Goal: Information Seeking & Learning: Learn about a topic

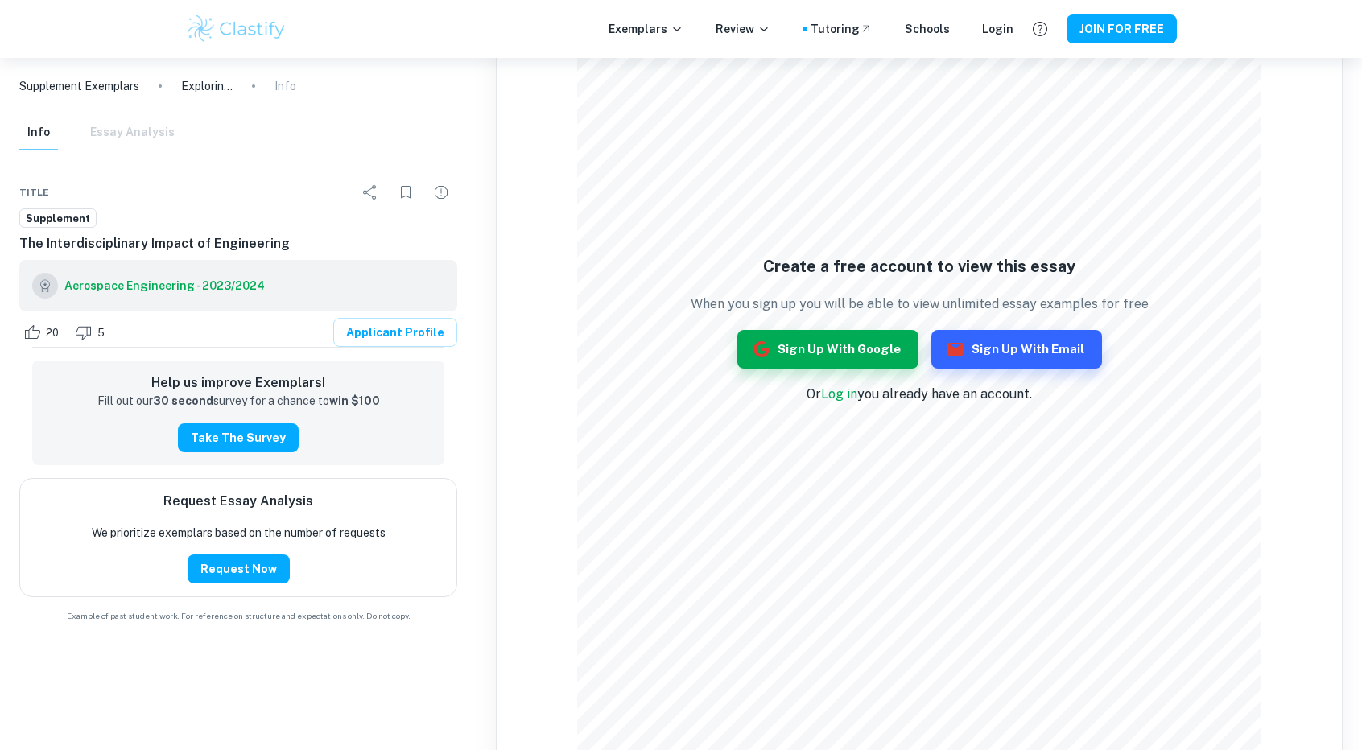
scroll to position [1565, 0]
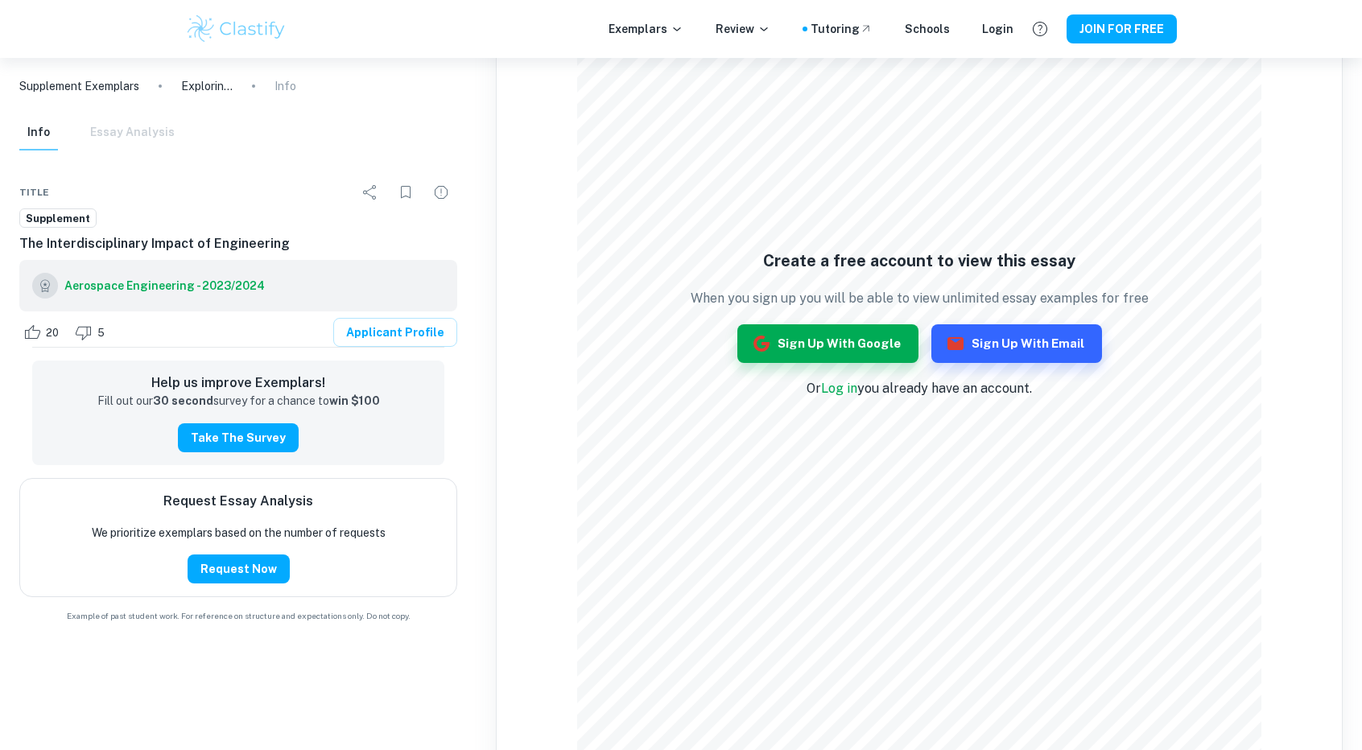
click at [837, 384] on link "Log in" at bounding box center [839, 388] width 36 height 15
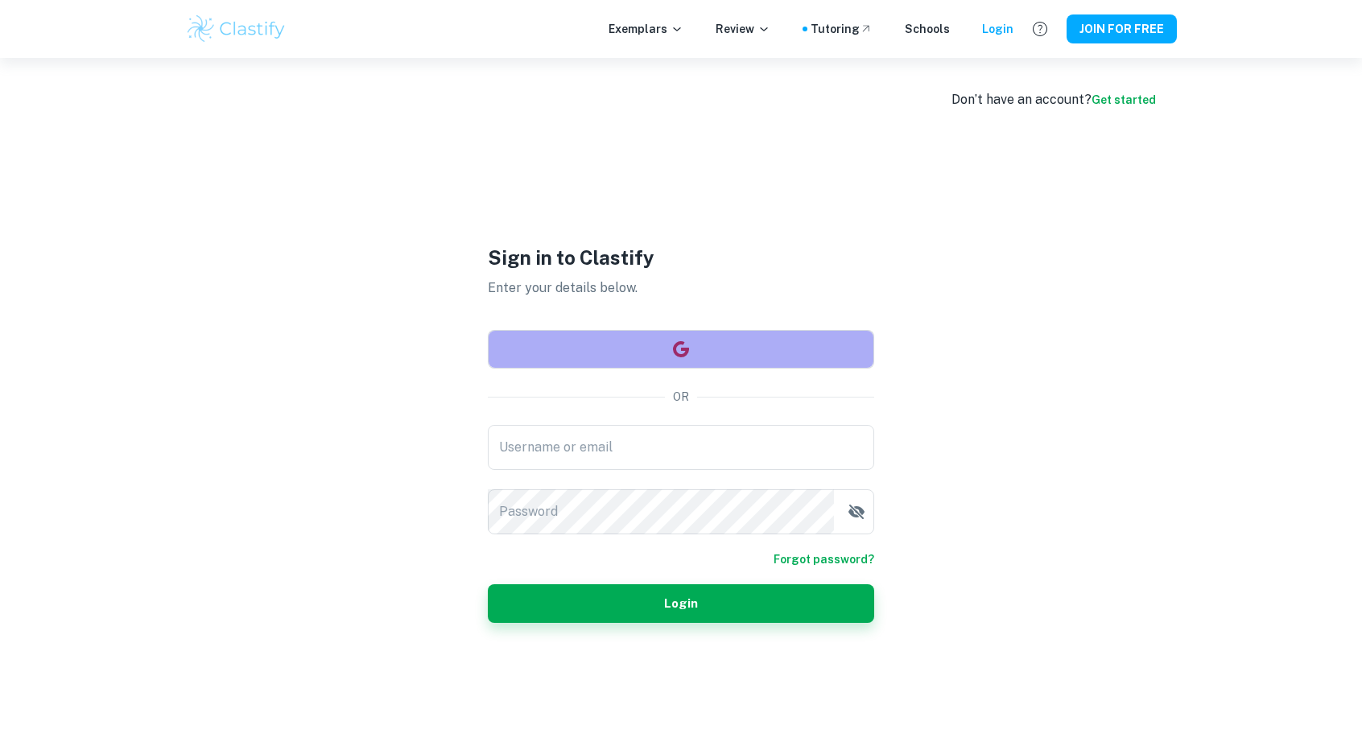
click at [686, 348] on icon "button" at bounding box center [681, 349] width 16 height 16
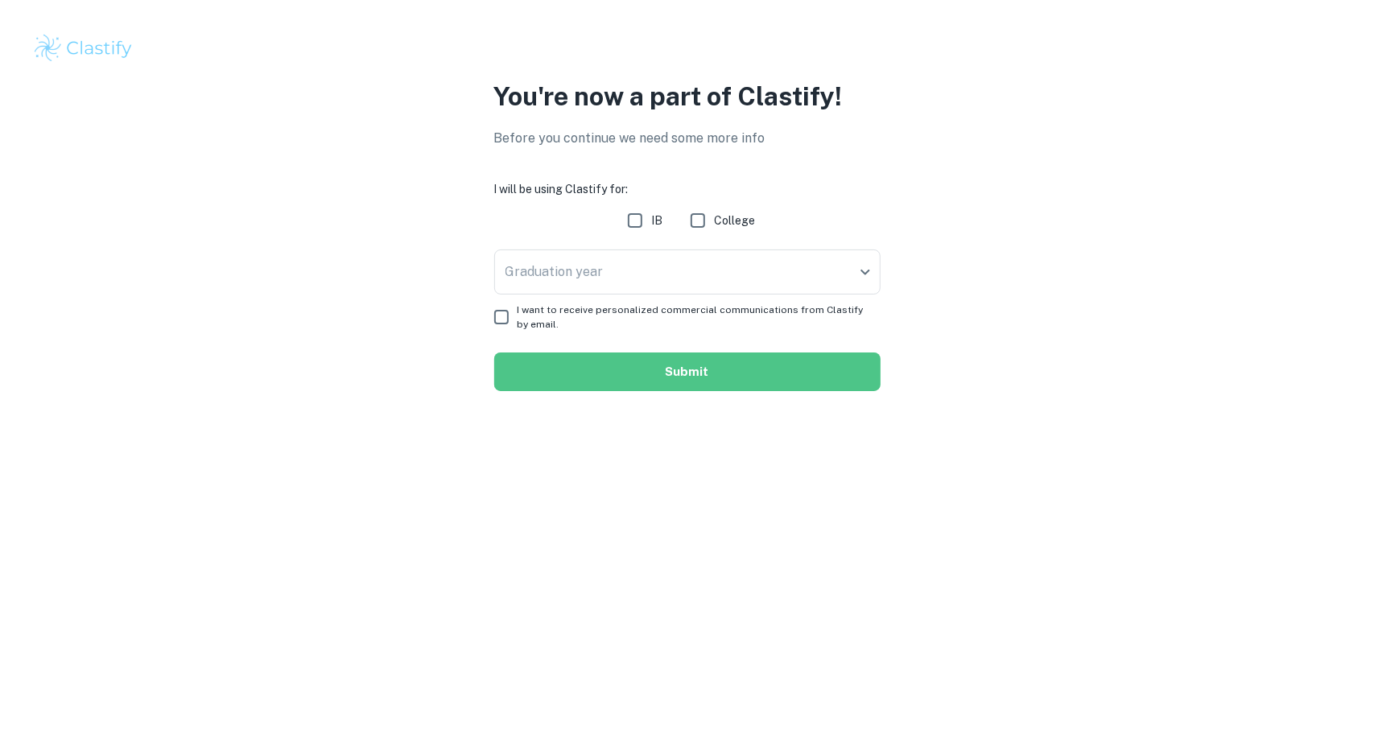
click at [529, 370] on button "Submit" at bounding box center [687, 371] width 386 height 39
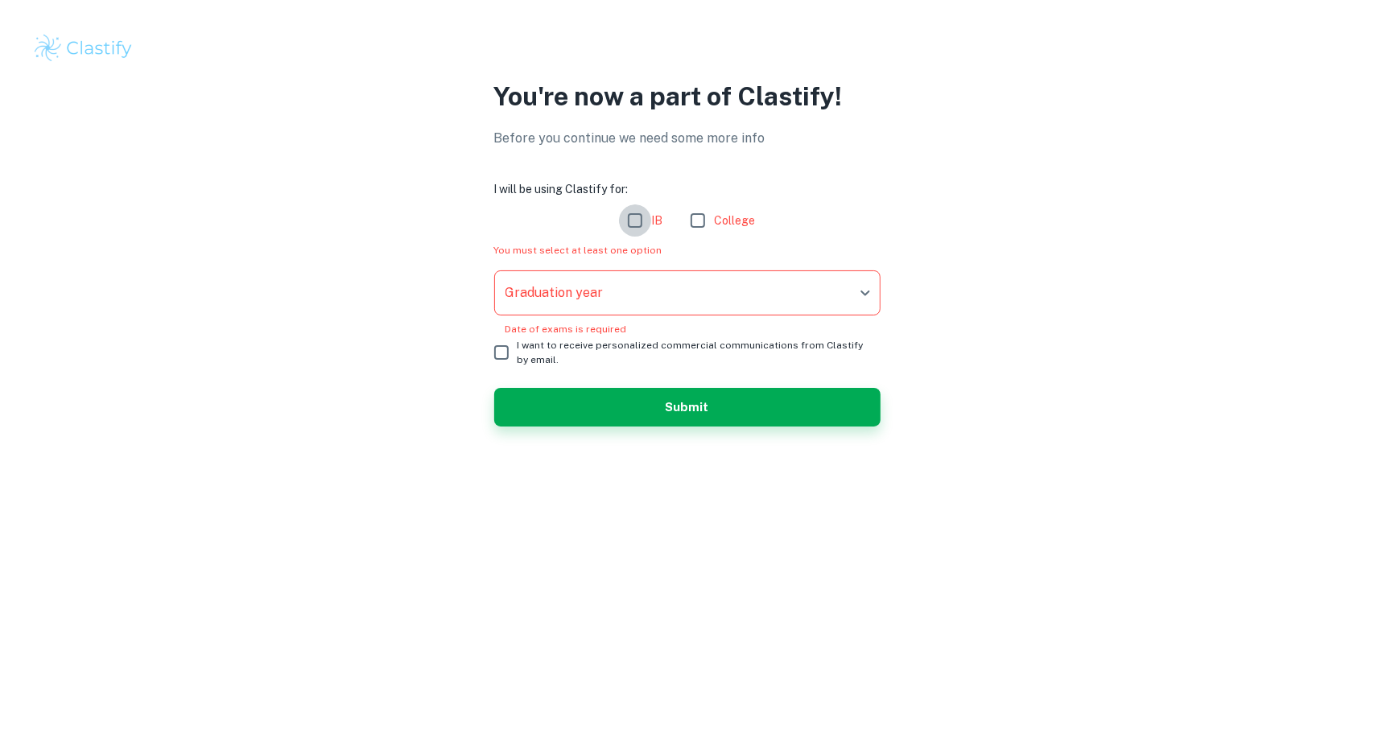
click at [634, 229] on input "IB" at bounding box center [635, 220] width 32 height 32
checkbox input "true"
click at [658, 301] on body "We value your privacy We use cookies to enhance your browsing experience, serve…" at bounding box center [687, 375] width 1374 height 750
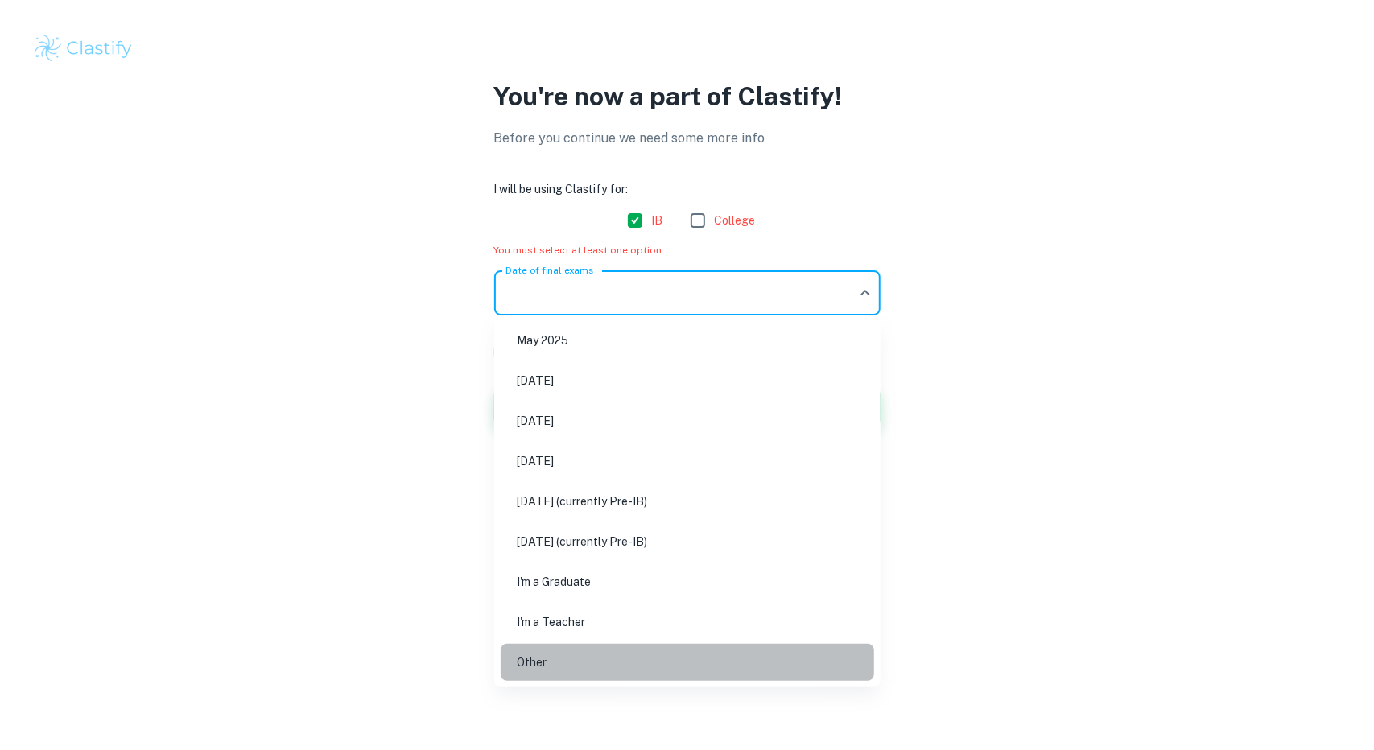
click at [644, 658] on li "Other" at bounding box center [687, 662] width 373 height 37
type input "Other"
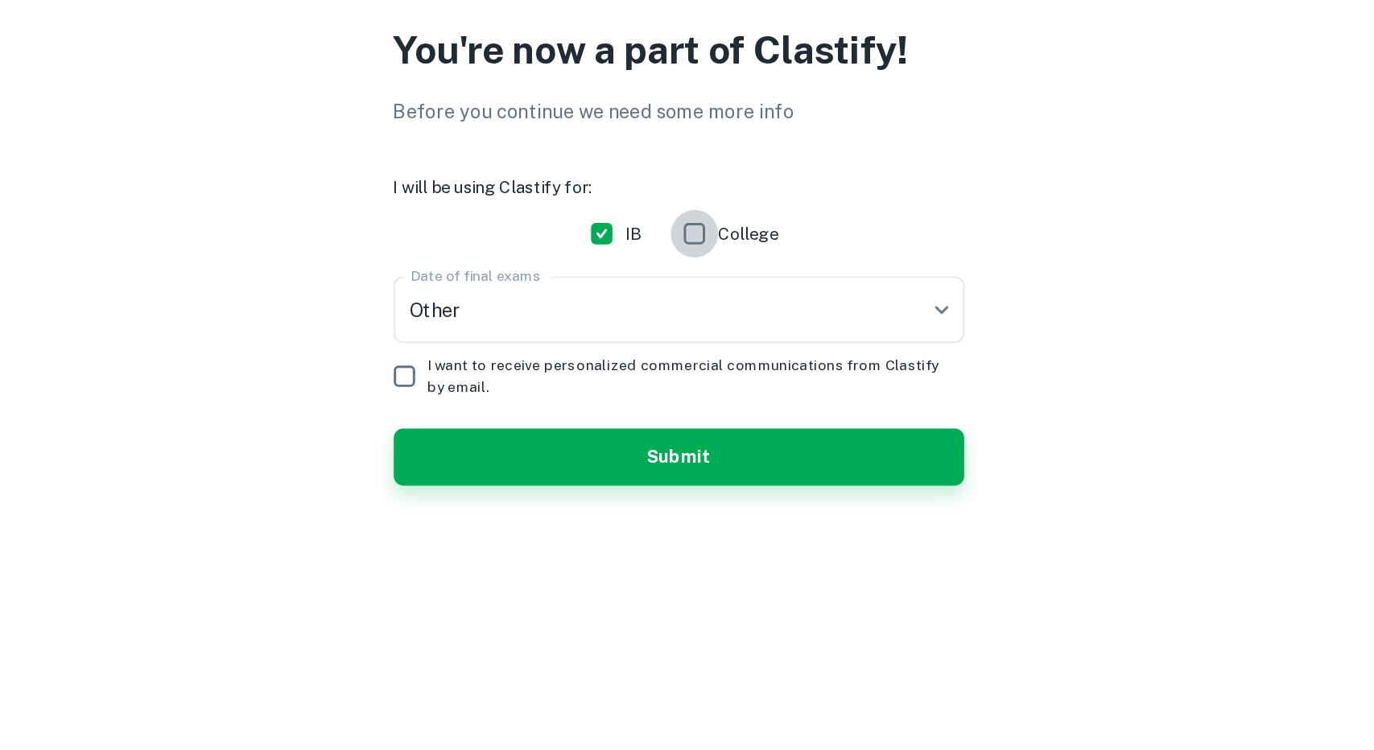
click at [702, 227] on input "College" at bounding box center [698, 220] width 32 height 32
checkbox input "true"
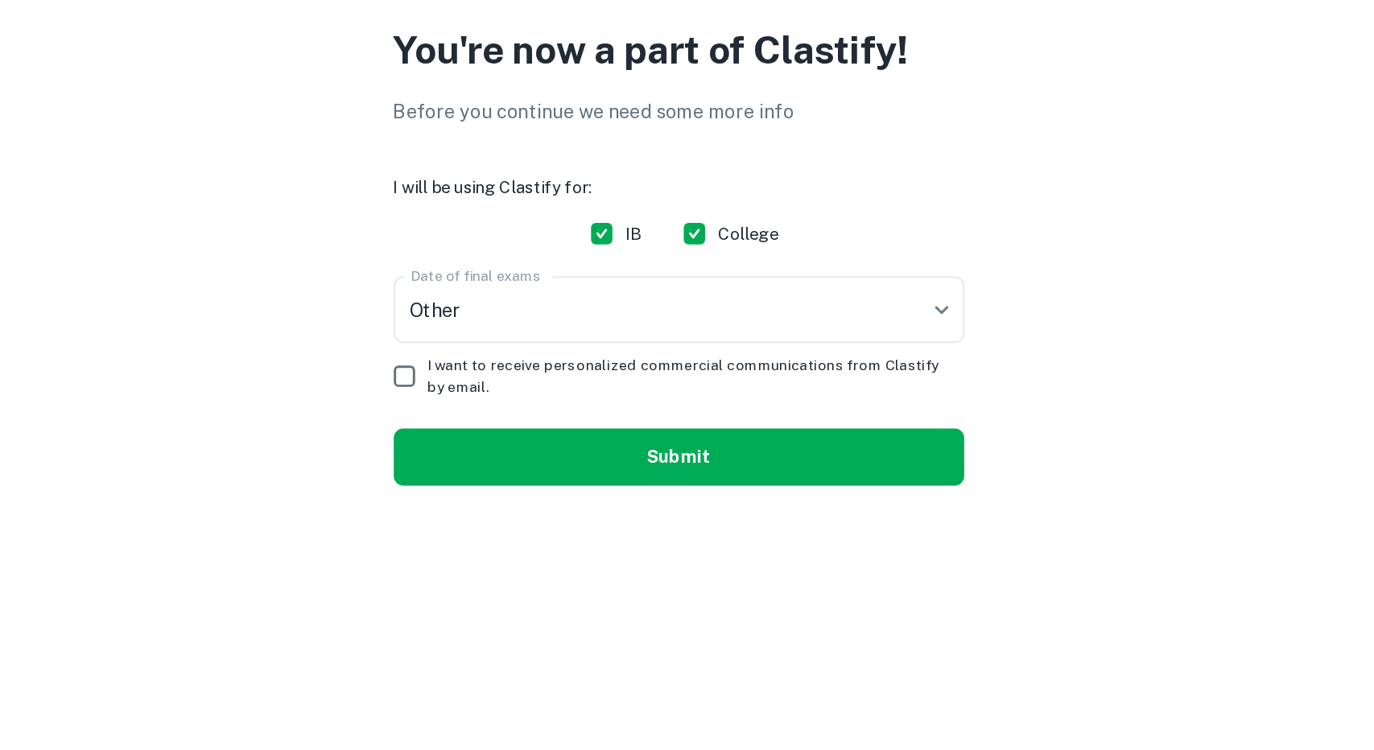
click at [702, 361] on button "Submit" at bounding box center [687, 371] width 386 height 39
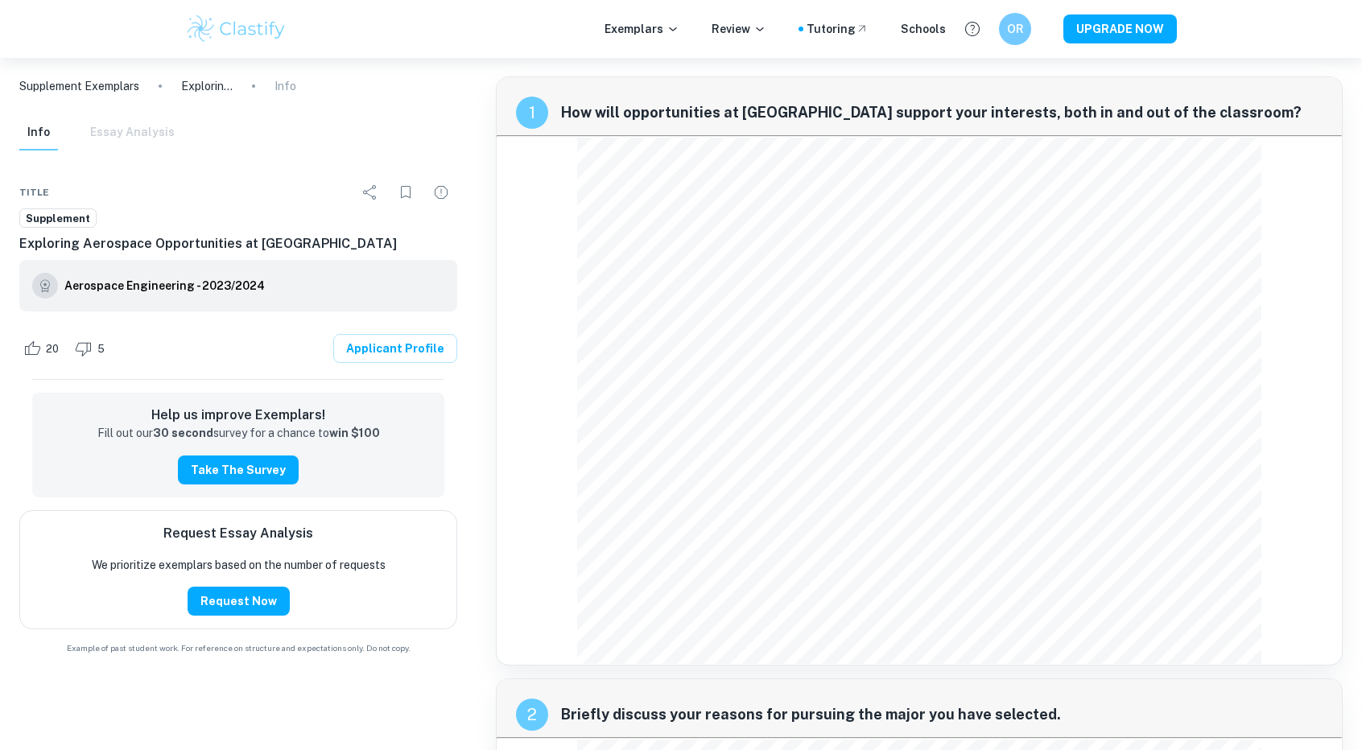
scroll to position [1, 0]
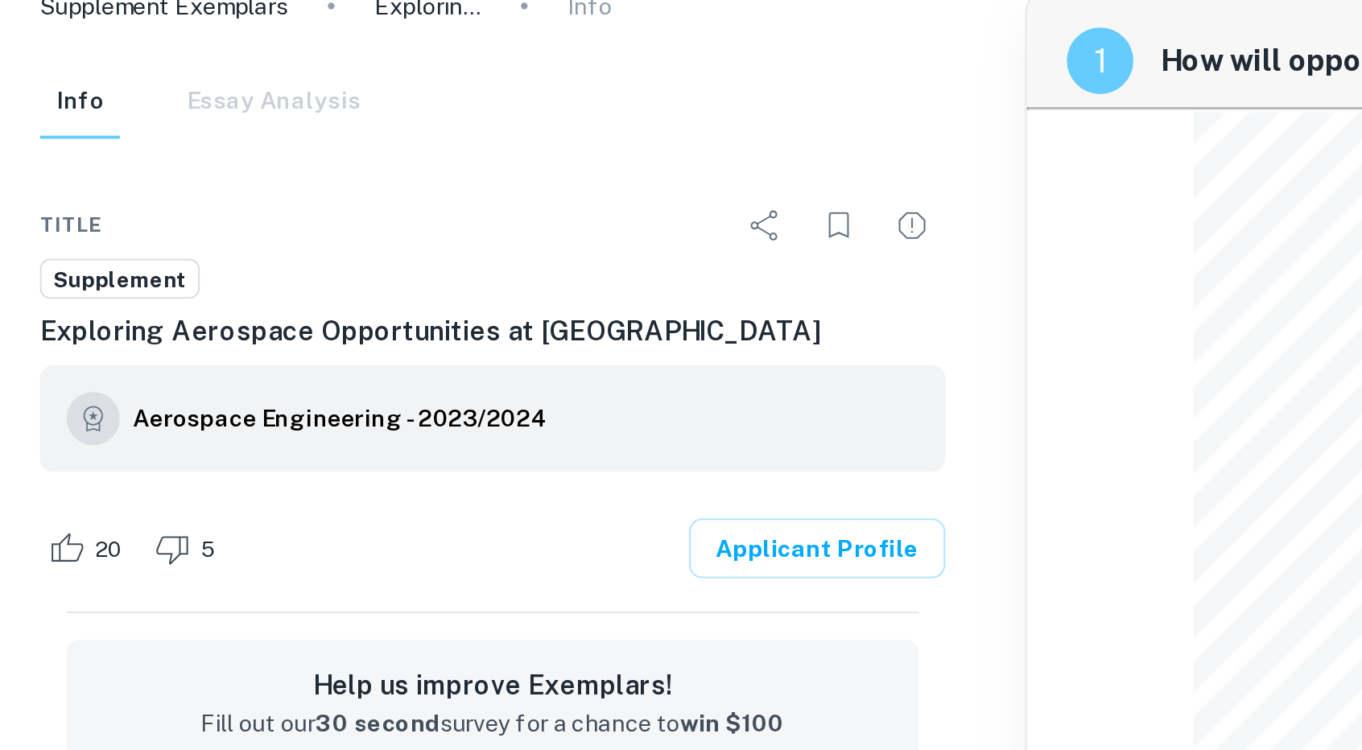
click at [52, 217] on span "Supplement" at bounding box center [58, 219] width 76 height 16
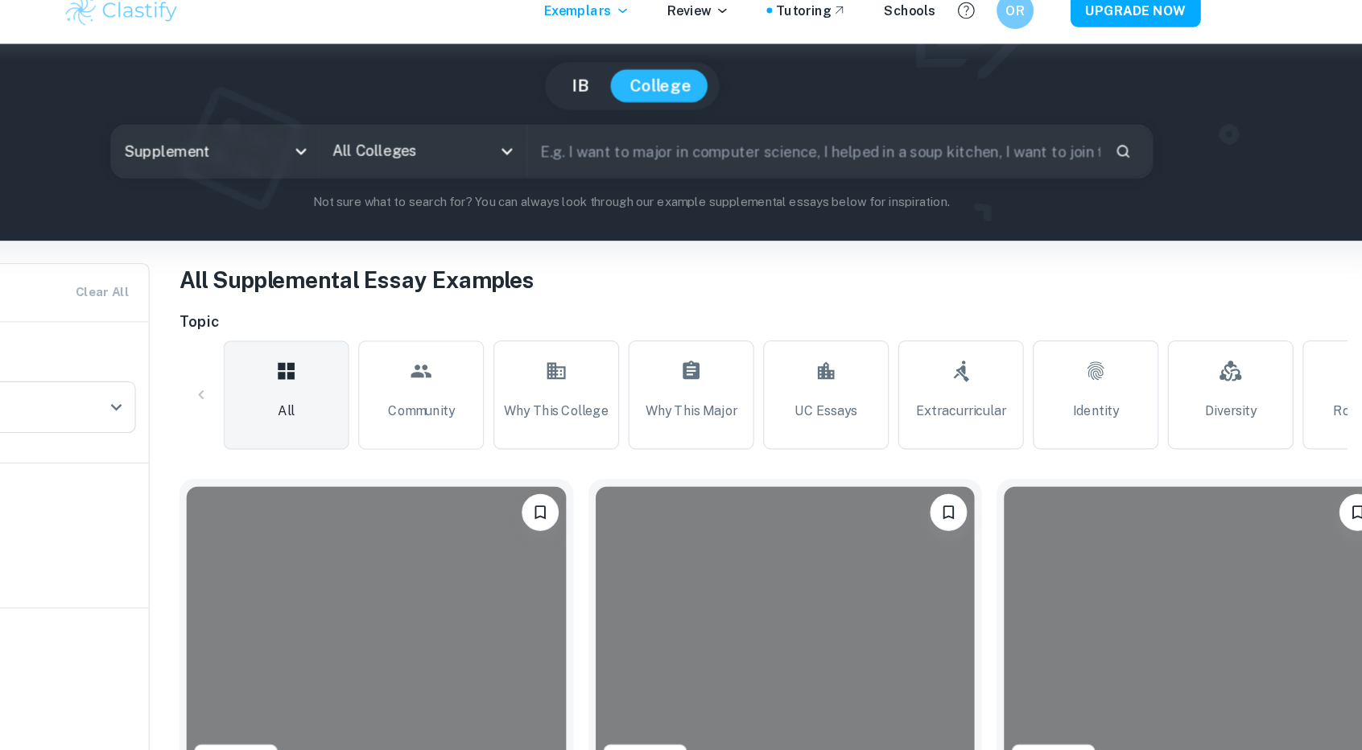
scroll to position [132, 0]
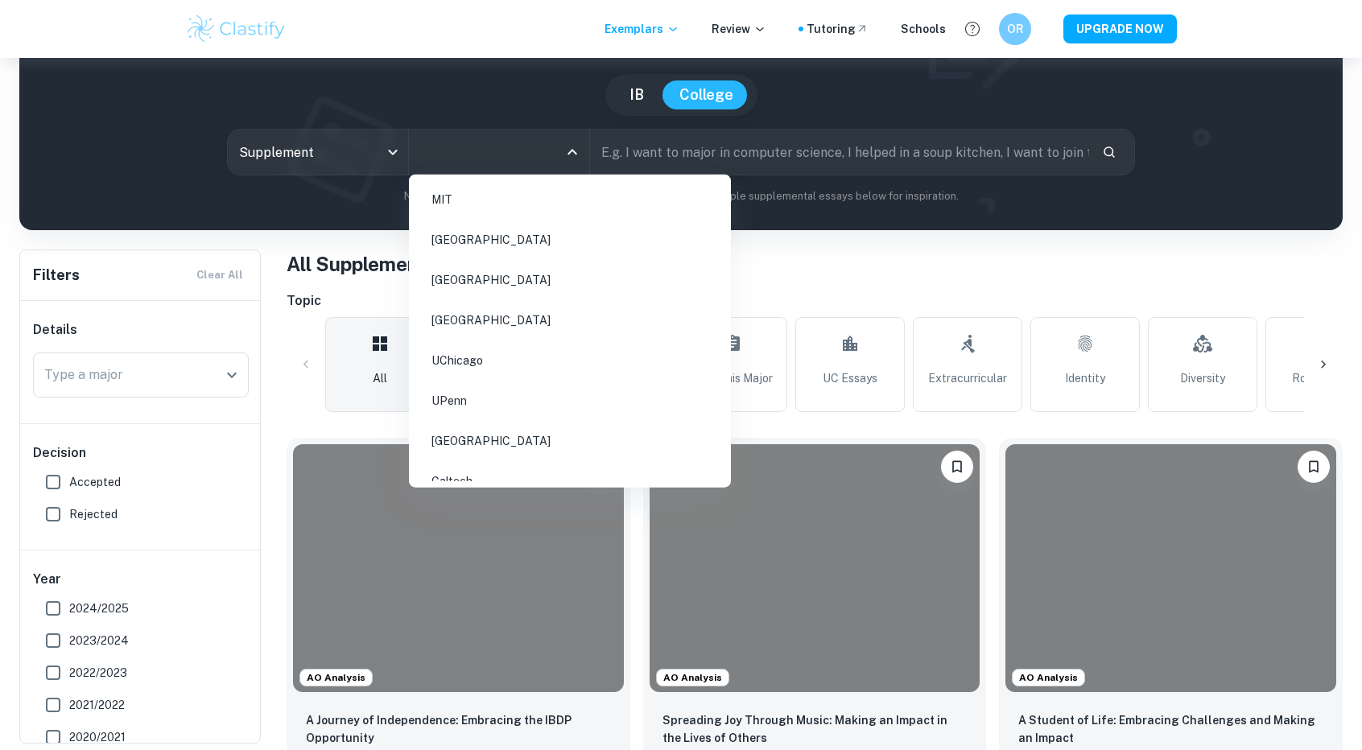
click at [476, 152] on input "All Colleges" at bounding box center [487, 152] width 142 height 31
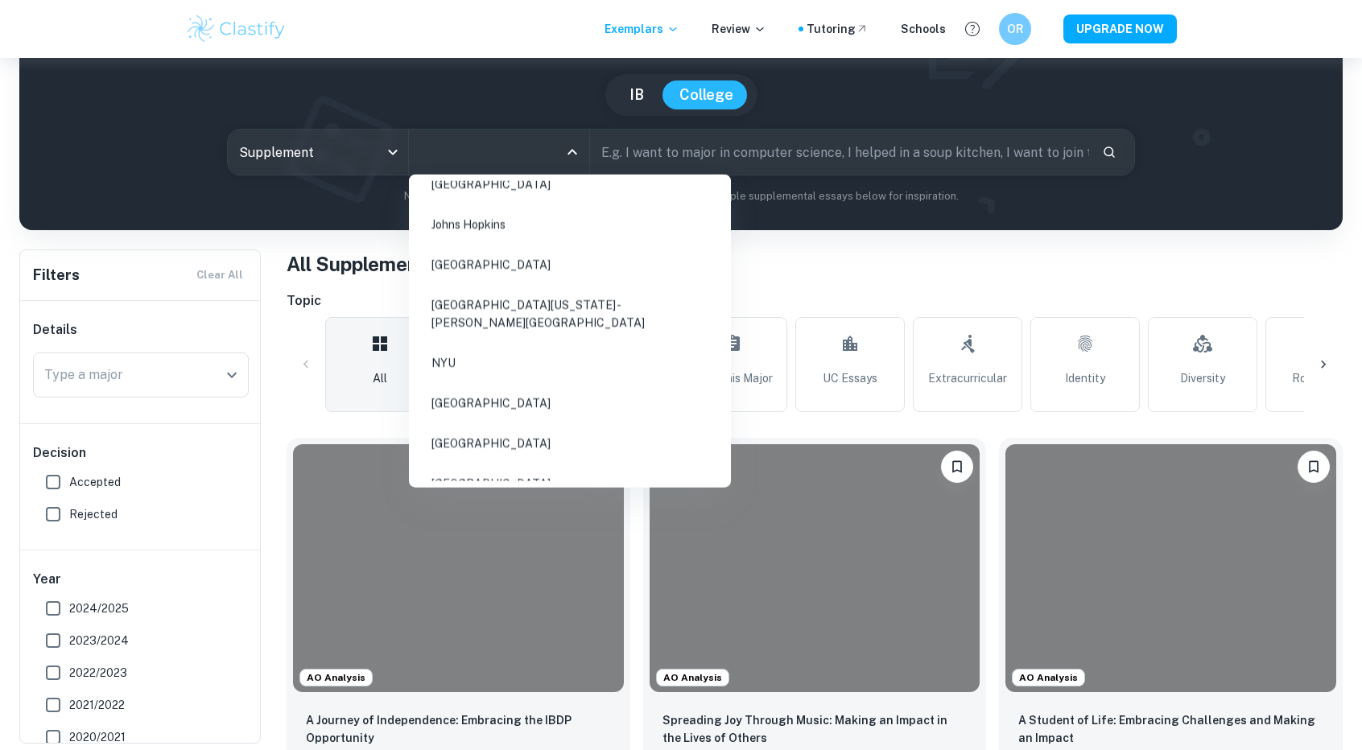
scroll to position [420, 0]
click at [500, 297] on li "[GEOGRAPHIC_DATA][US_STATE] - [PERSON_NAME][GEOGRAPHIC_DATA]" at bounding box center [569, 311] width 309 height 55
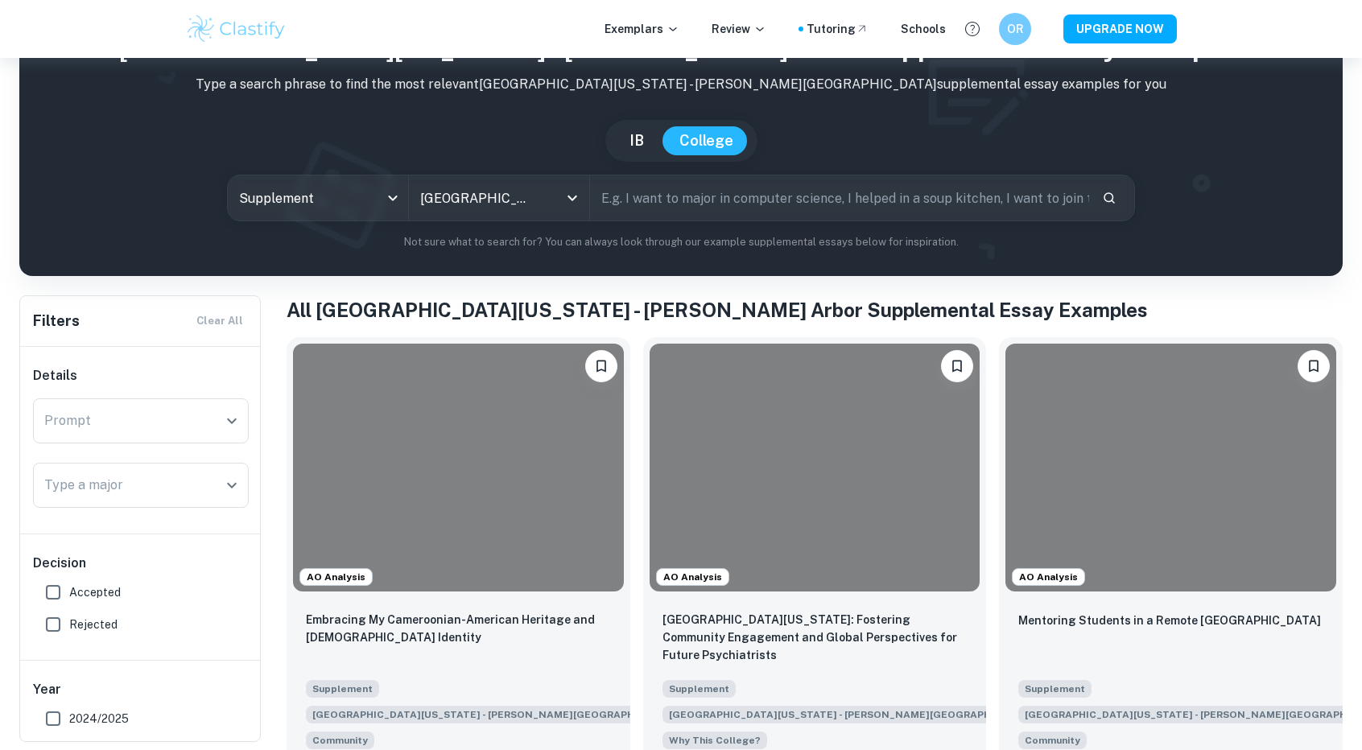
scroll to position [84, 0]
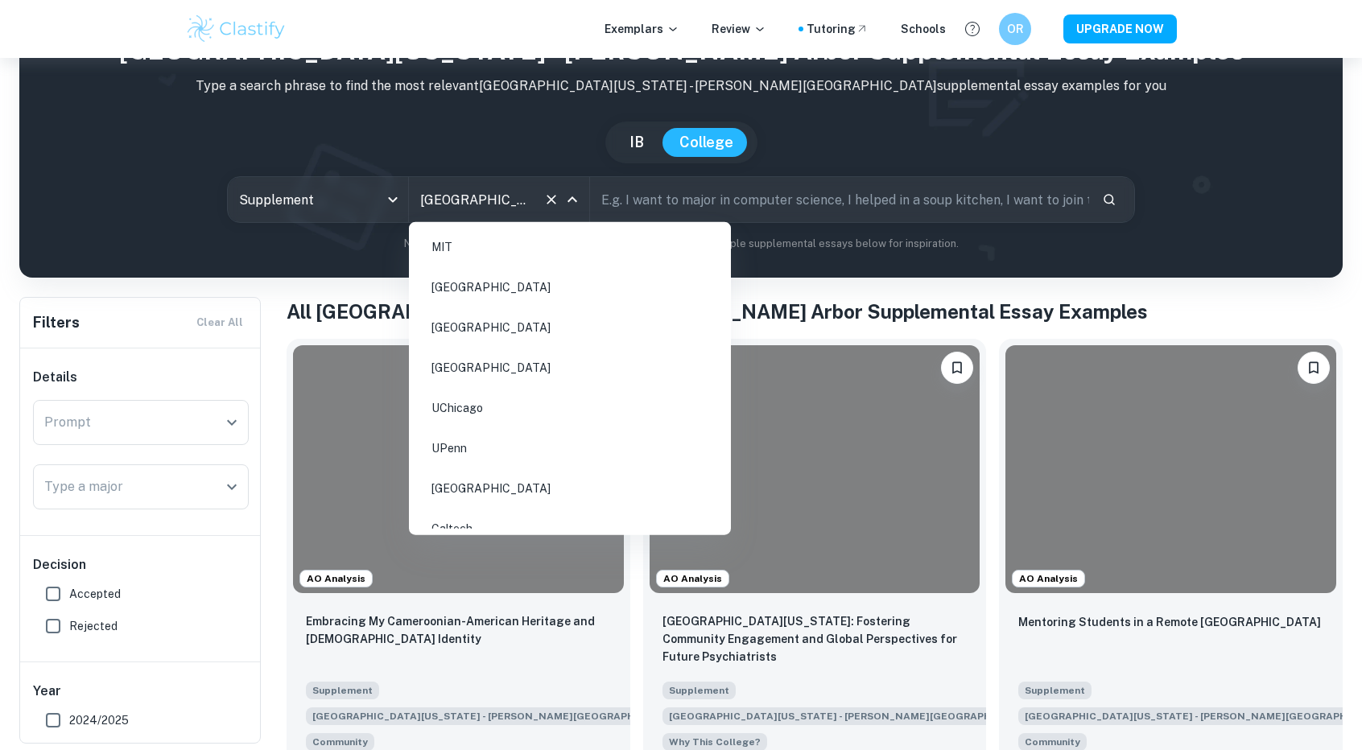
click at [478, 193] on input "[GEOGRAPHIC_DATA][US_STATE] - [PERSON_NAME][GEOGRAPHIC_DATA]" at bounding box center [476, 199] width 121 height 31
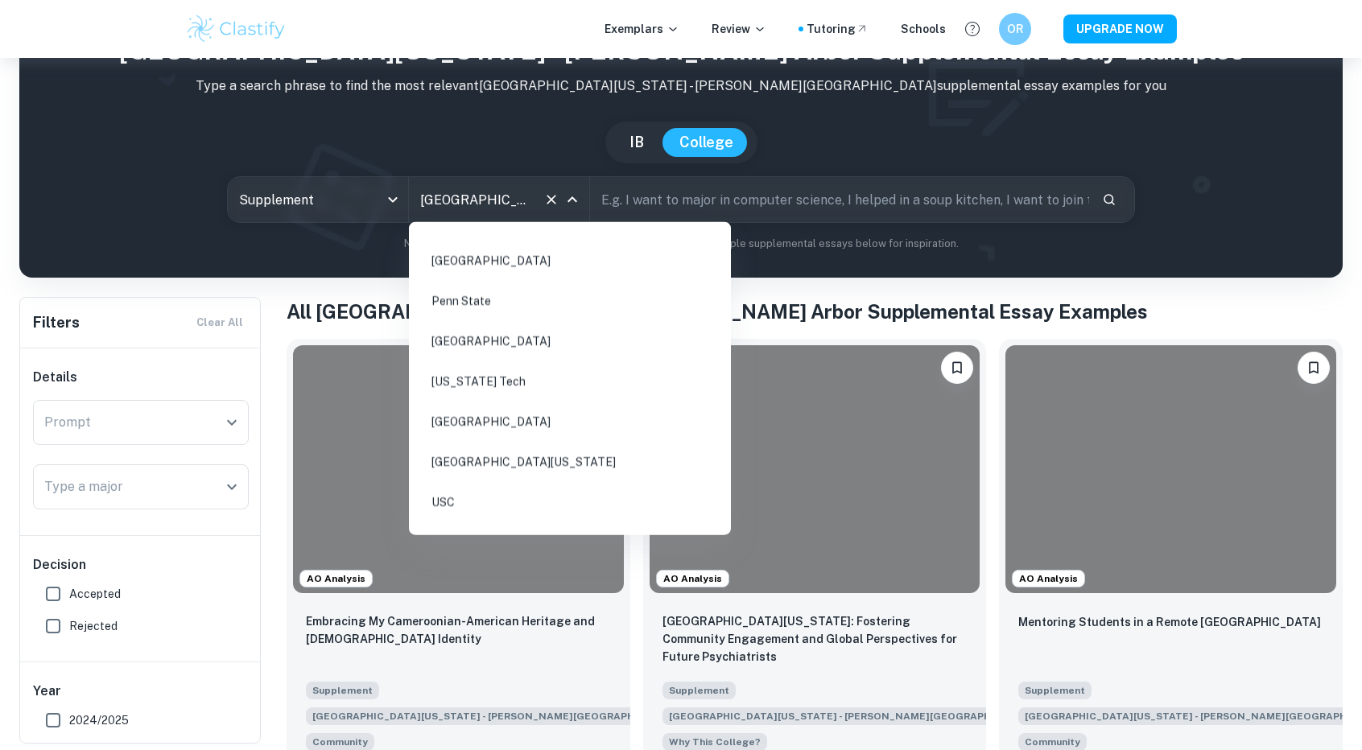
scroll to position [854, 0]
click at [555, 406] on li "[GEOGRAPHIC_DATA]" at bounding box center [569, 416] width 309 height 37
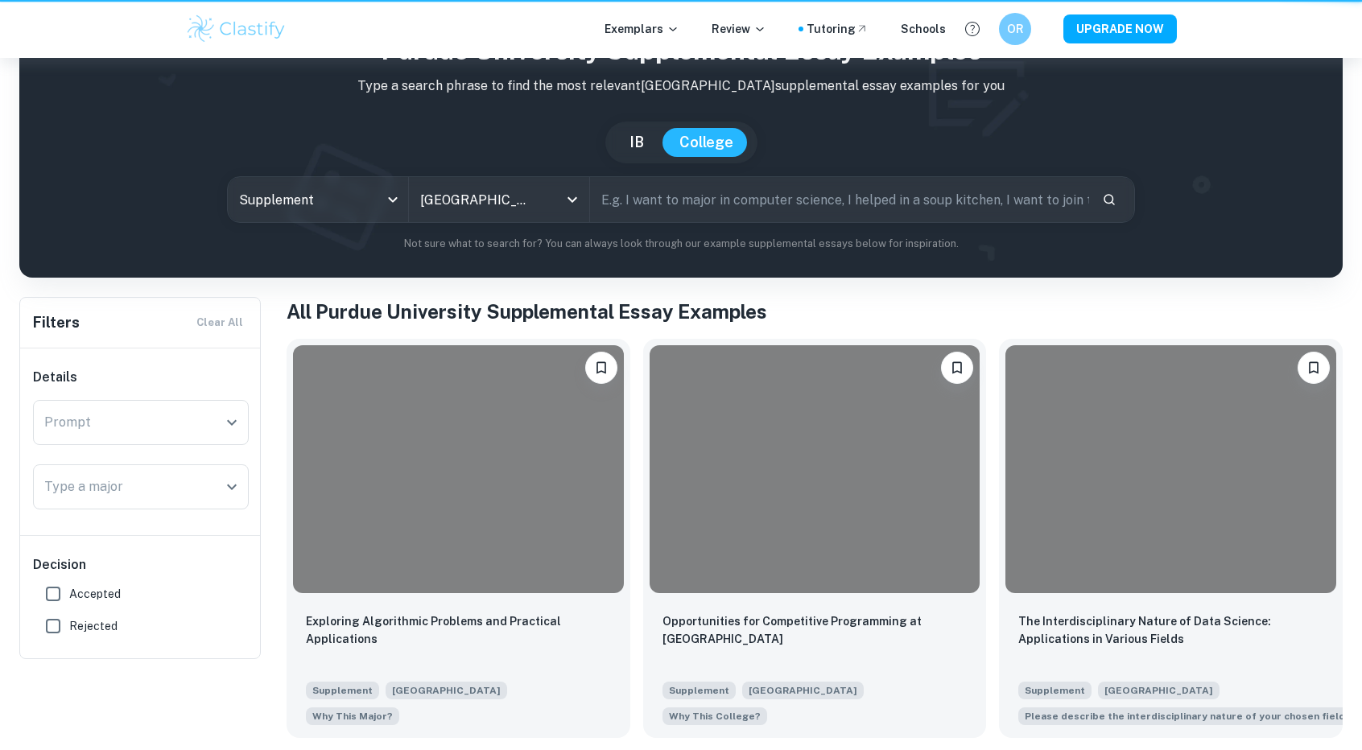
type input "[GEOGRAPHIC_DATA]"
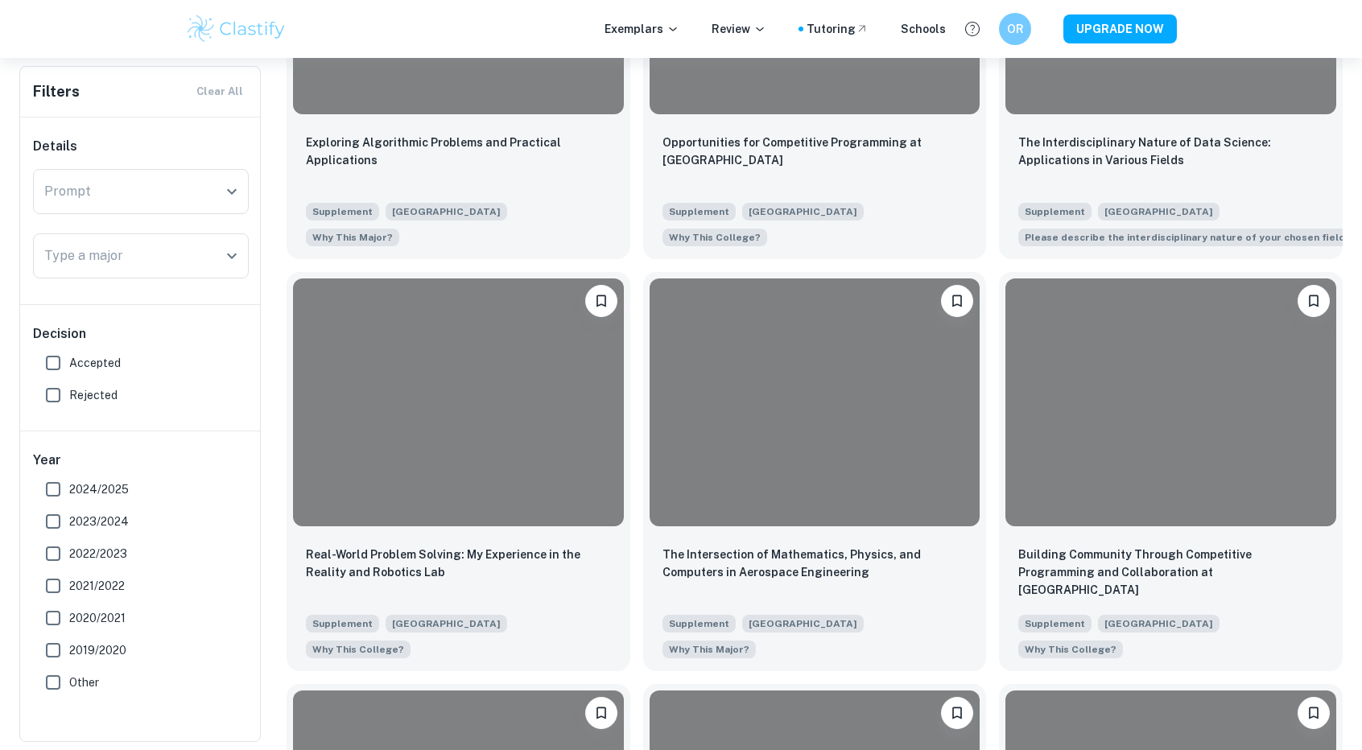
scroll to position [564, 0]
click at [56, 358] on input "Accepted" at bounding box center [53, 363] width 32 height 32
checkbox input "true"
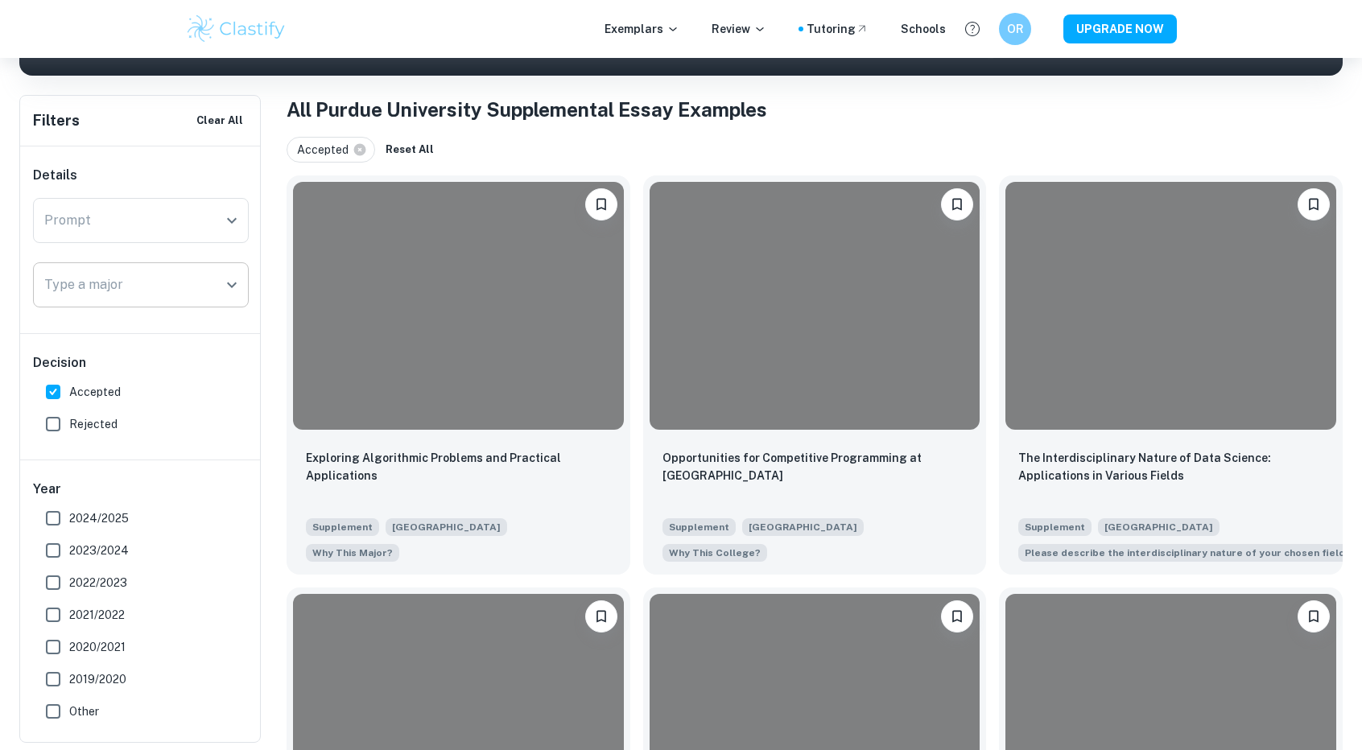
scroll to position [286, 0]
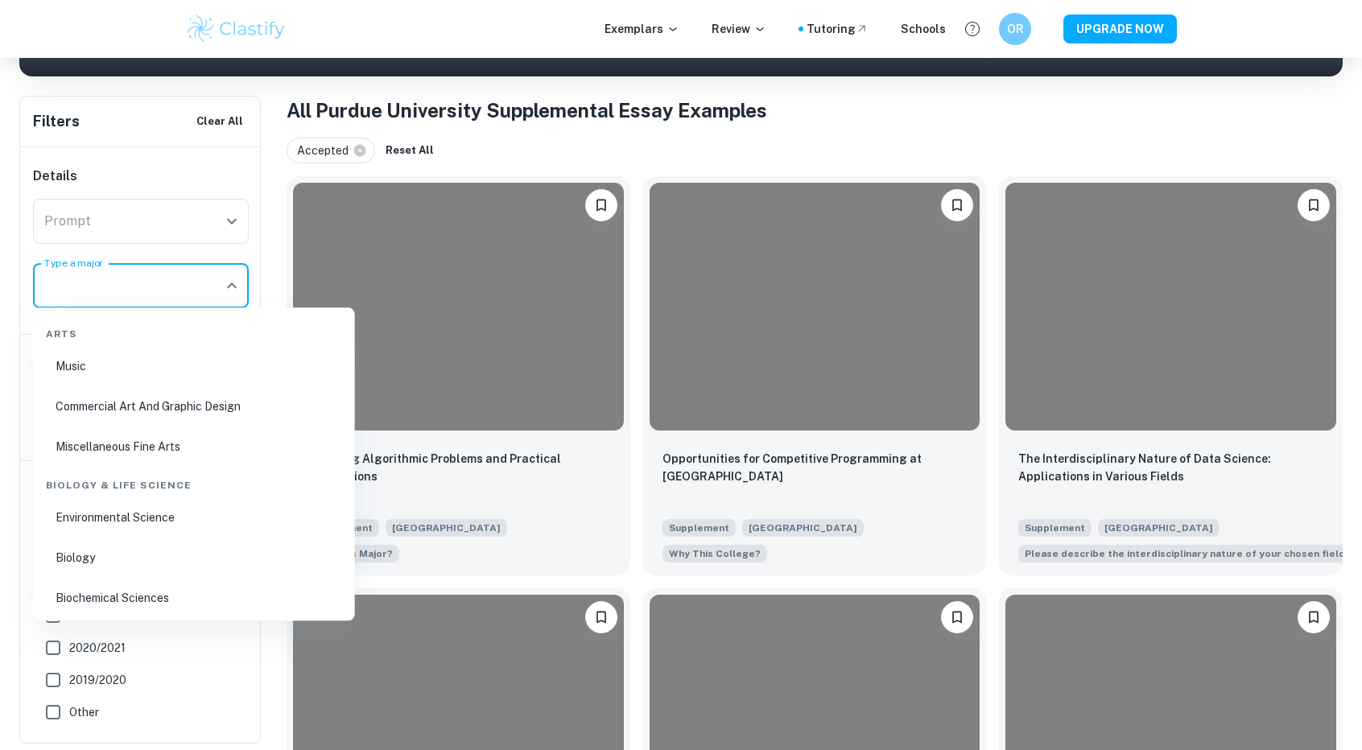
click at [193, 294] on input "Type a major" at bounding box center [128, 285] width 177 height 31
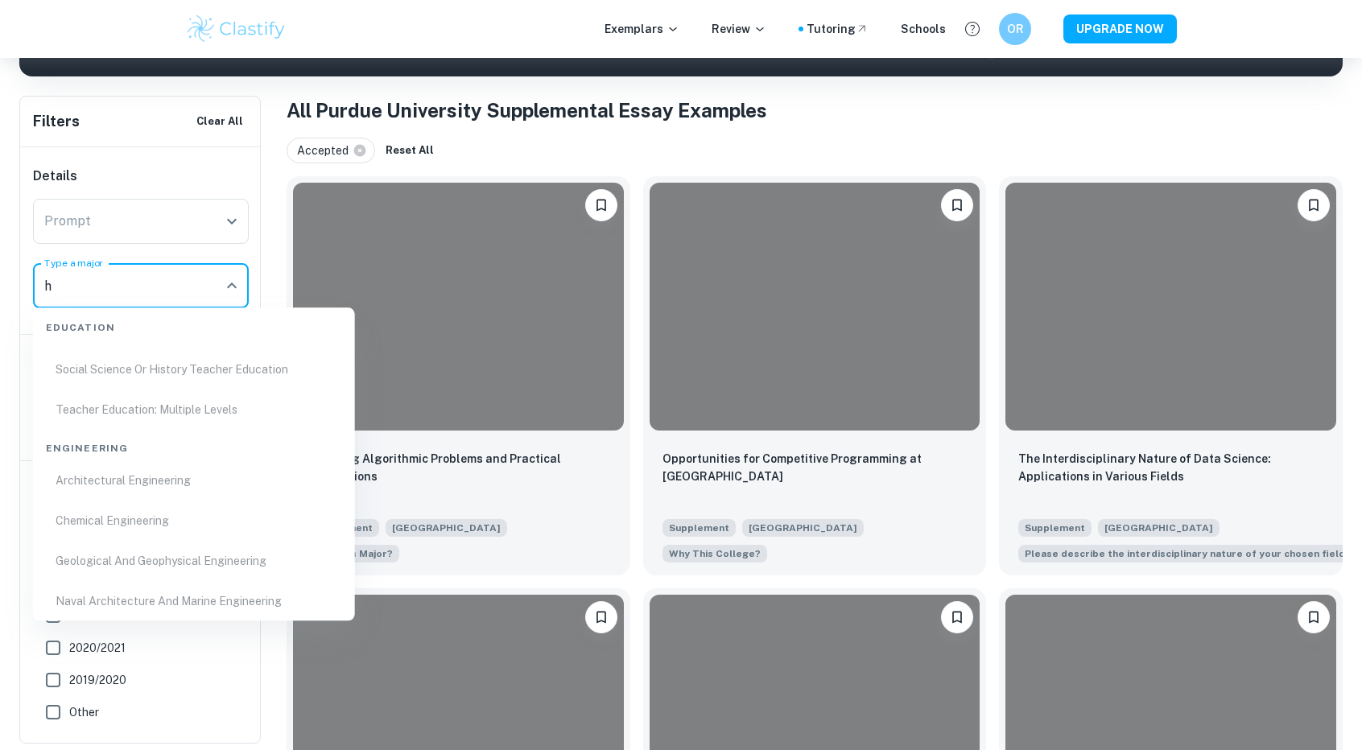
scroll to position [0, 0]
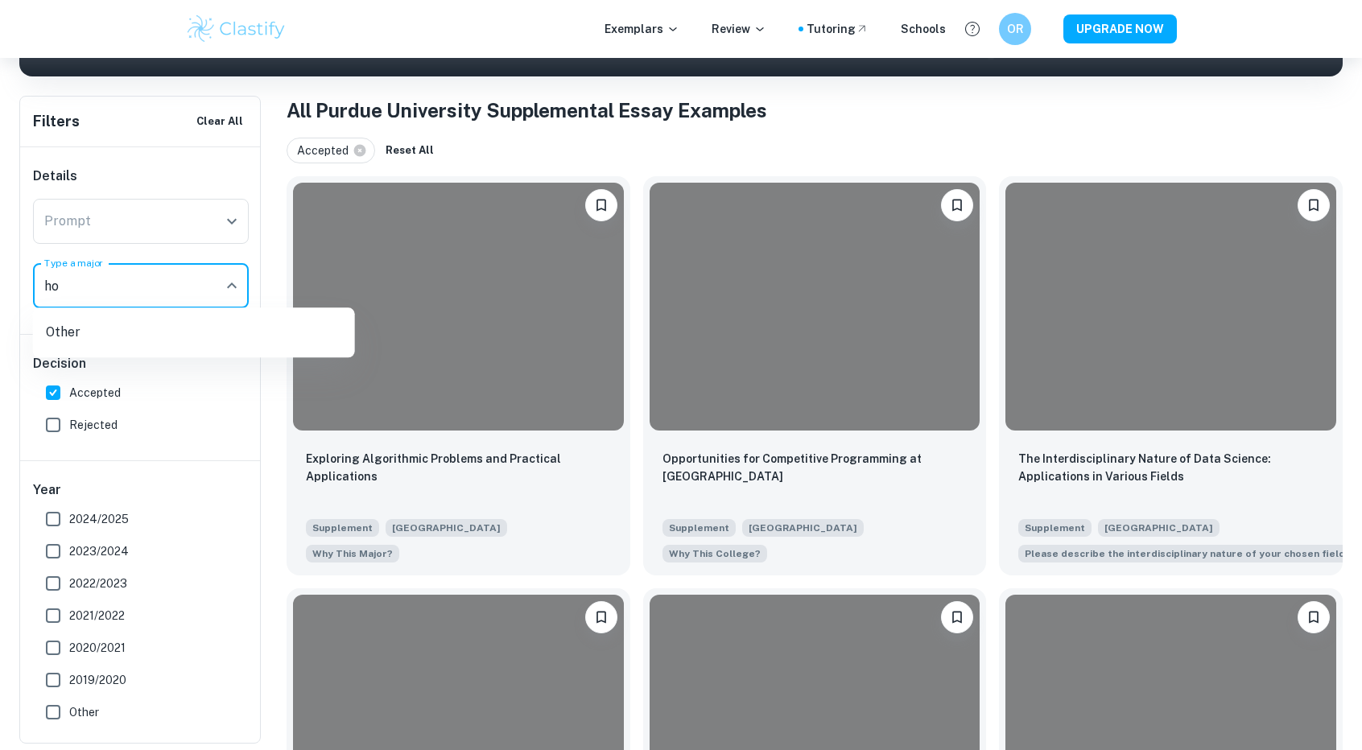
type input "h"
type input "j"
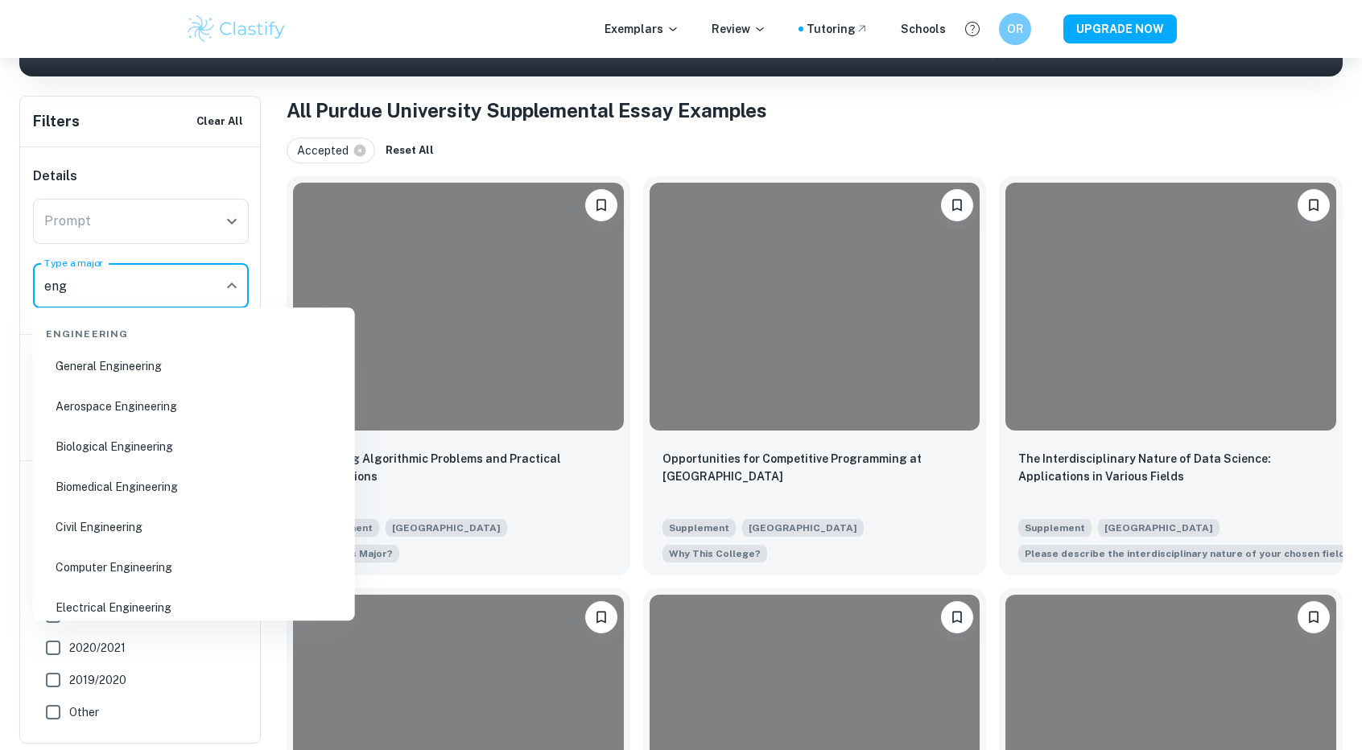
click at [142, 595] on li "Electrical Engineering" at bounding box center [193, 607] width 309 height 37
type input "Electrical Engineering"
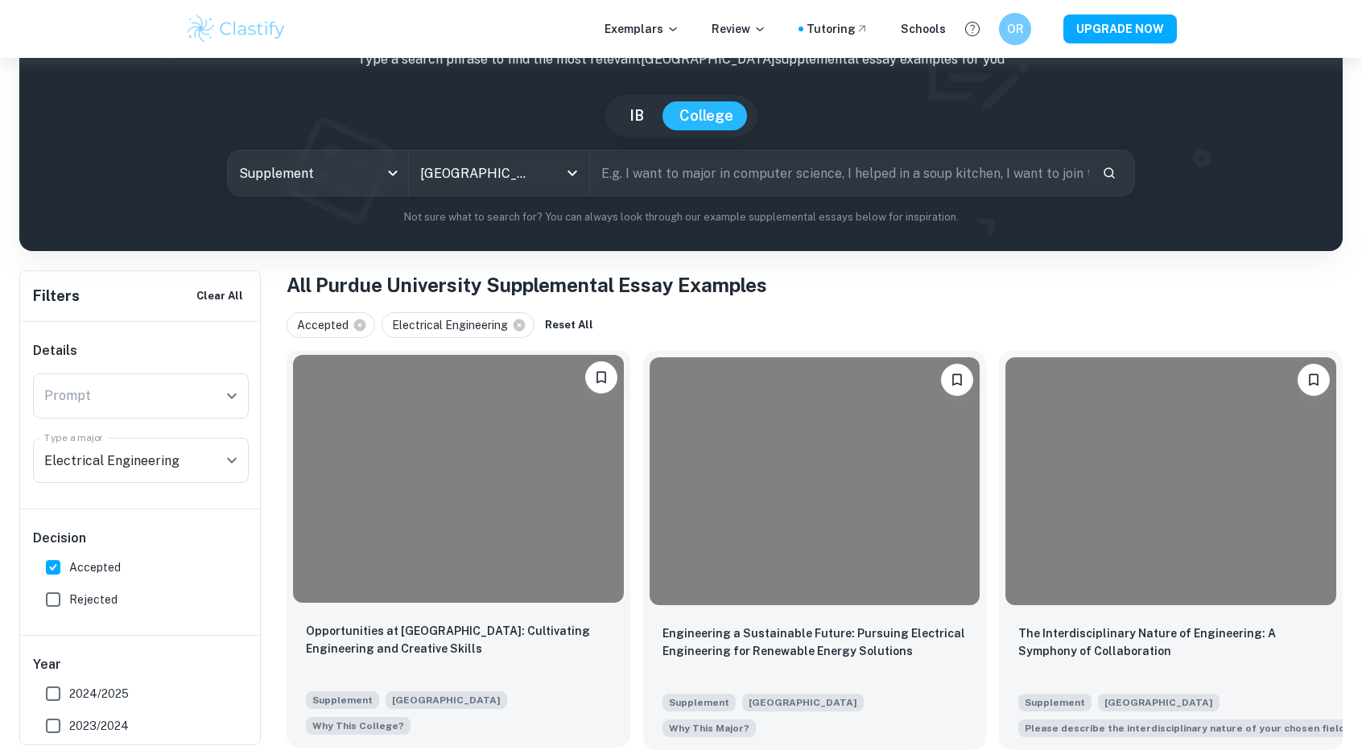
scroll to position [113, 0]
click at [460, 622] on p "Opportunities at [GEOGRAPHIC_DATA]: Cultivating Engineering and Creative Skills" at bounding box center [458, 639] width 305 height 35
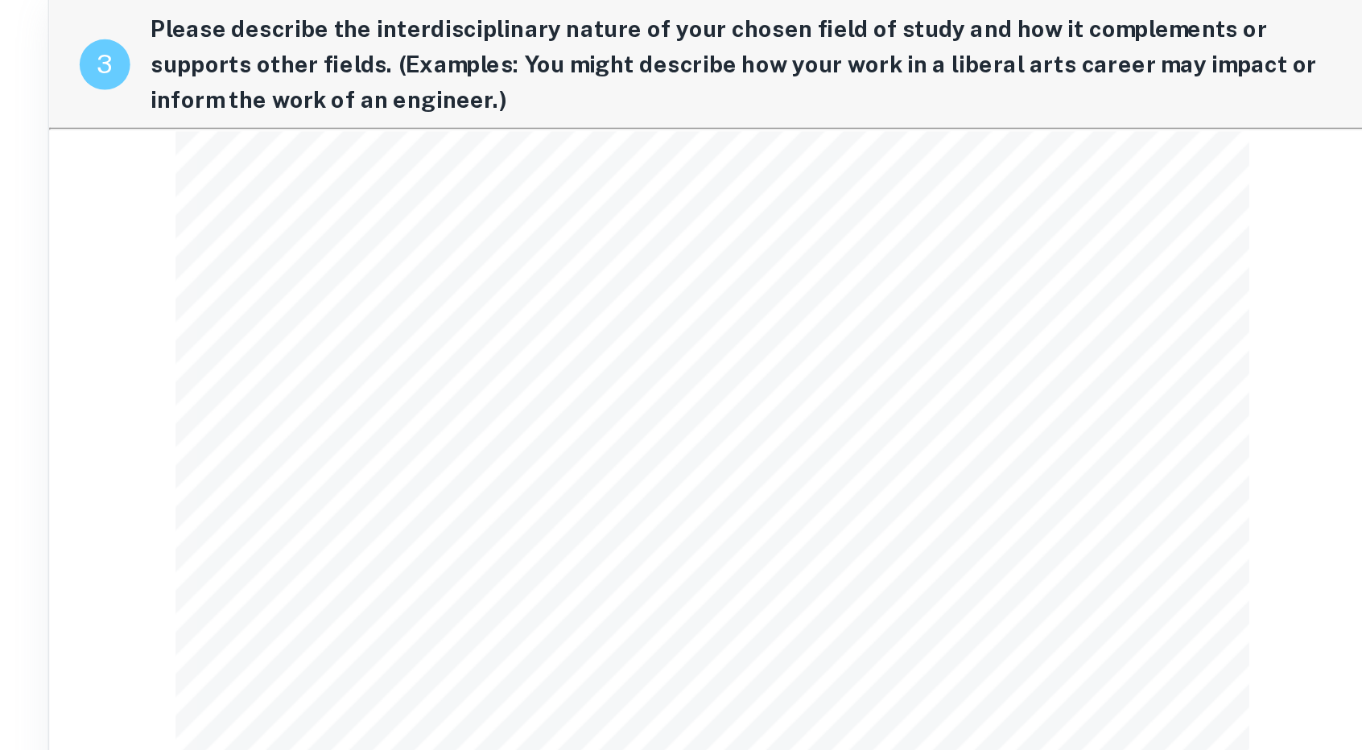
scroll to position [1011, 0]
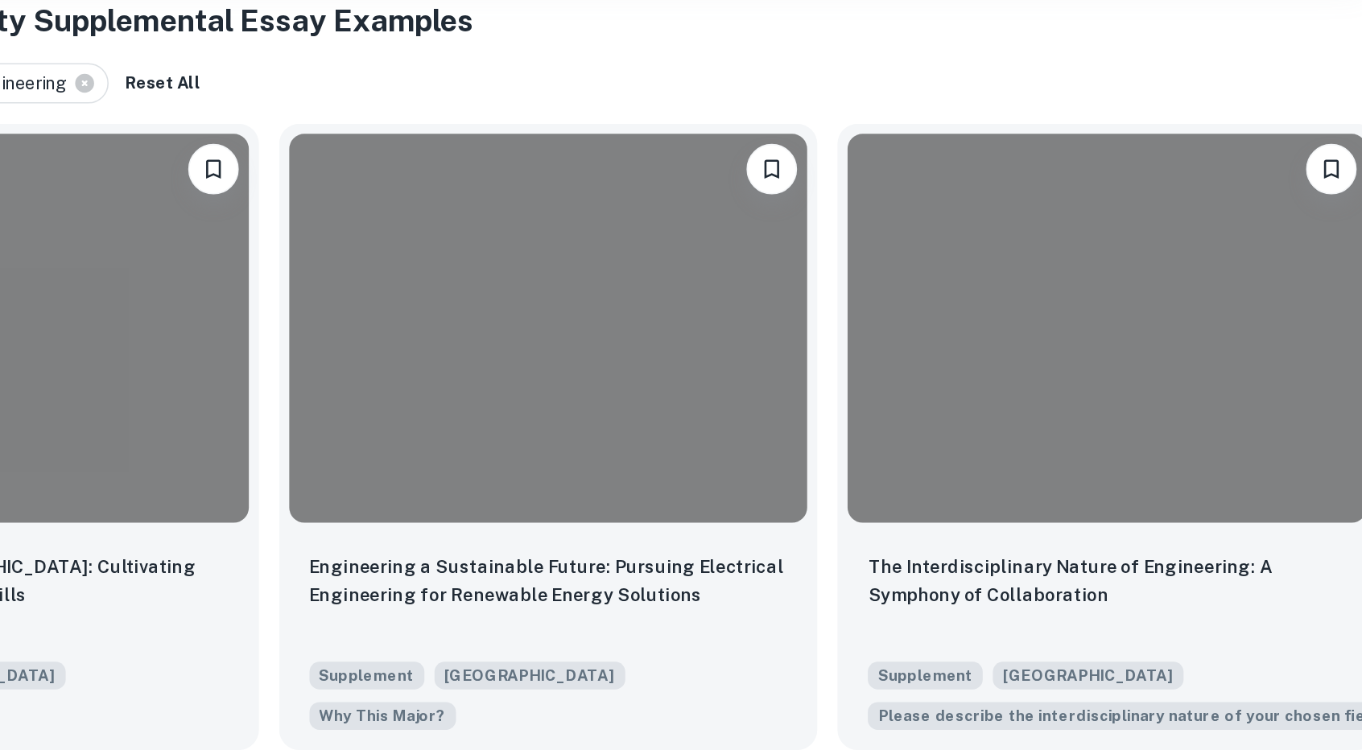
scroll to position [113, 0]
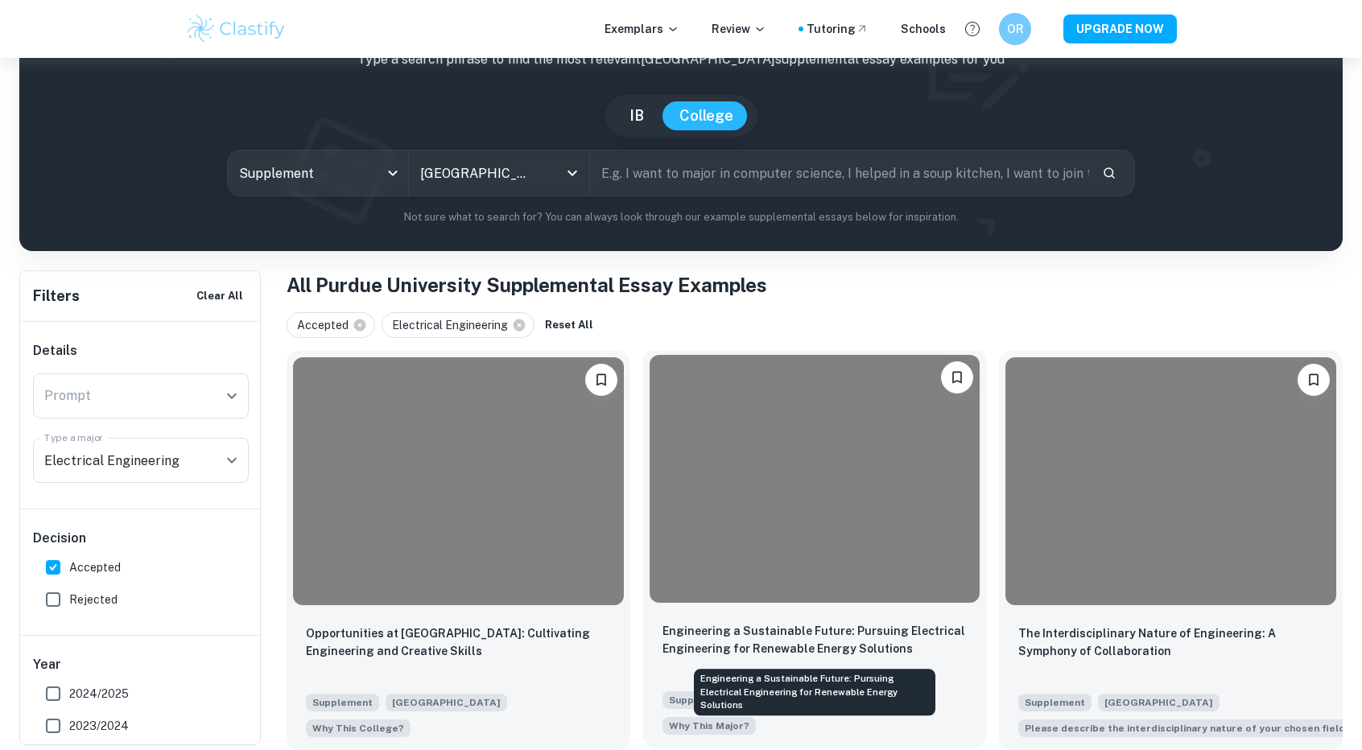
click at [824, 630] on p "Engineering a Sustainable Future: Pursuing Electrical Engineering for Renewable…" at bounding box center [814, 639] width 305 height 35
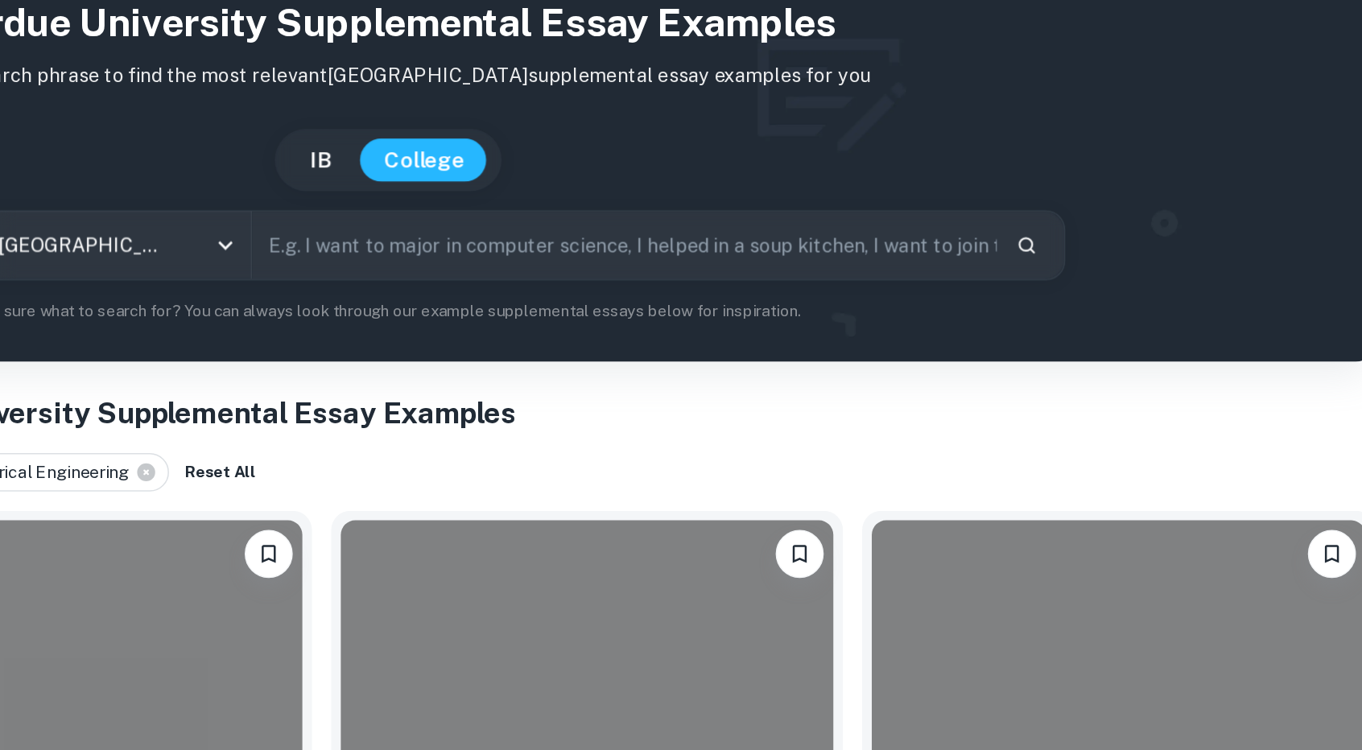
scroll to position [113, 0]
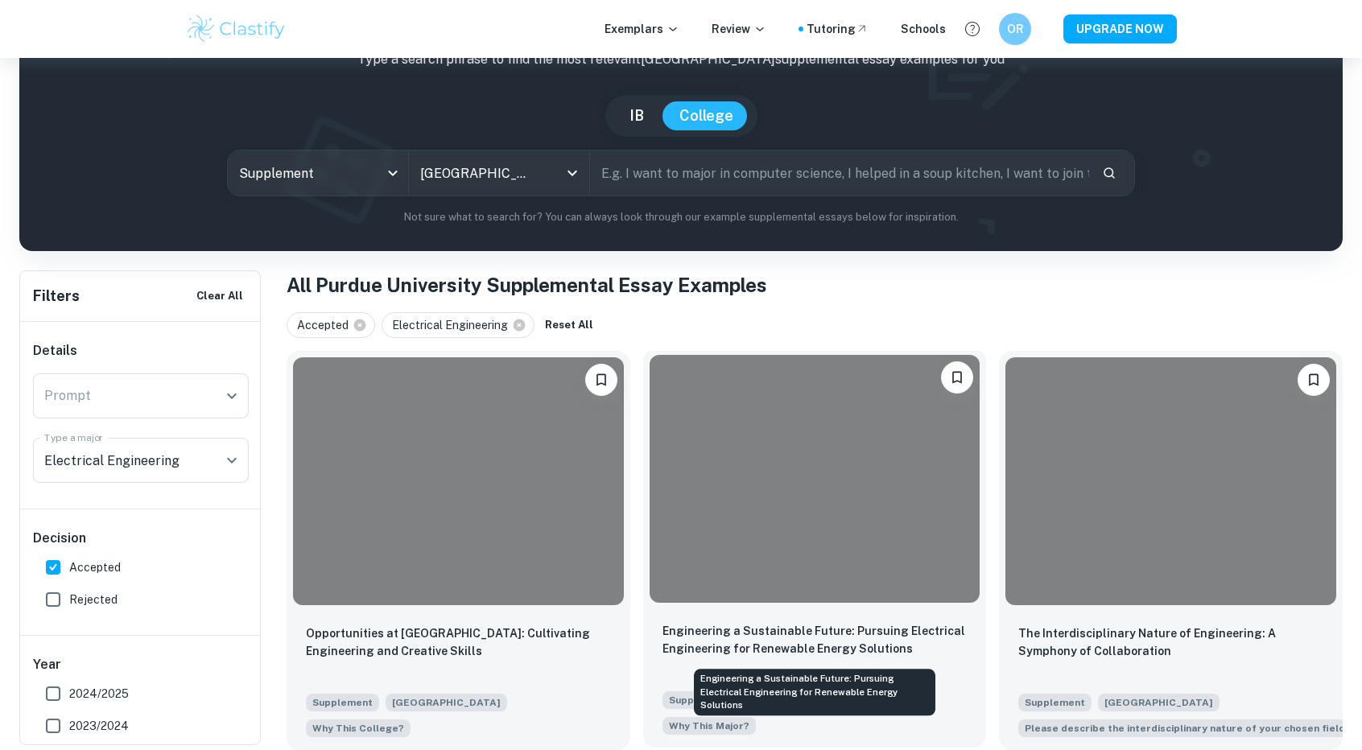
click at [823, 637] on p "Engineering a Sustainable Future: Pursuing Electrical Engineering for Renewable…" at bounding box center [814, 639] width 305 height 35
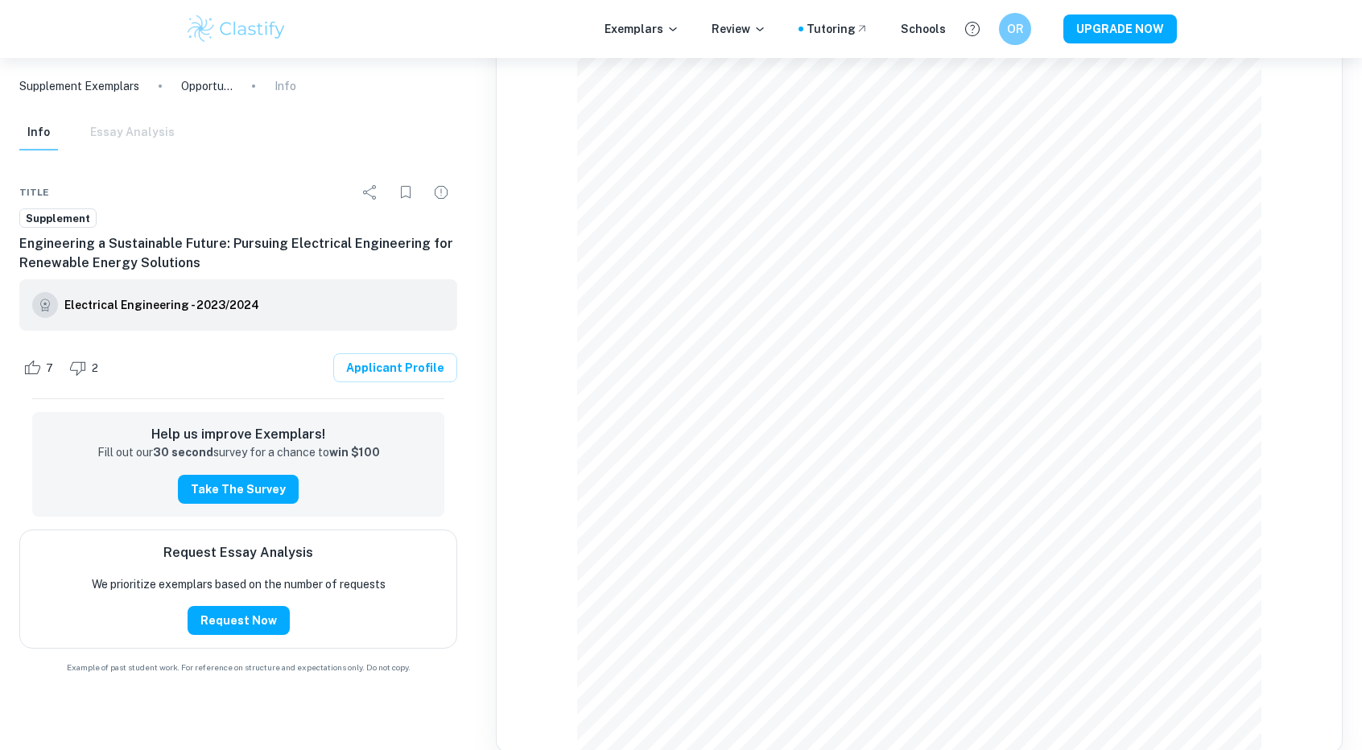
scroll to position [1402, 0]
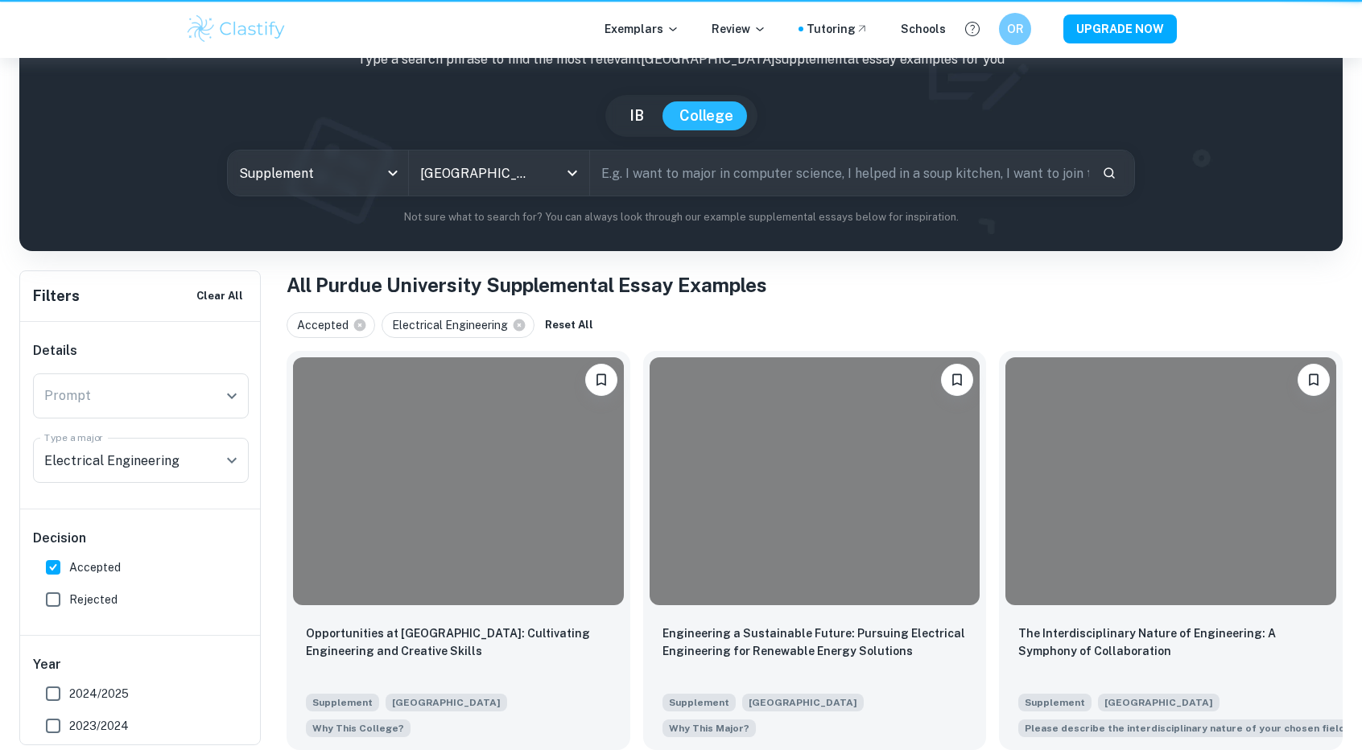
scroll to position [113, 0]
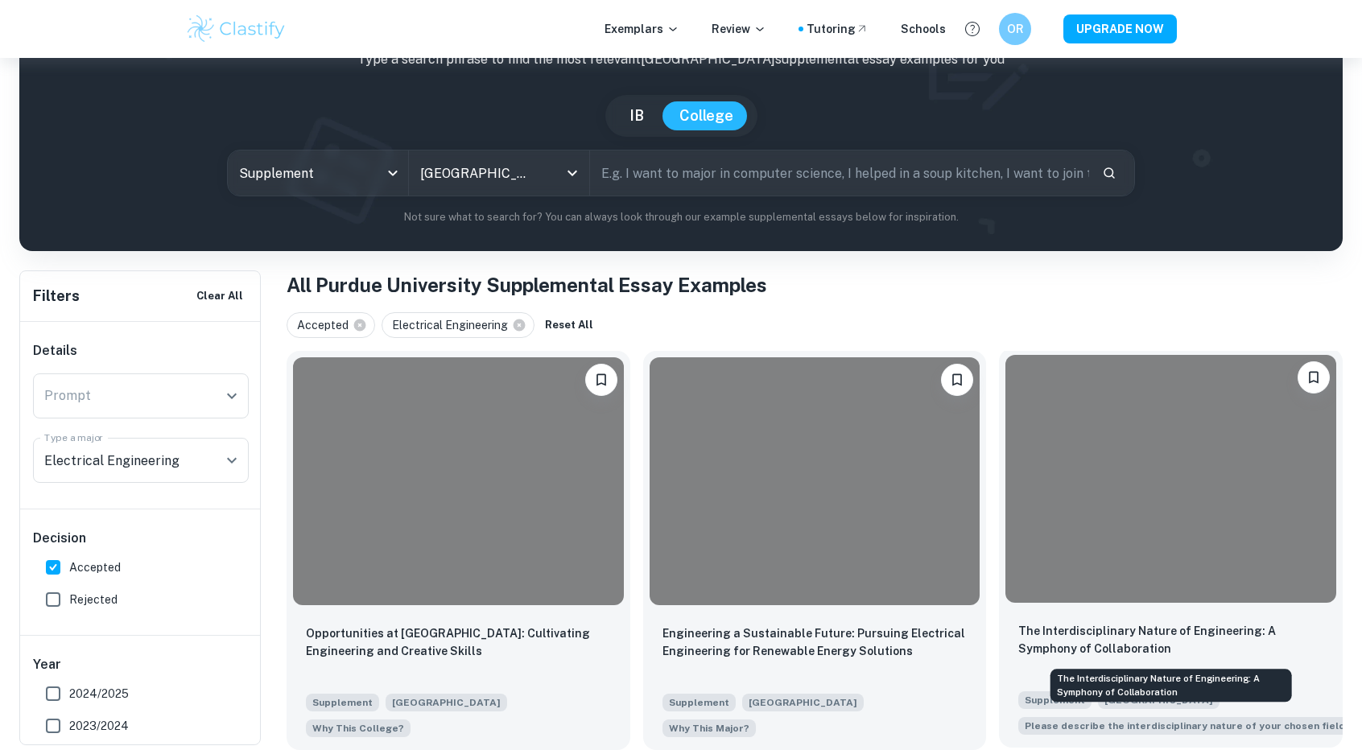
click at [1073, 622] on p "The Interdisciplinary Nature of Engineering: A Symphony of Collaboration" at bounding box center [1170, 639] width 305 height 35
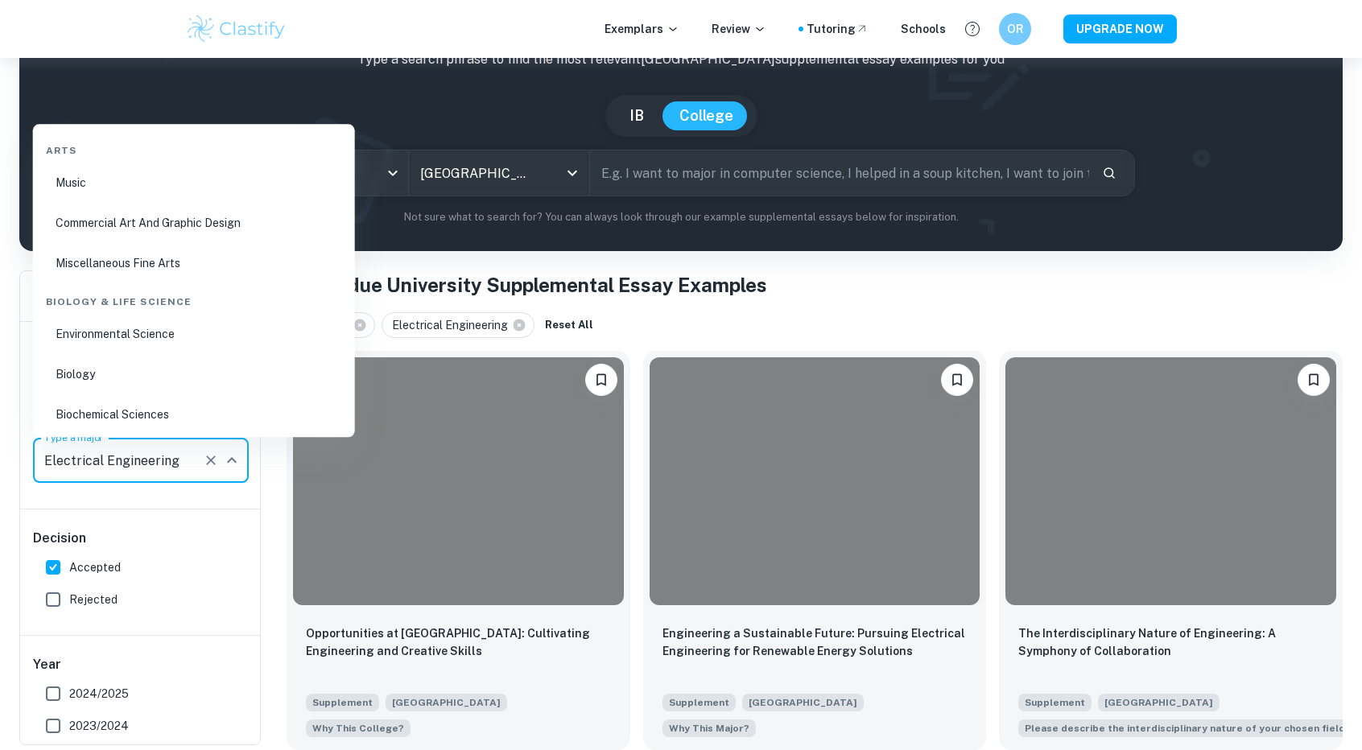
click at [154, 467] on input "Electrical Engineering" at bounding box center [118, 460] width 156 height 31
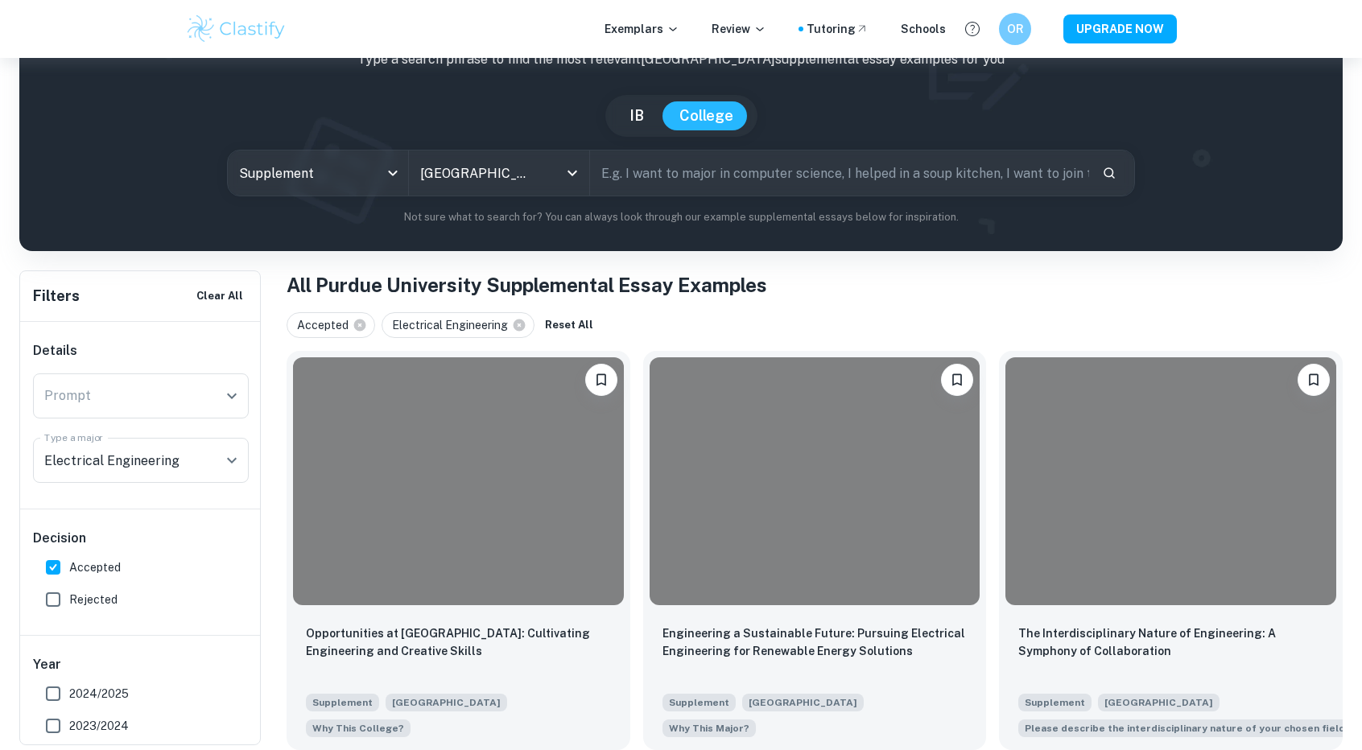
click at [19, 397] on div "Filters Clear All Details Prompt Prompt Type a major Electrical Engineering Typ…" at bounding box center [139, 507] width 241 height 475
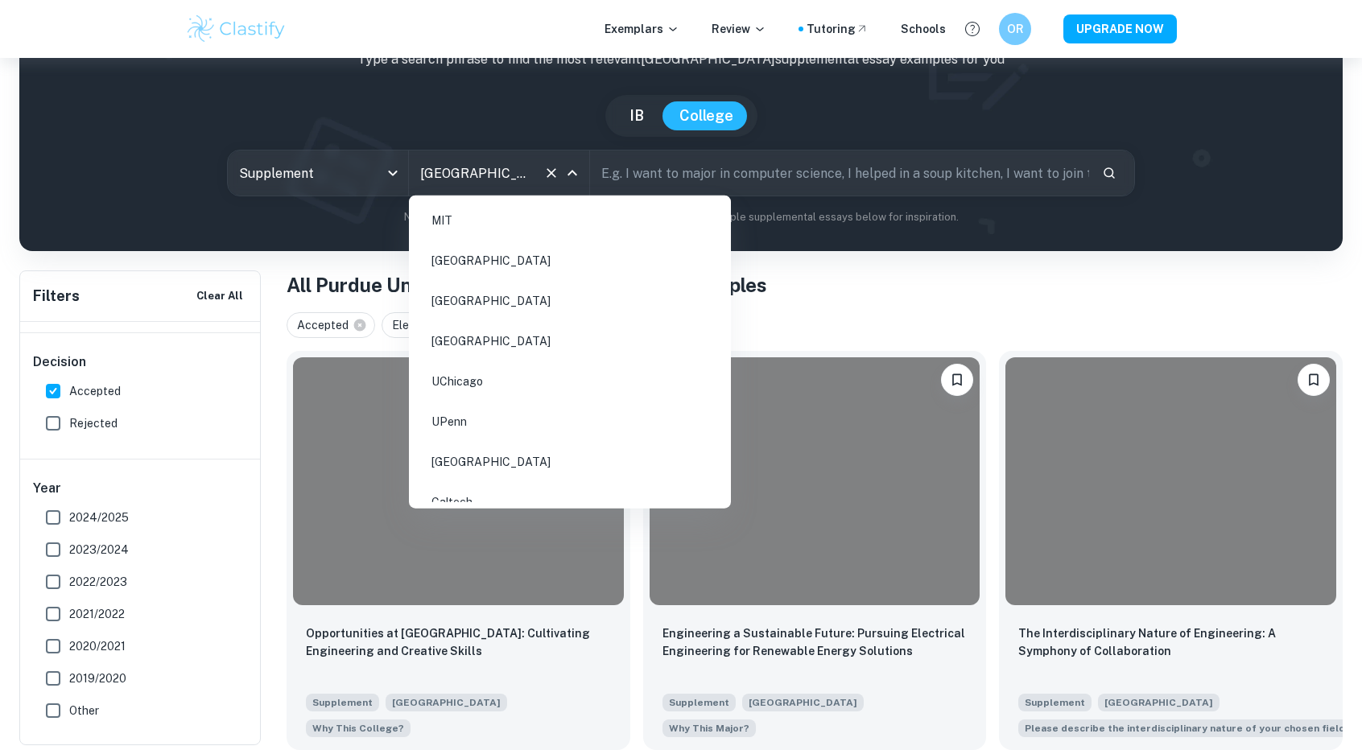
click at [512, 171] on input "[GEOGRAPHIC_DATA]" at bounding box center [476, 173] width 121 height 31
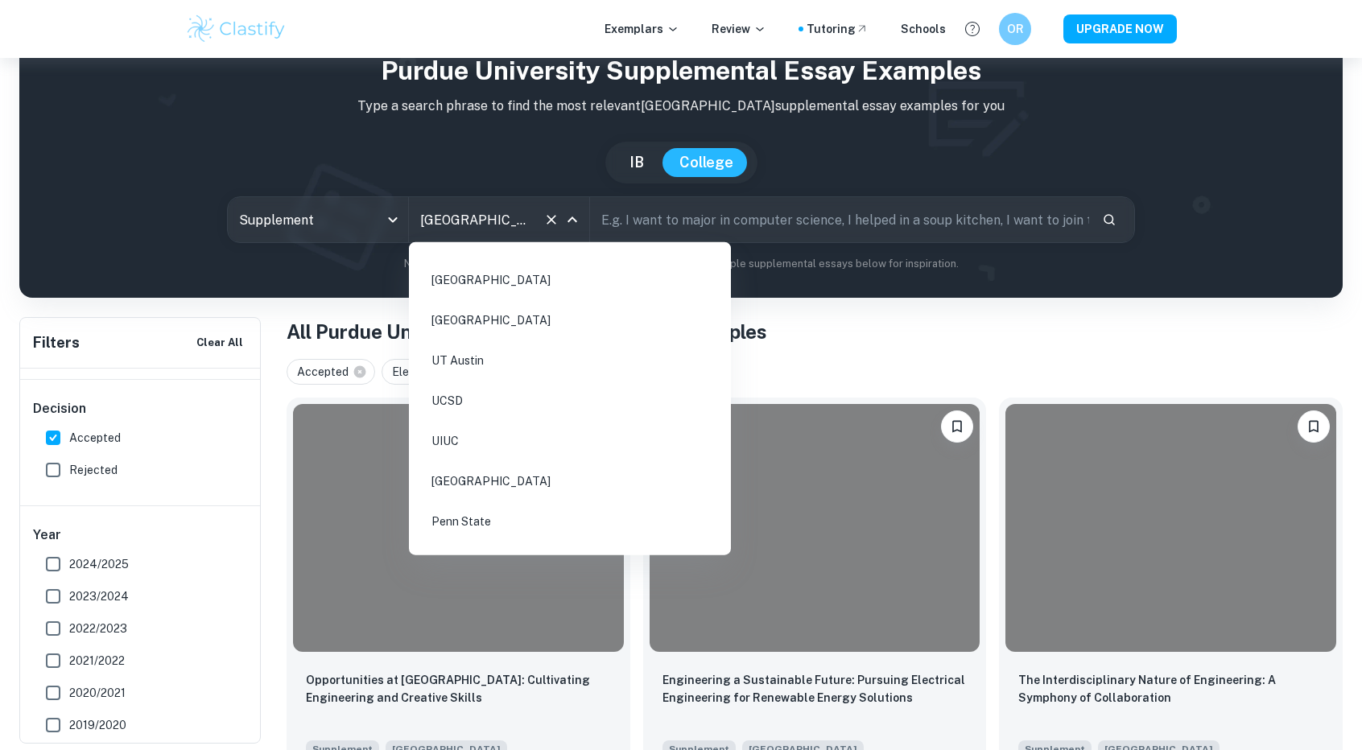
scroll to position [407, 0]
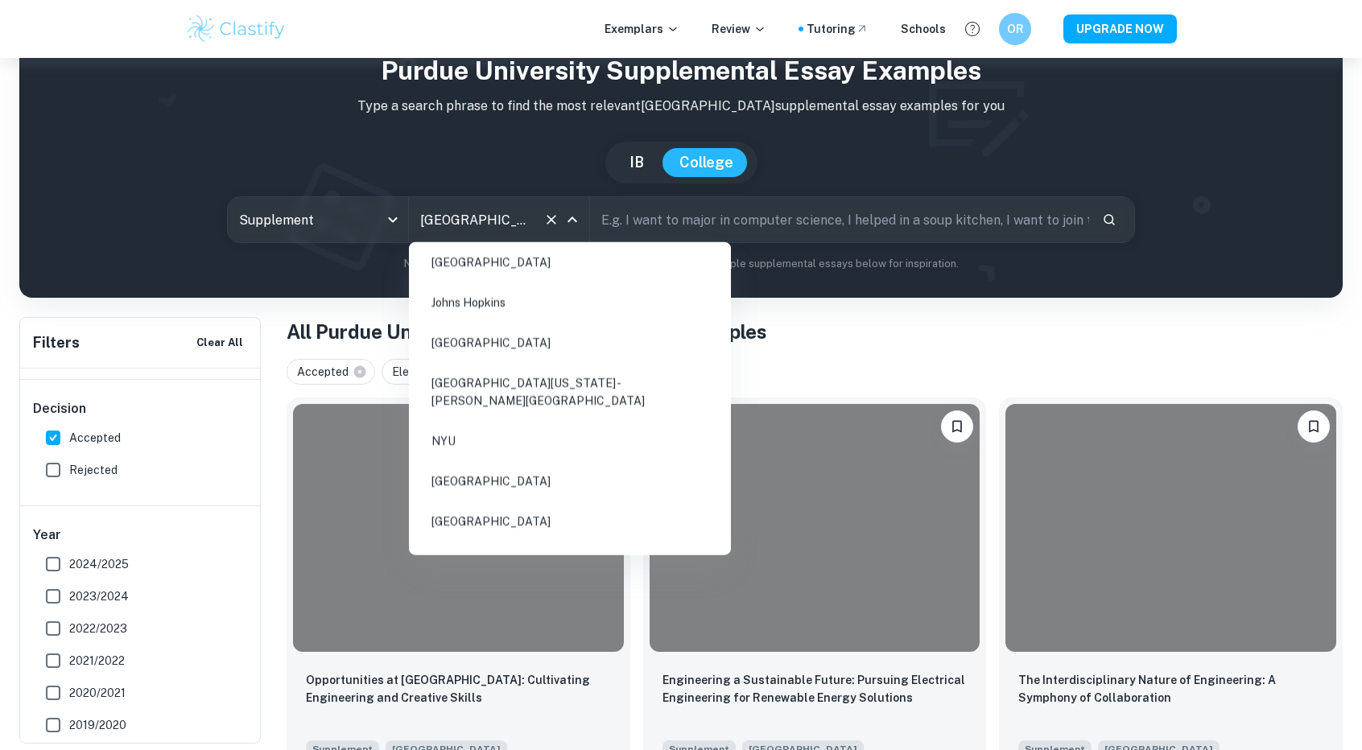
click at [497, 503] on li "[GEOGRAPHIC_DATA]" at bounding box center [569, 521] width 309 height 37
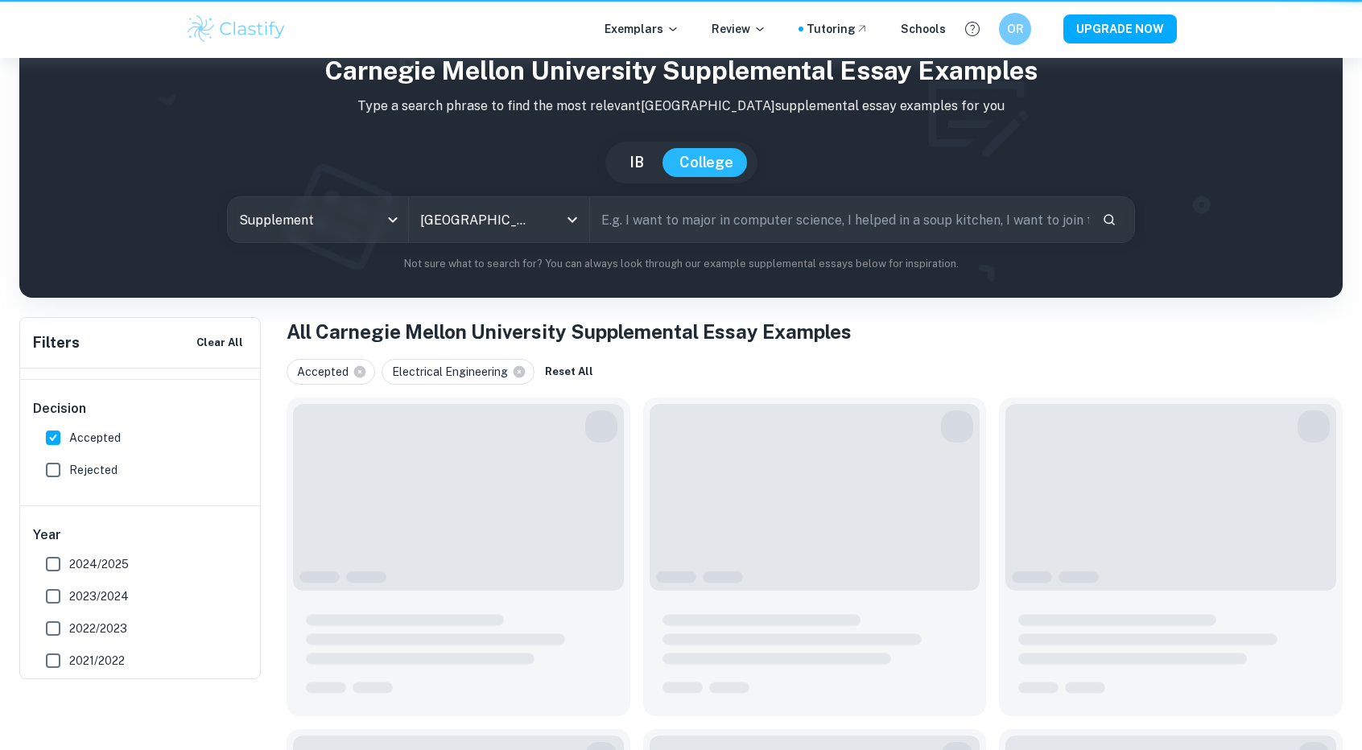
type input "[GEOGRAPHIC_DATA]"
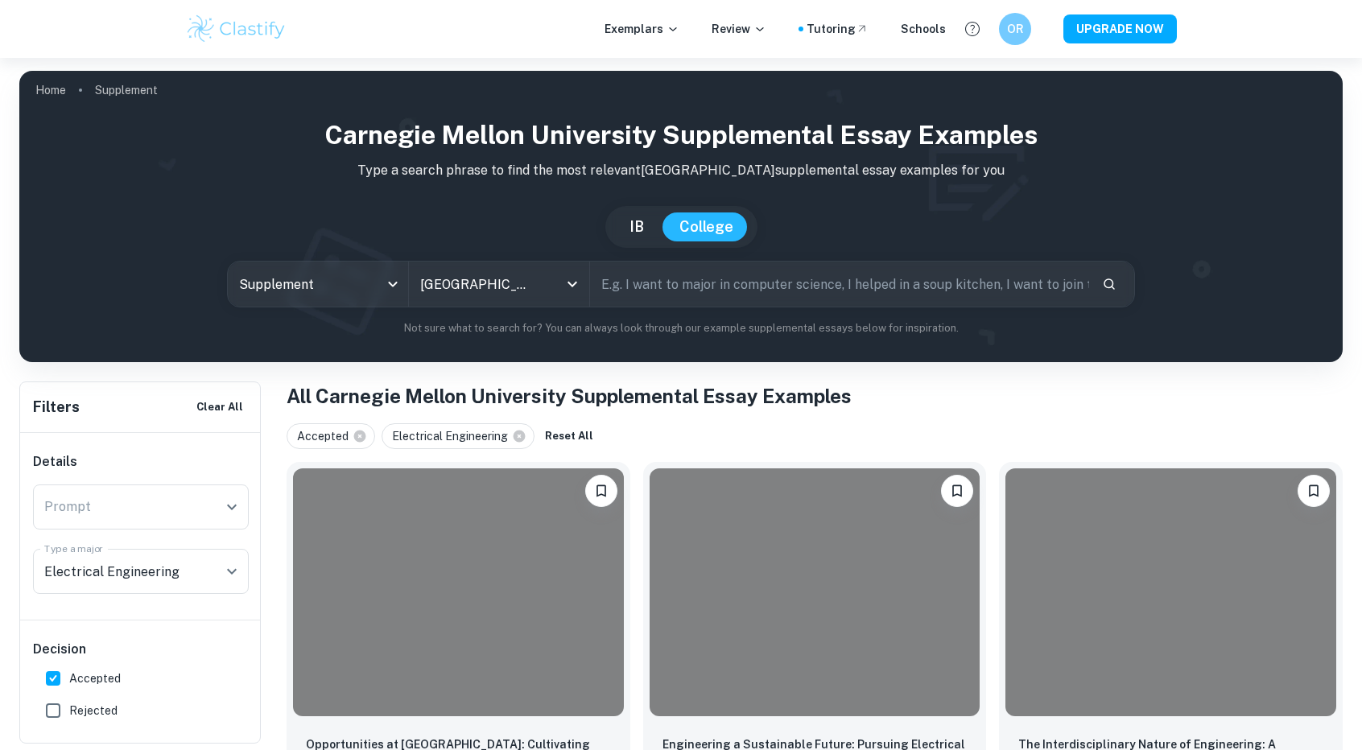
scroll to position [113, 0]
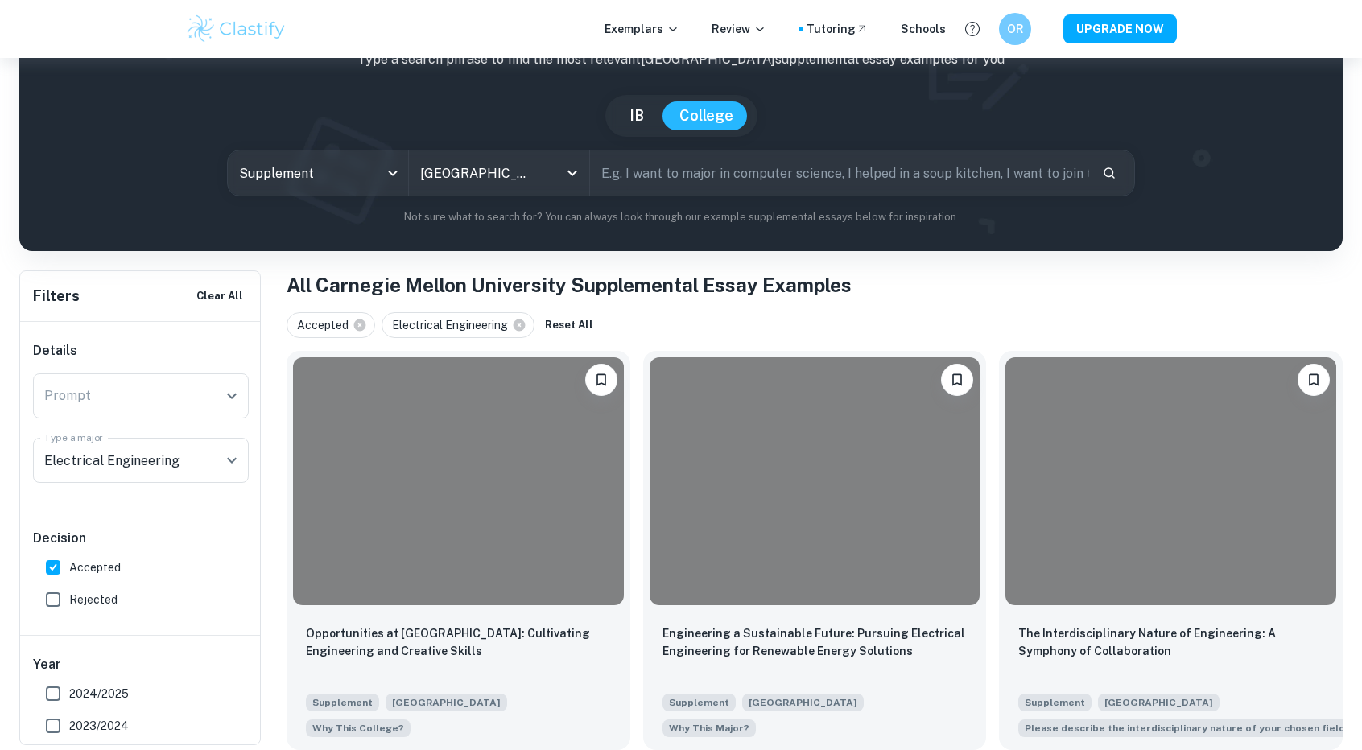
click at [54, 595] on input "Rejected" at bounding box center [53, 599] width 32 height 32
checkbox input "true"
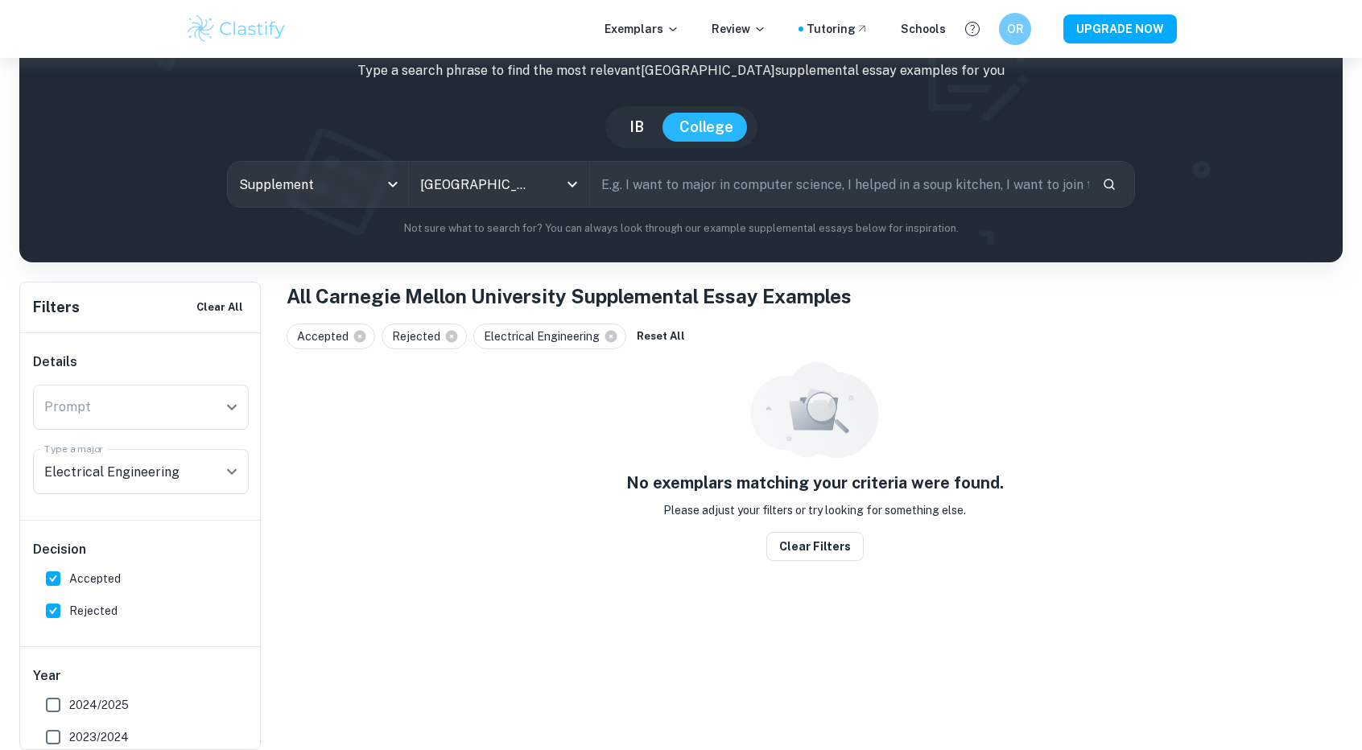
click at [56, 565] on div "Decision Accepted Rejected" at bounding box center [140, 584] width 241 height 126
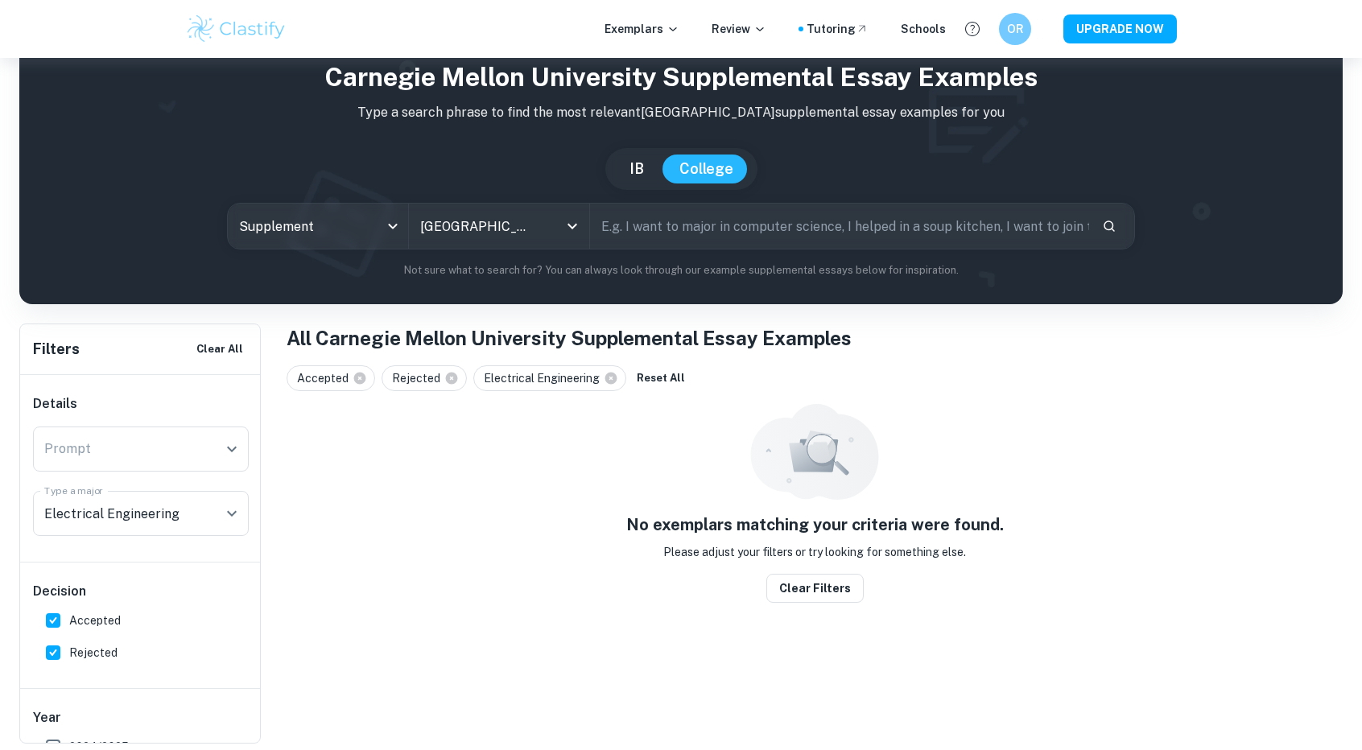
scroll to position [58, 0]
click at [58, 613] on input "Accepted" at bounding box center [53, 620] width 32 height 32
checkbox input "false"
click at [55, 649] on input "Rejected" at bounding box center [53, 653] width 32 height 32
checkbox input "false"
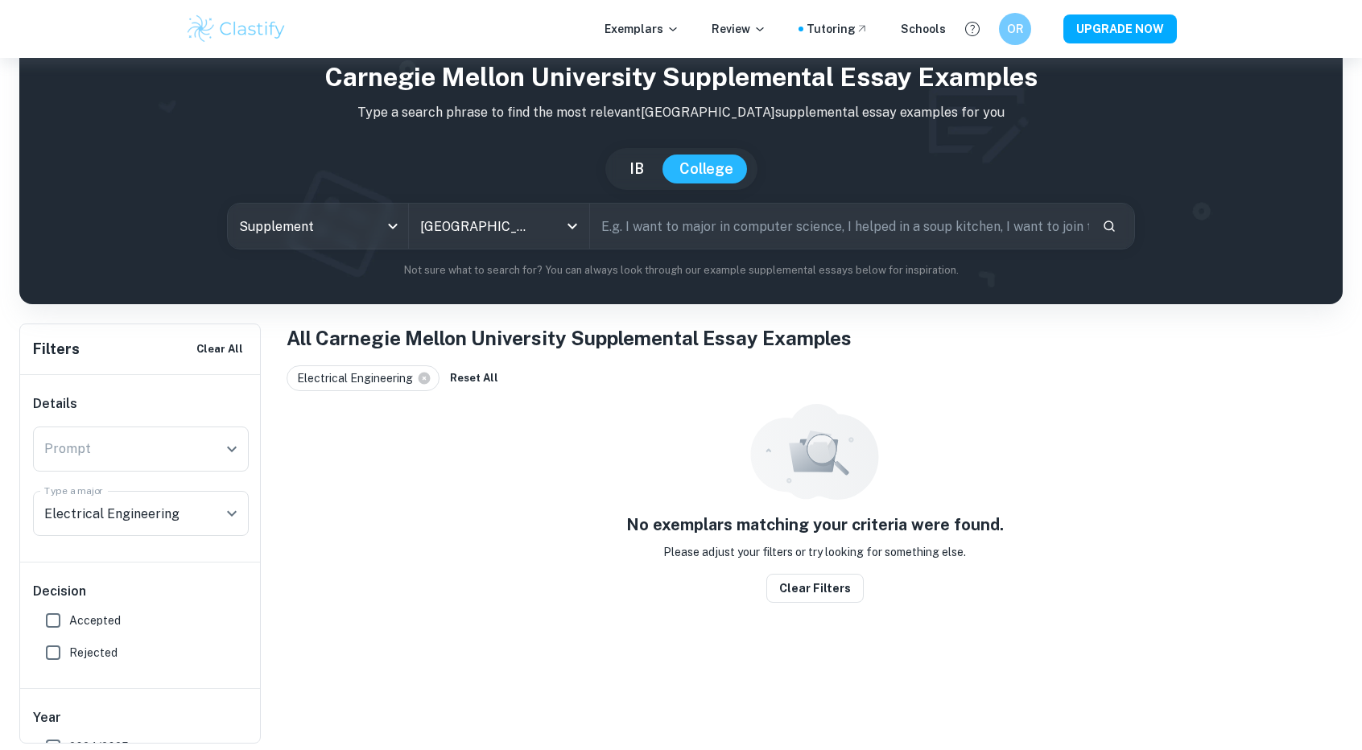
click at [56, 617] on input "Accepted" at bounding box center [53, 620] width 32 height 32
checkbox input "true"
click at [188, 519] on input "Electrical Engineering" at bounding box center [118, 513] width 156 height 31
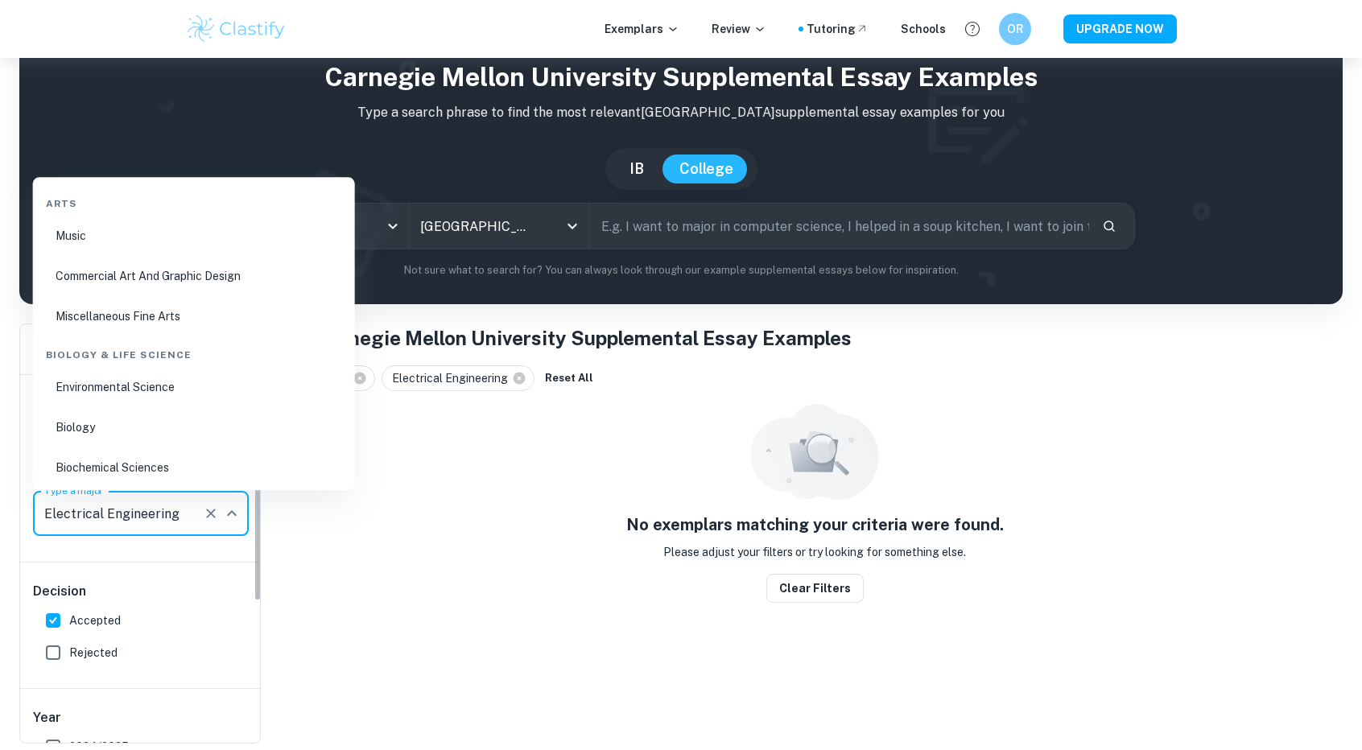
scroll to position [1242, 0]
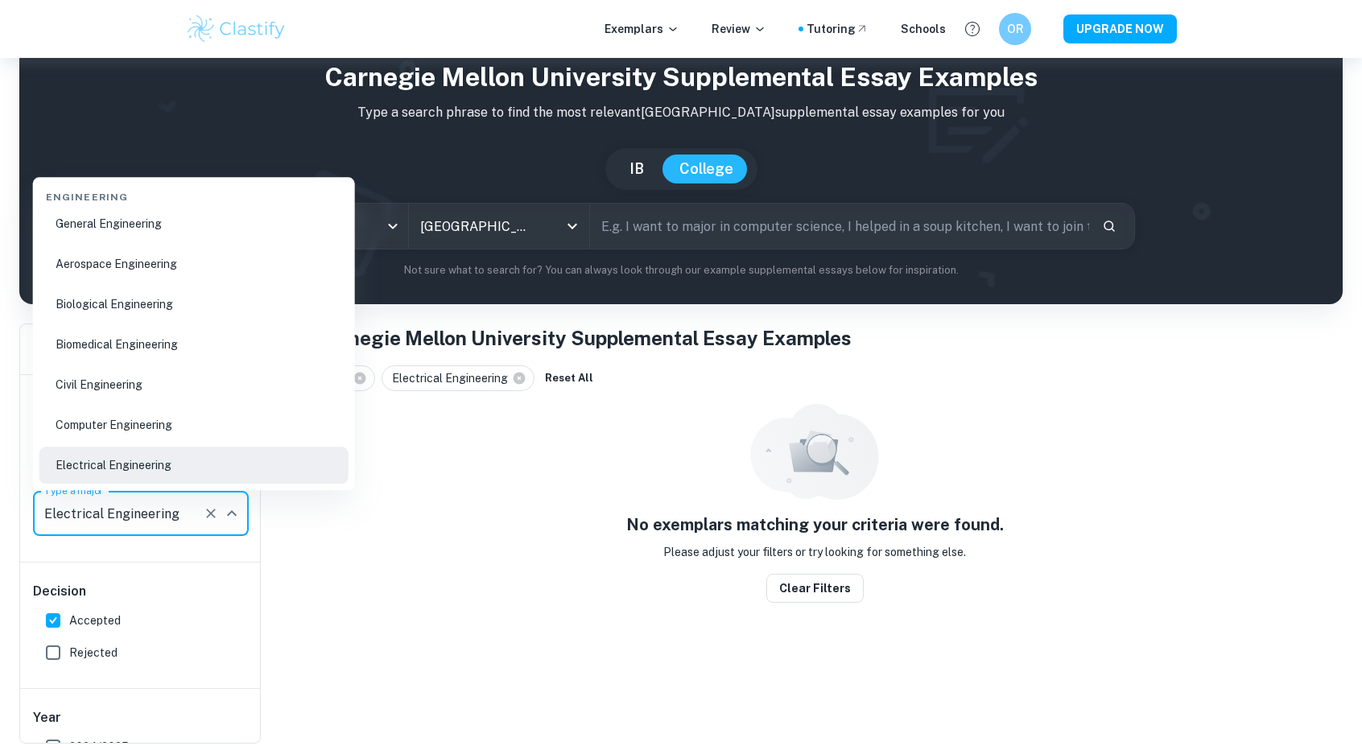
click at [154, 226] on li "General Engineering" at bounding box center [193, 224] width 309 height 37
type input "General Engineering"
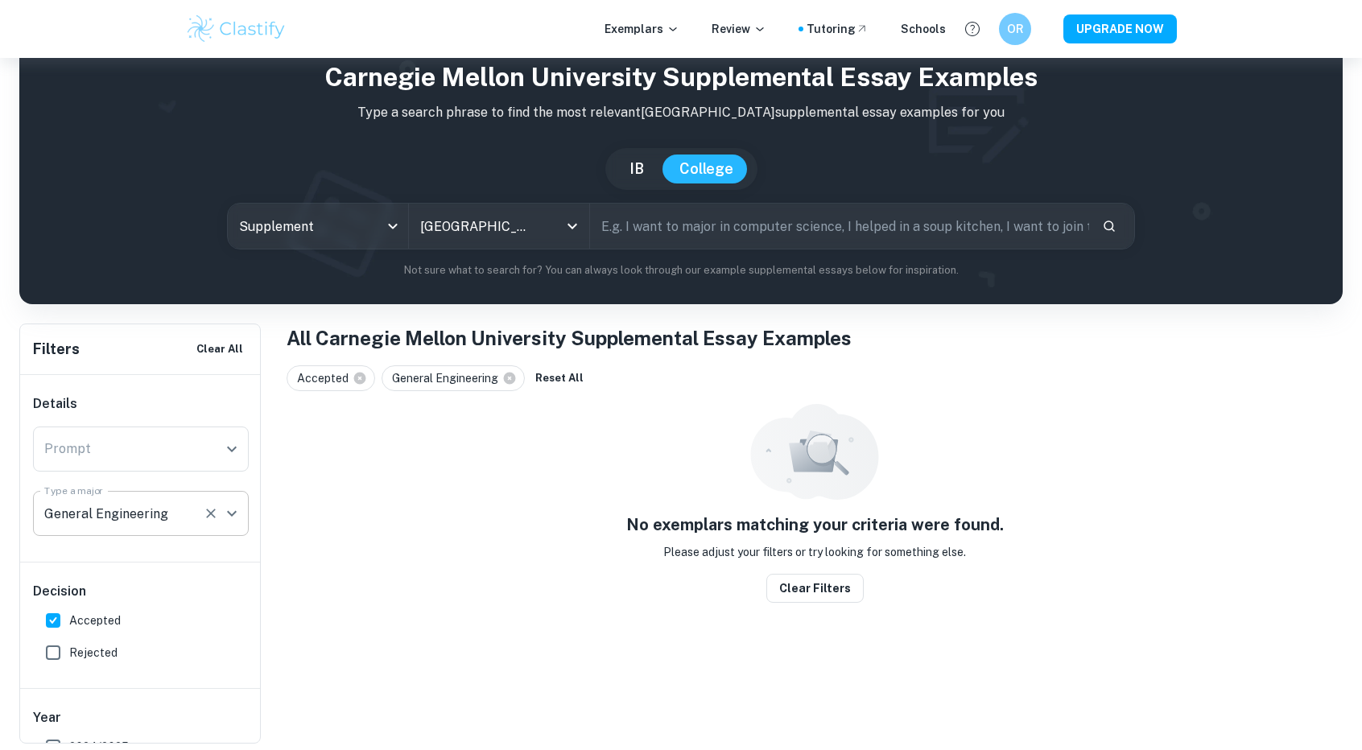
click at [174, 496] on div "General Engineering Type a major" at bounding box center [141, 513] width 216 height 45
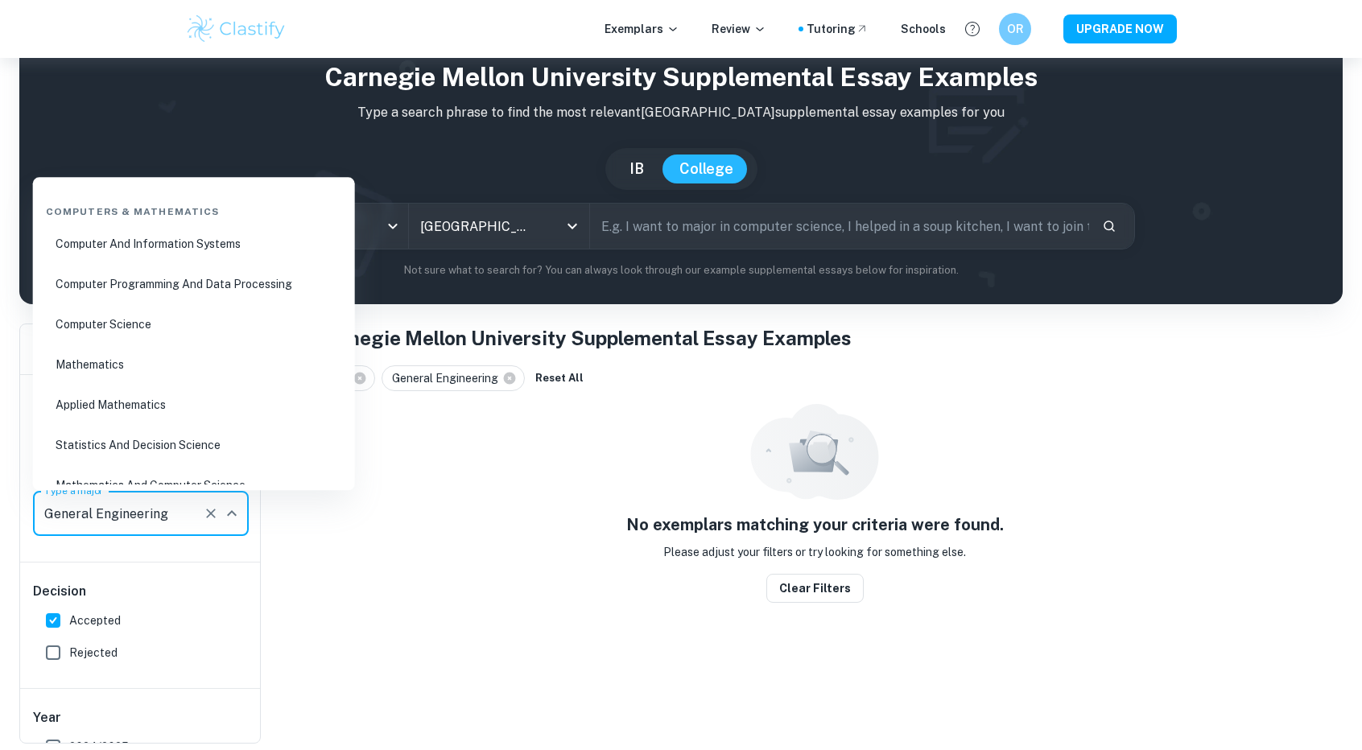
scroll to position [778, 0]
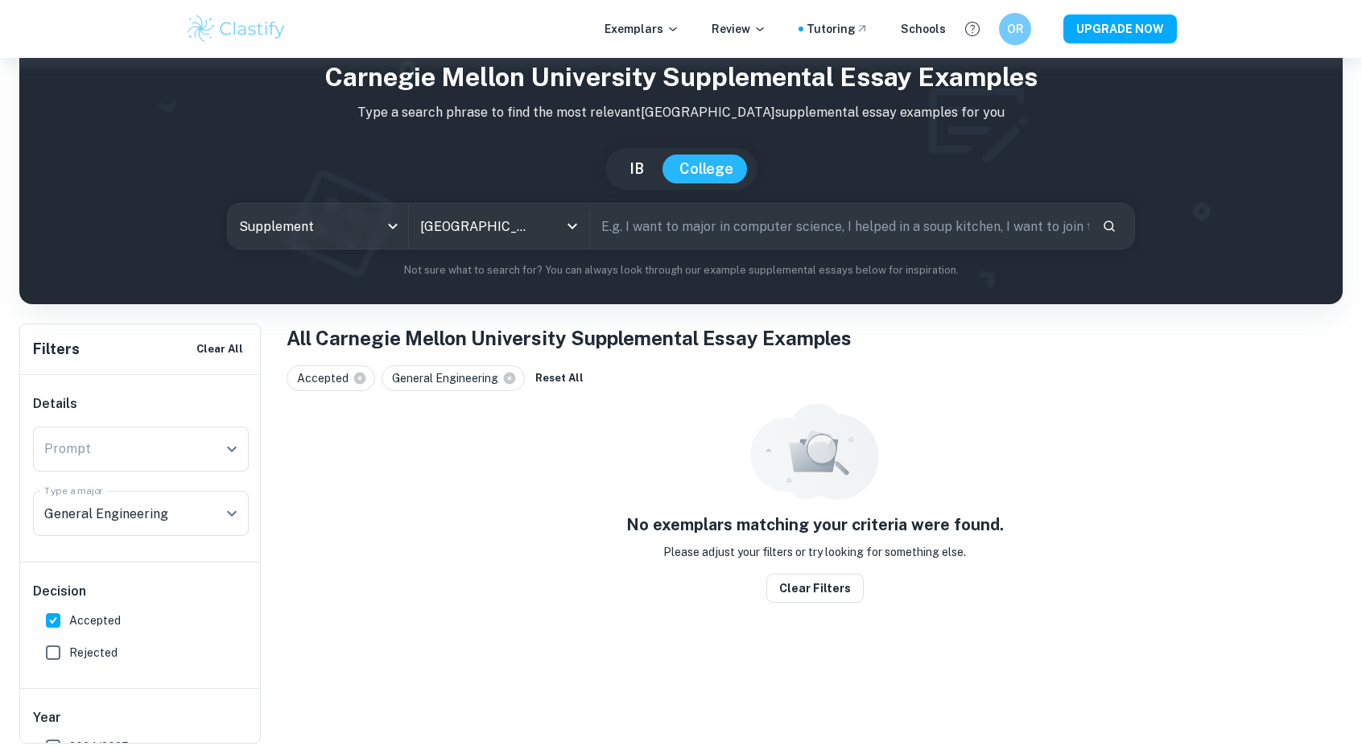
click at [0, 425] on div "Home Supplement [GEOGRAPHIC_DATA] Supplemental Essay Examples Type a search phr…" at bounding box center [681, 372] width 1362 height 744
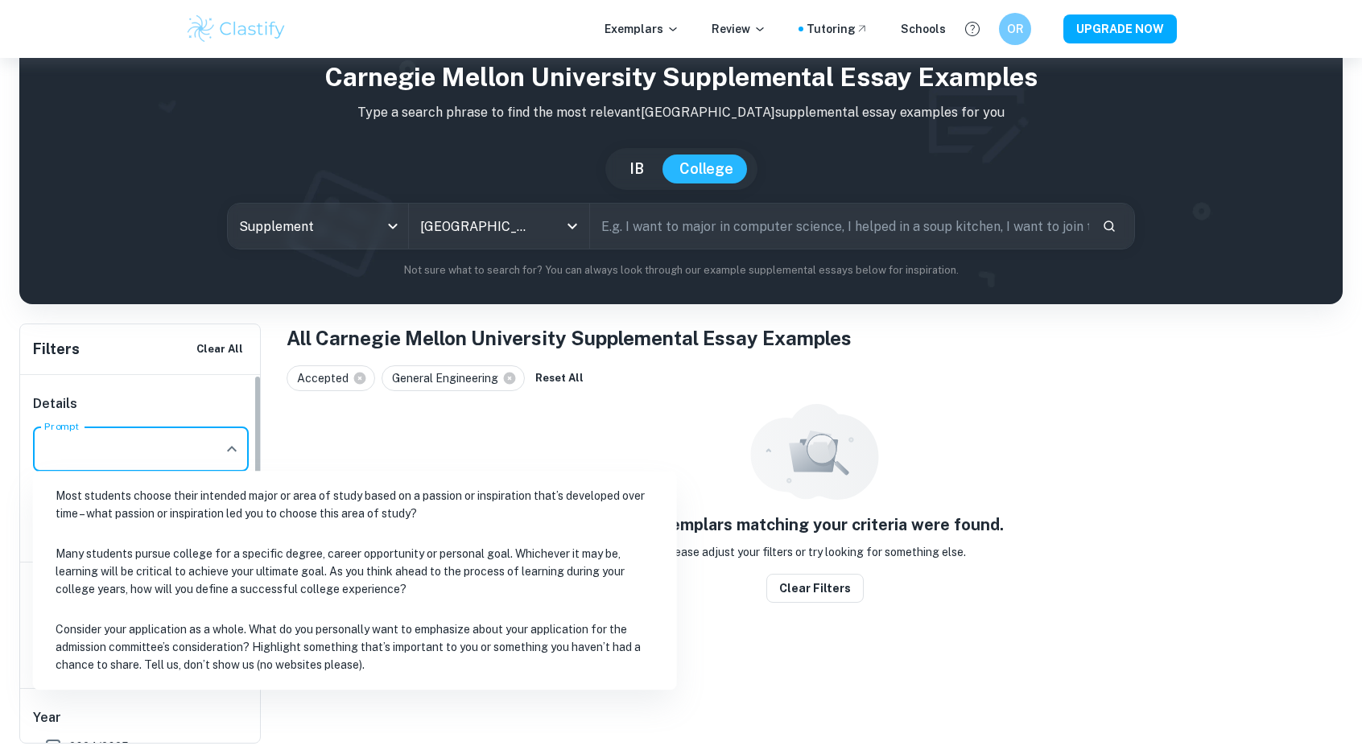
click at [106, 451] on input "Prompt" at bounding box center [128, 449] width 177 height 31
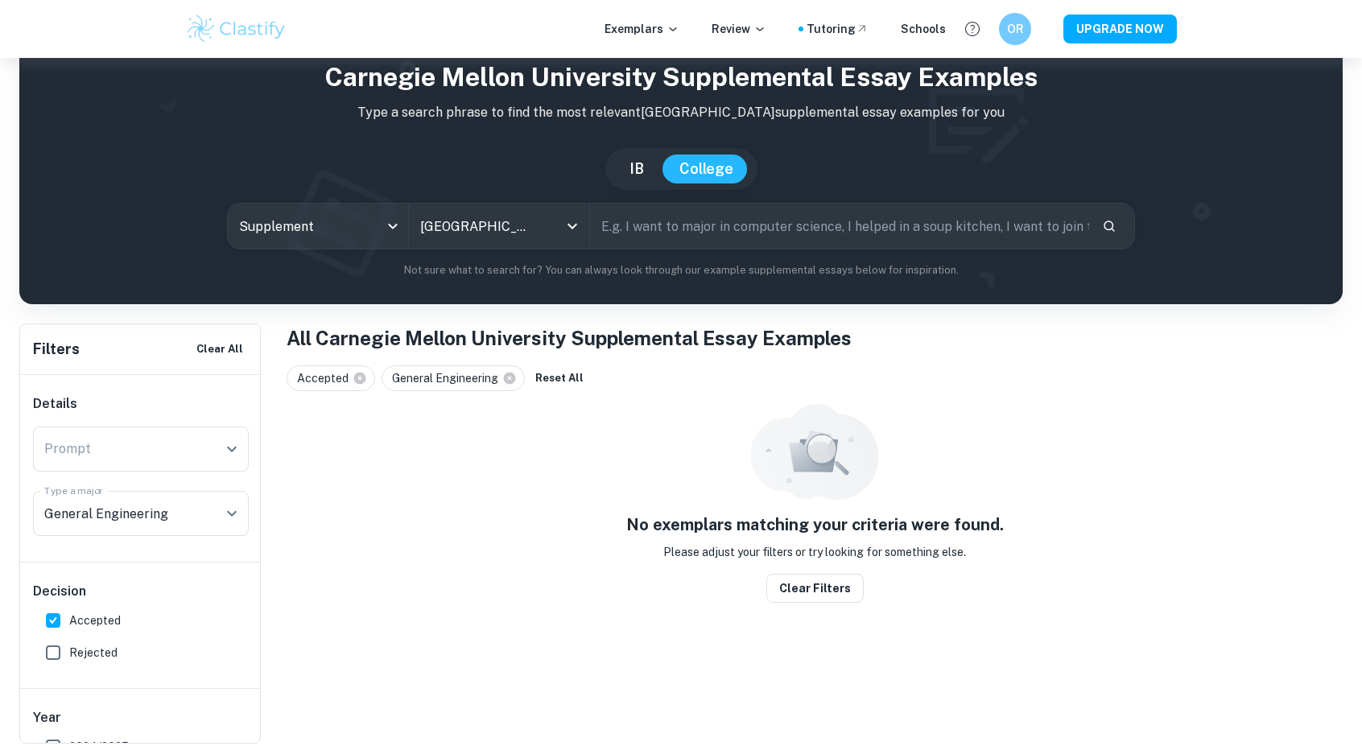
click at [1, 539] on div "Home Supplement [GEOGRAPHIC_DATA] Supplemental Essay Examples Type a search phr…" at bounding box center [681, 372] width 1362 height 744
click at [225, 341] on button "Clear All" at bounding box center [219, 349] width 55 height 24
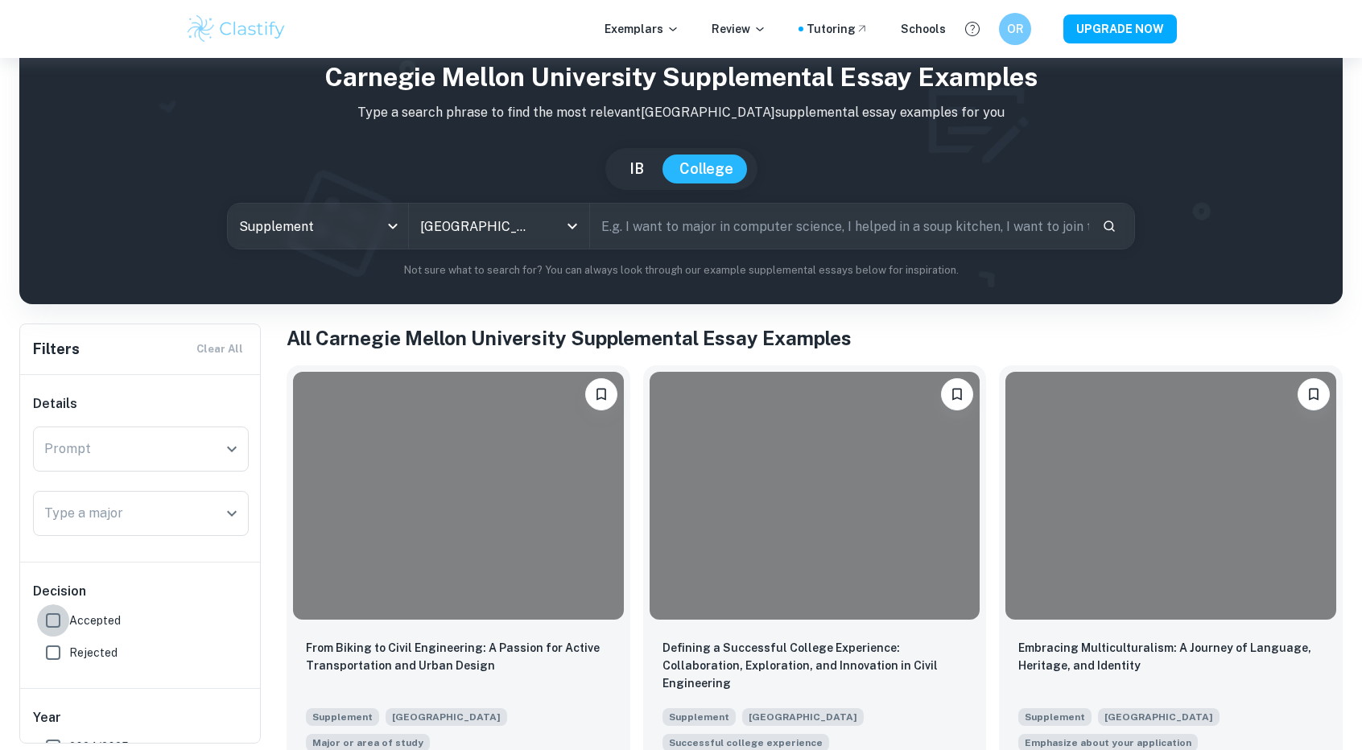
click at [51, 617] on input "Accepted" at bounding box center [53, 620] width 32 height 32
checkbox input "true"
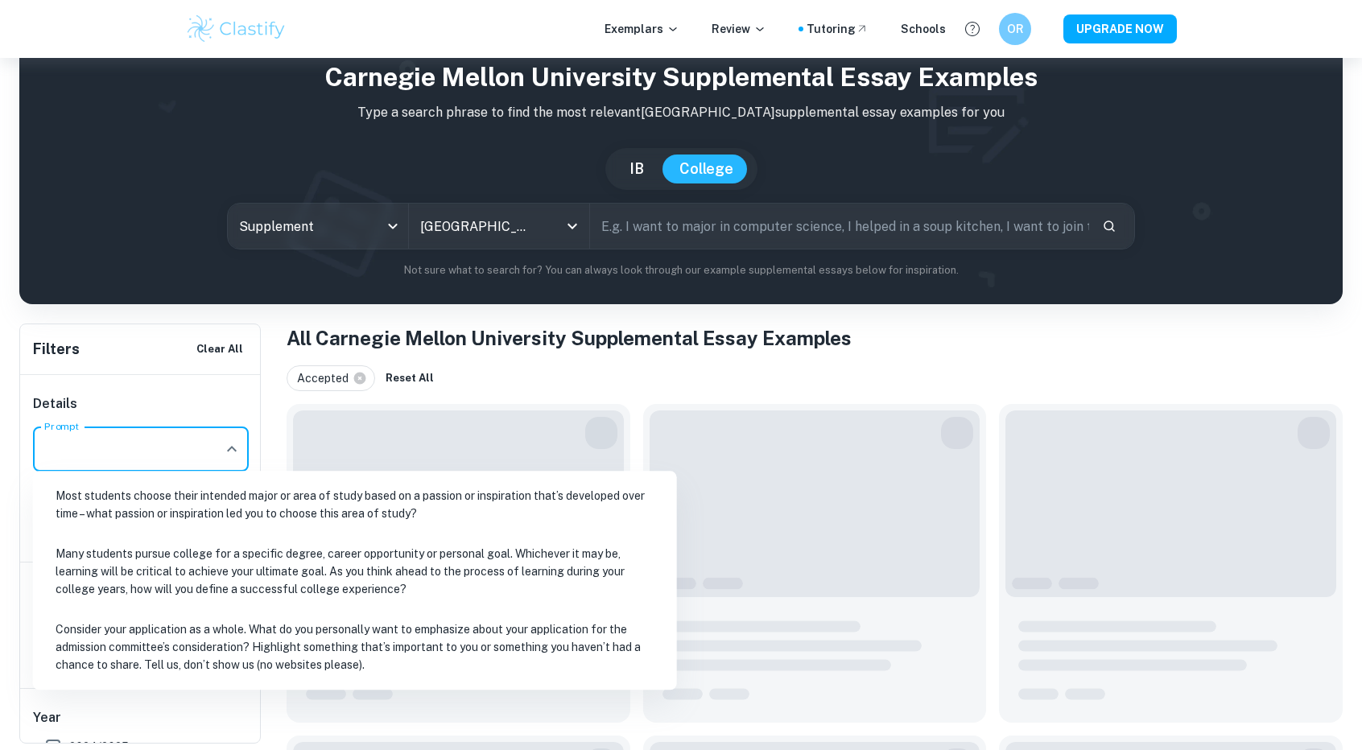
click at [122, 445] on input "Prompt" at bounding box center [128, 449] width 177 height 31
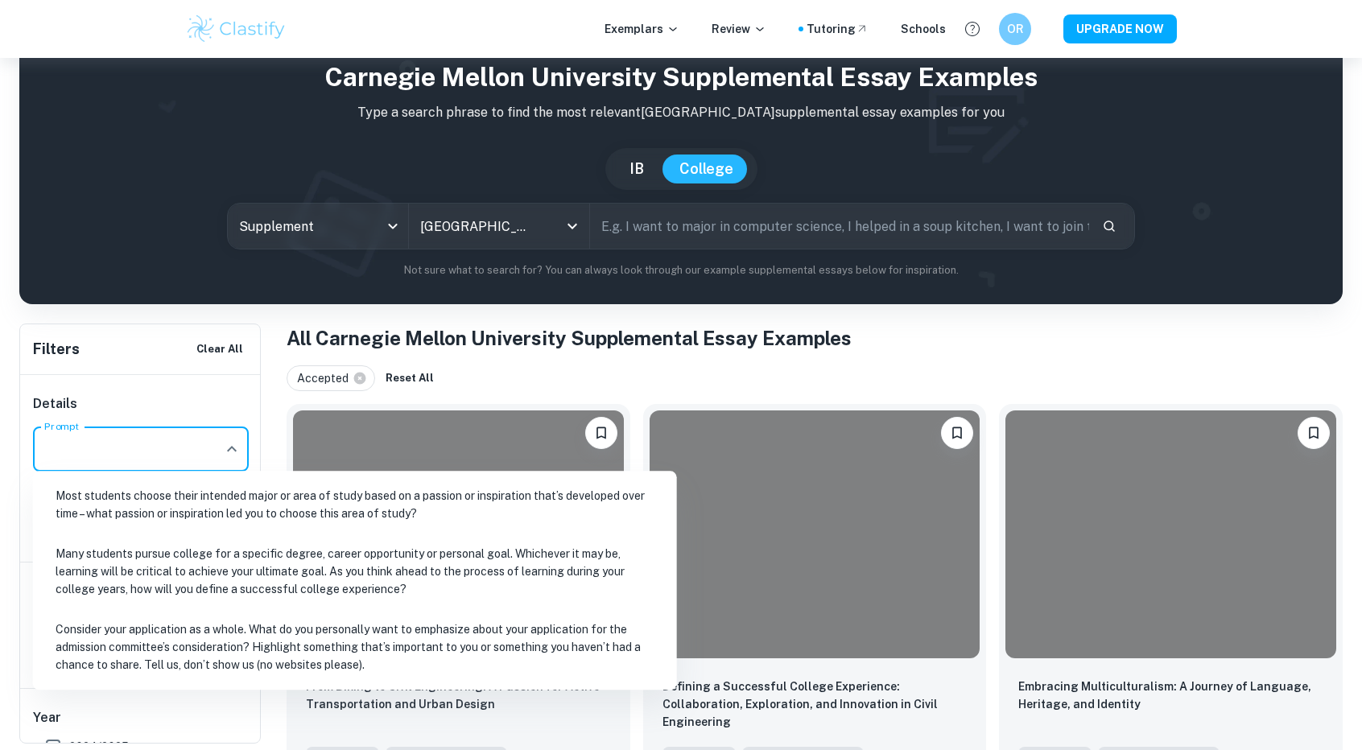
click at [185, 493] on li "Most students choose their intended major or area of study based on a passion o…" at bounding box center [354, 504] width 631 height 55
type input "Most students choose their intended major or area of study based on a passion o…"
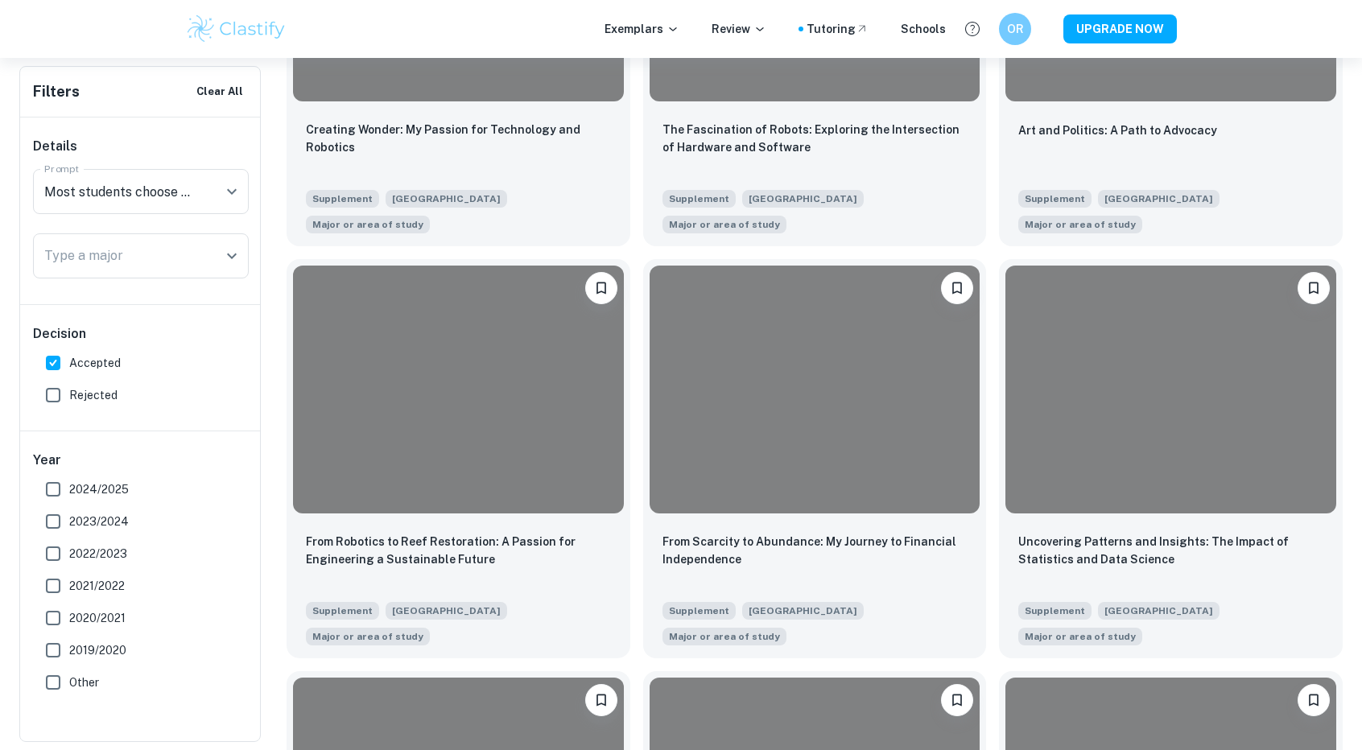
scroll to position [1448, 0]
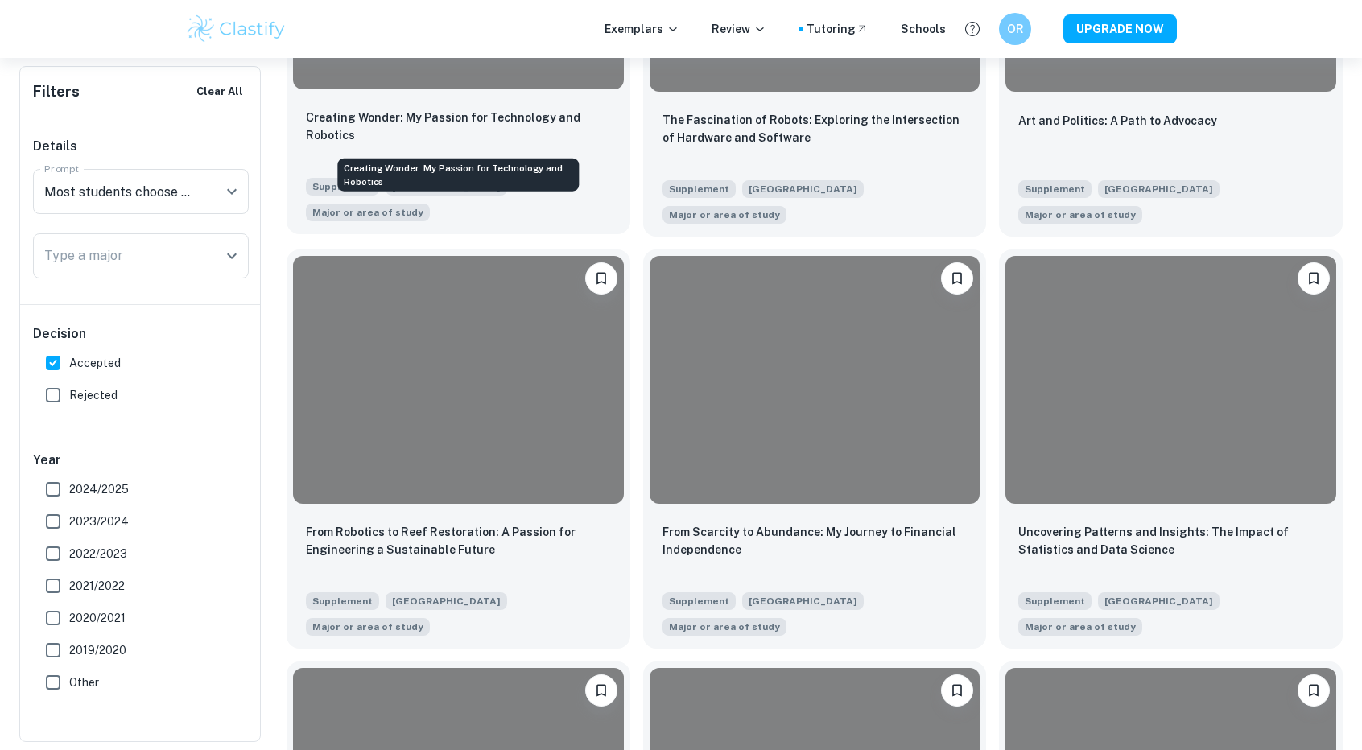
click at [409, 128] on p "Creating Wonder: My Passion for Technology and Robotics" at bounding box center [458, 126] width 305 height 35
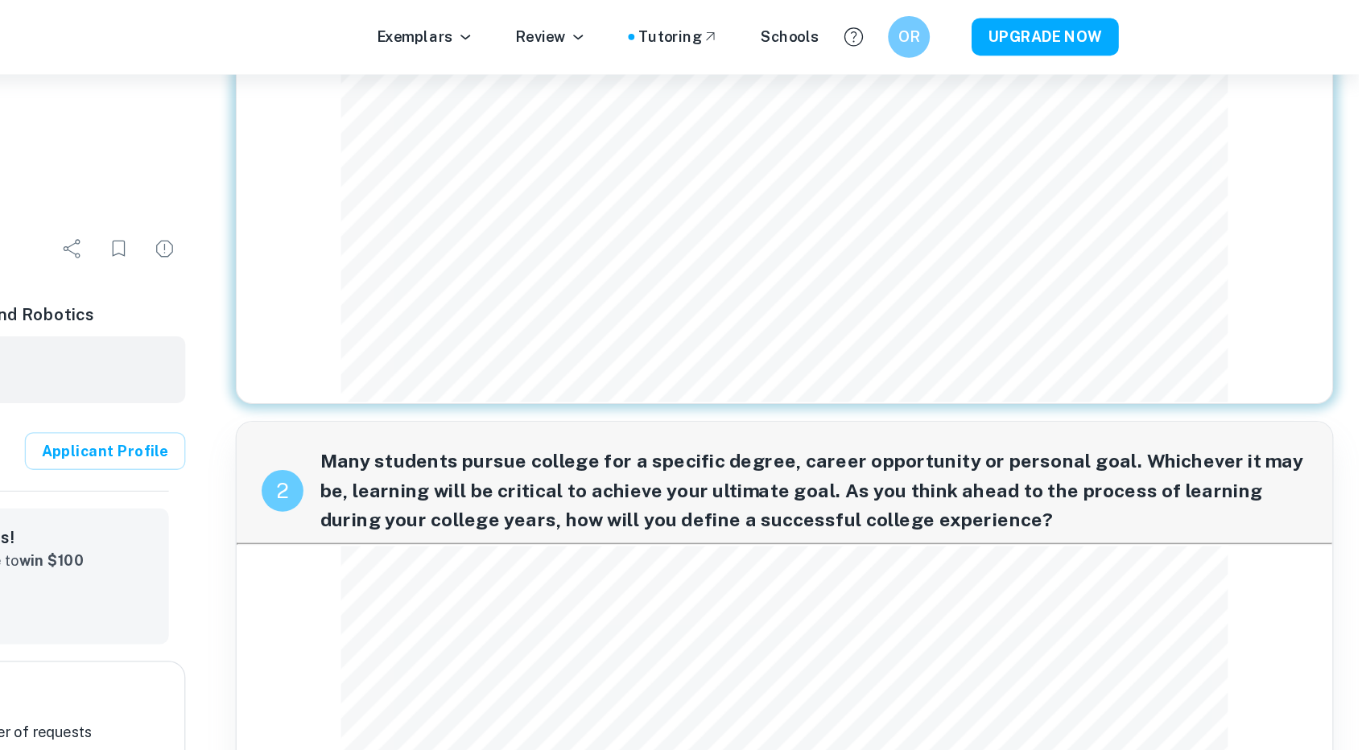
scroll to position [367, 0]
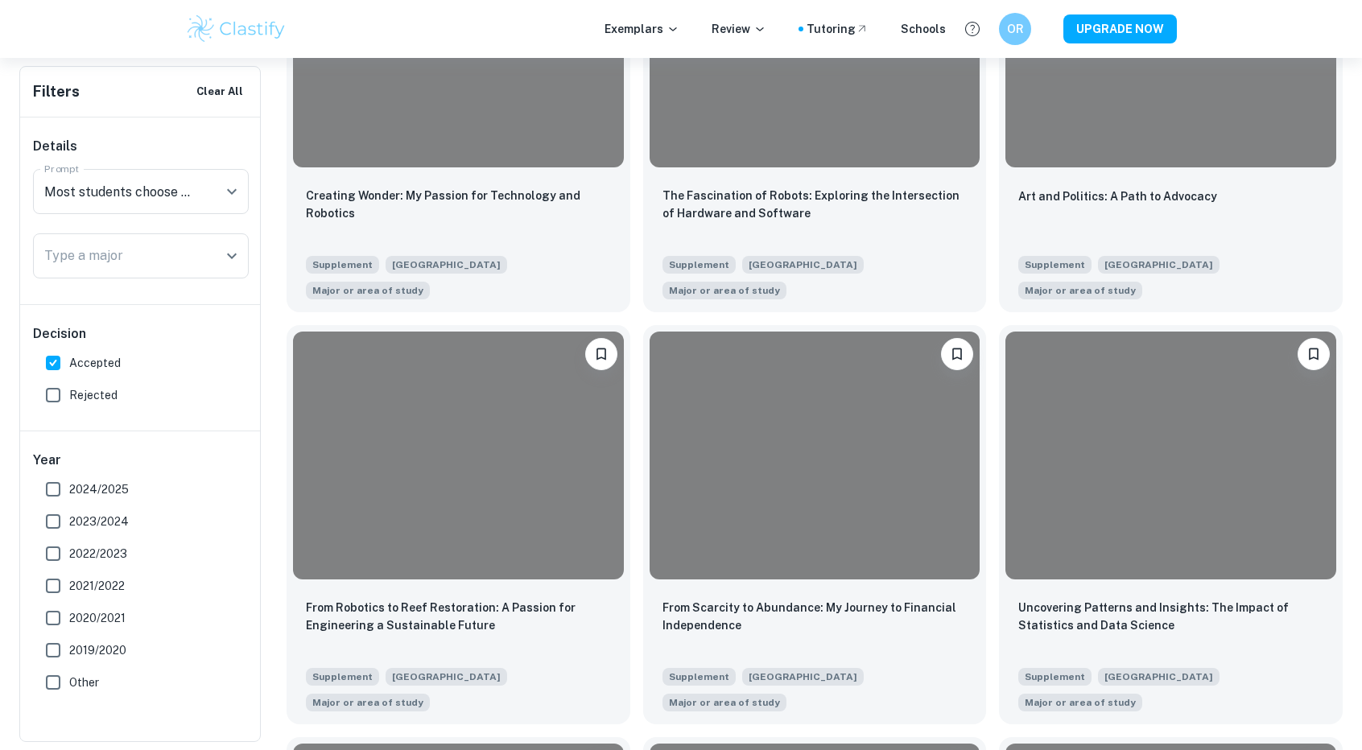
scroll to position [1328, 0]
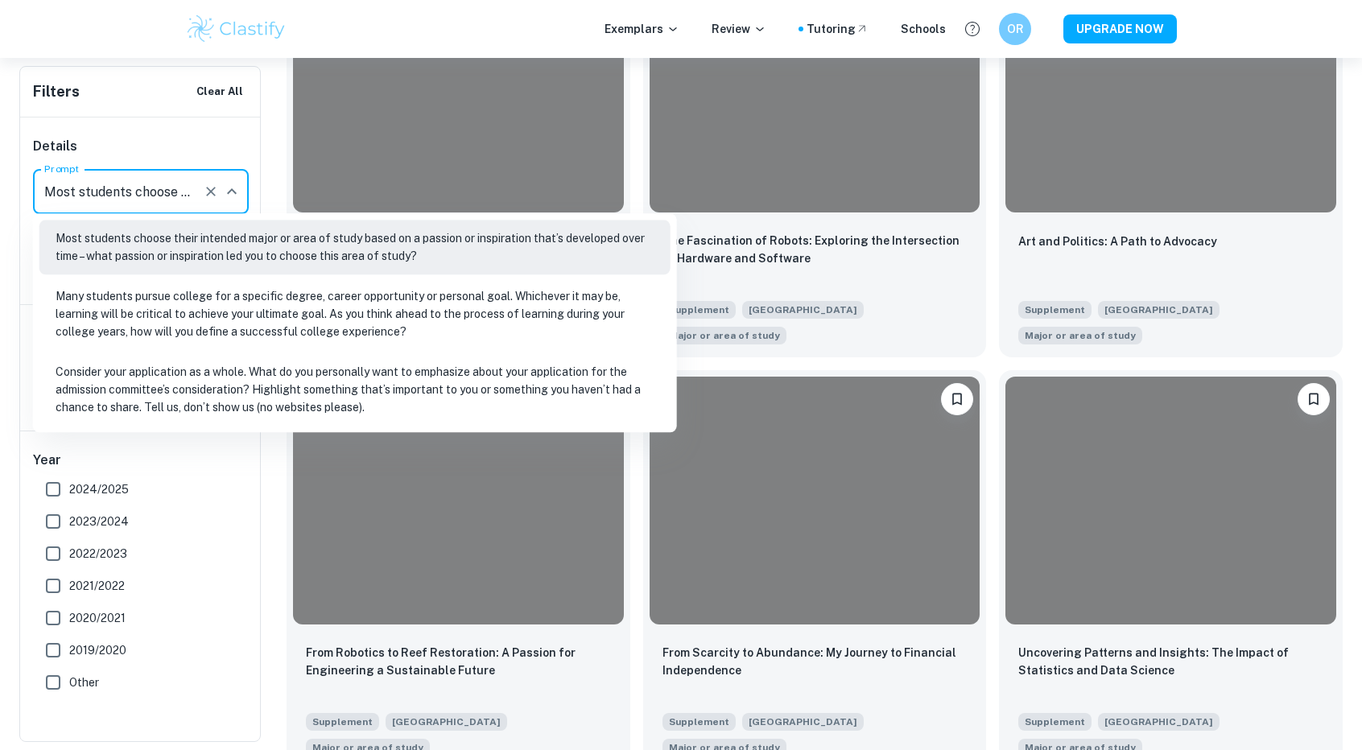
click at [133, 205] on input "Most students choose their intended major or area of study based on a passion o…" at bounding box center [118, 191] width 156 height 31
click at [169, 316] on li "Many students pursue college for a specific degree, career opportunity or perso…" at bounding box center [354, 314] width 631 height 72
type input "Many students pursue college for a specific degree, career opportunity or perso…"
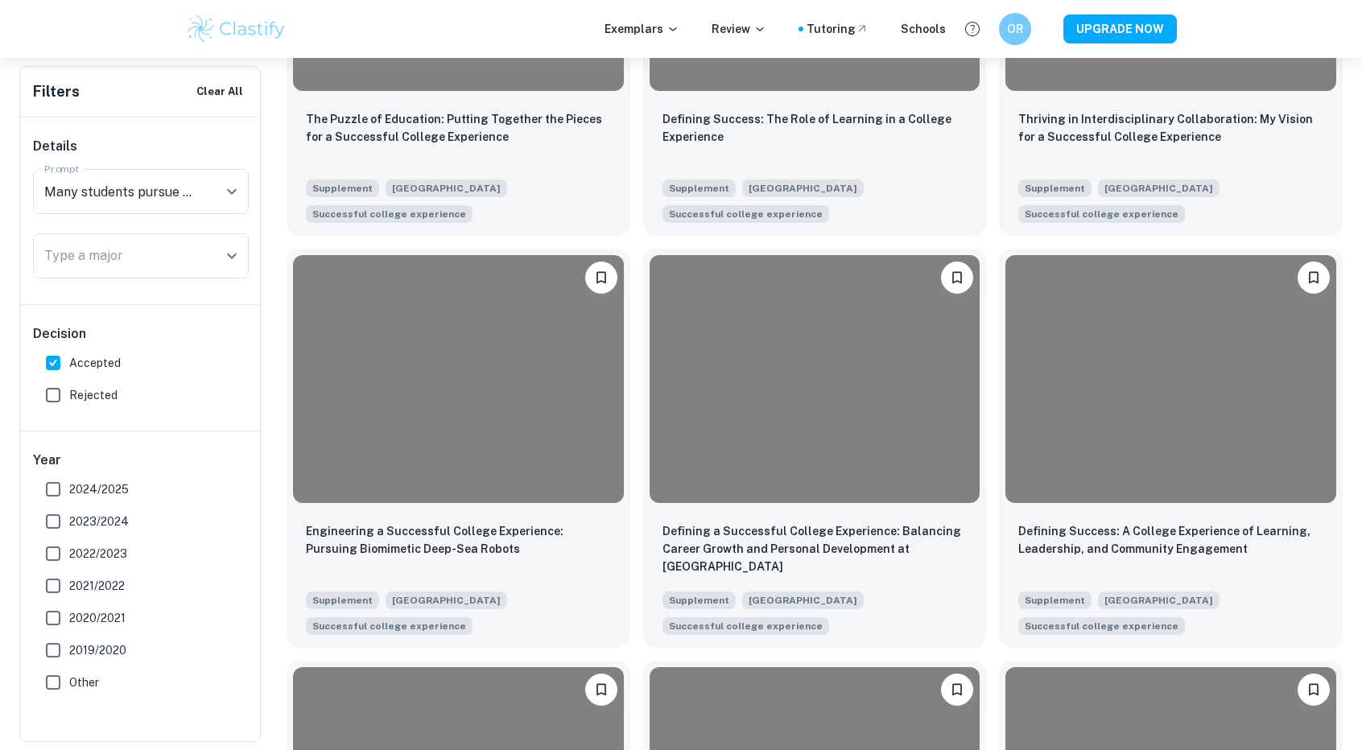
scroll to position [1450, 0]
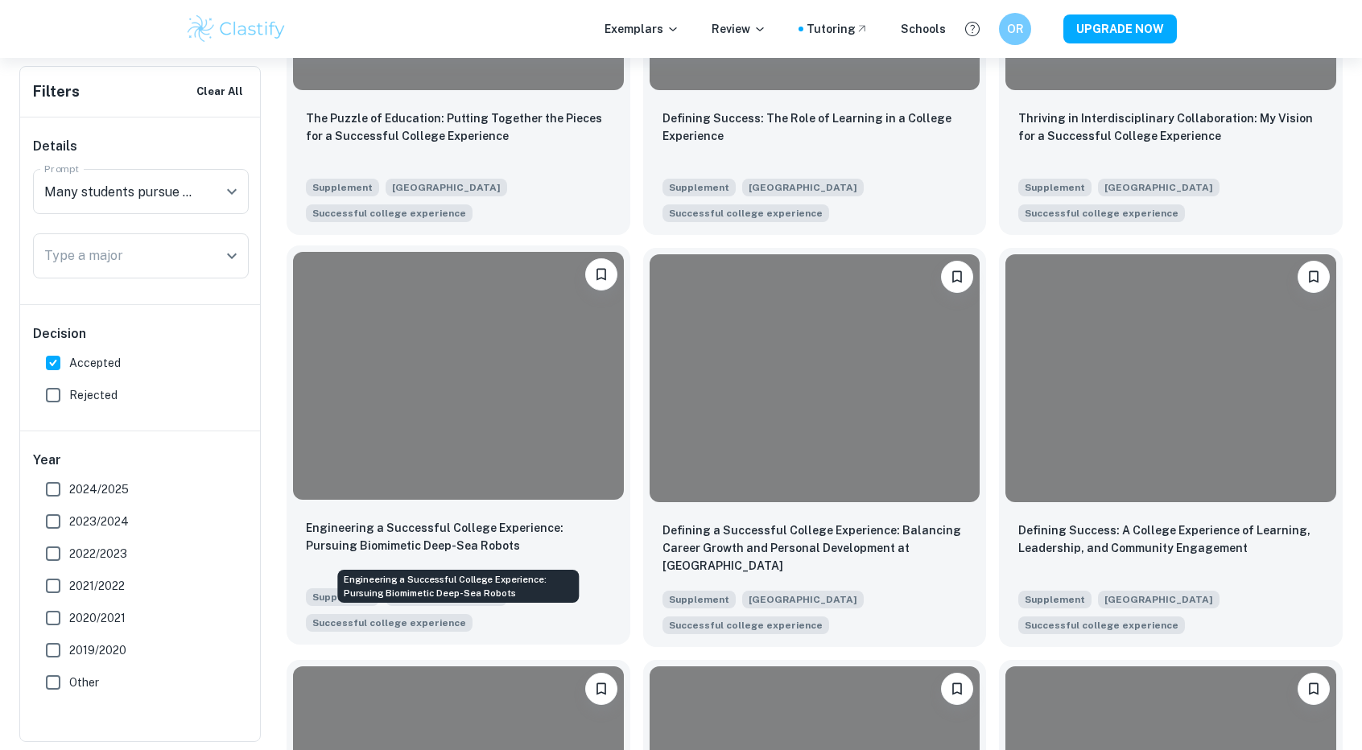
click at [540, 540] on p "Engineering a Successful College Experience: Pursuing Biomimetic Deep-Sea Robots" at bounding box center [458, 536] width 305 height 35
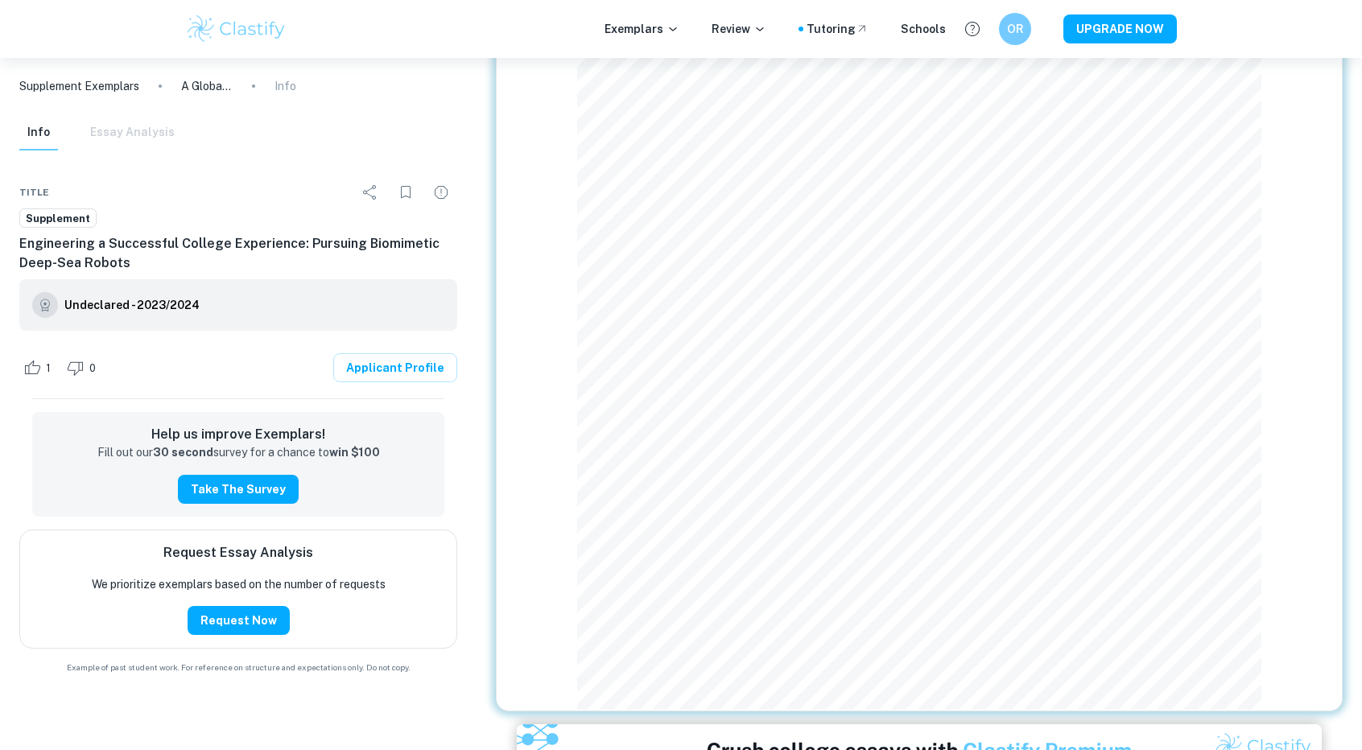
scroll to position [874, 0]
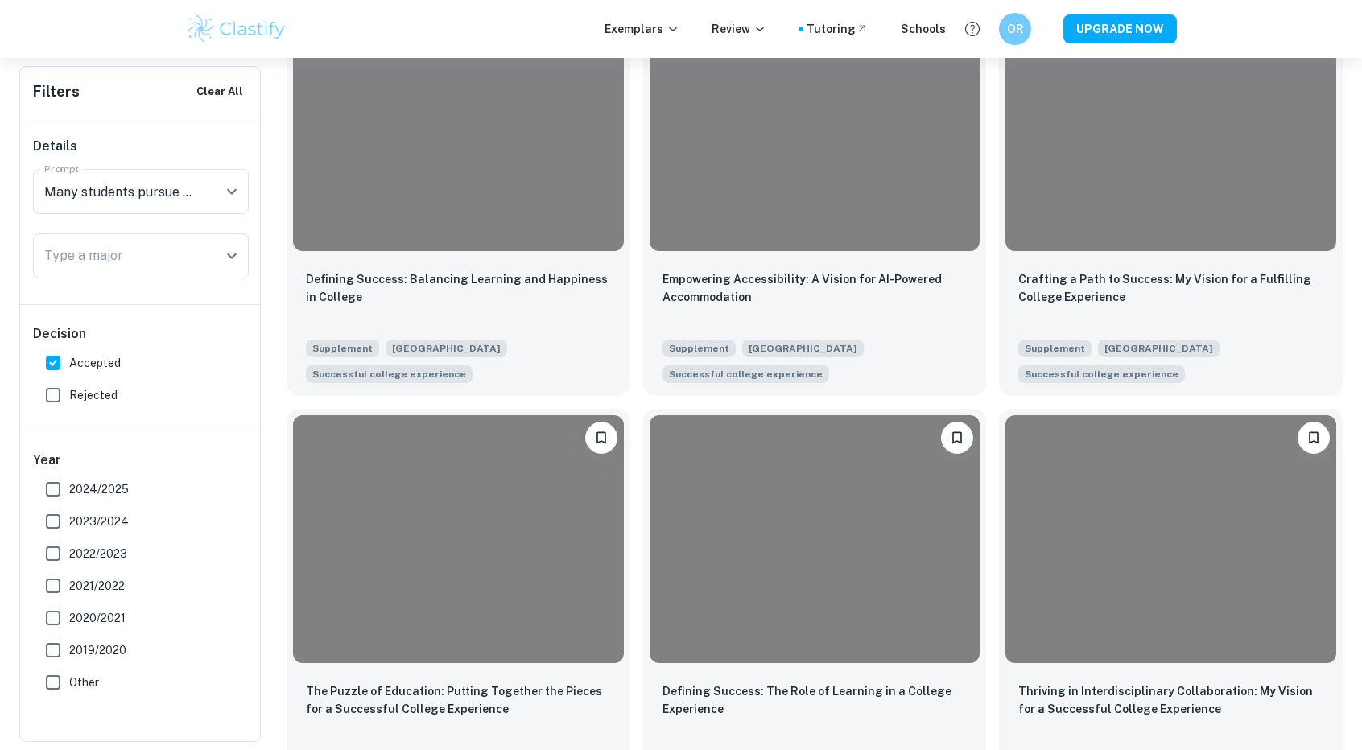
scroll to position [786, 0]
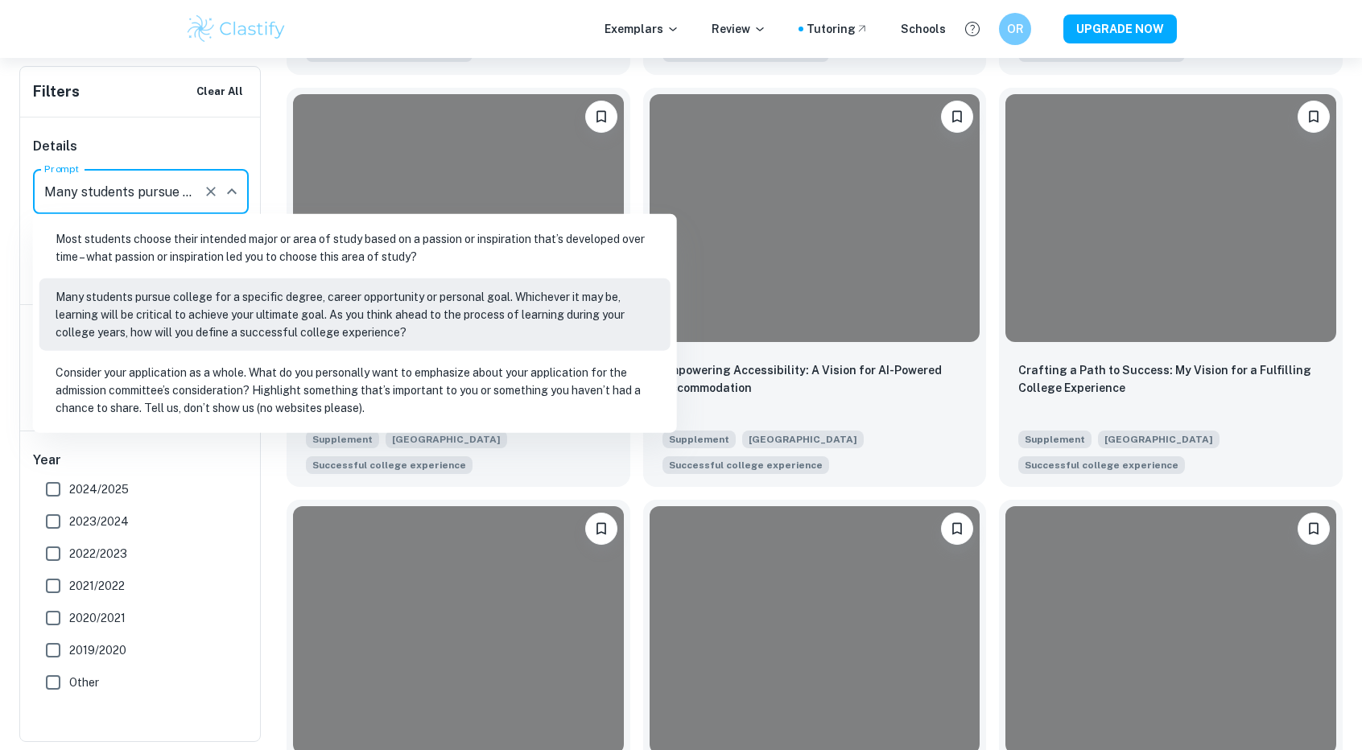
click at [129, 178] on input "Many students pursue college for a specific degree, career opportunity or perso…" at bounding box center [118, 191] width 156 height 31
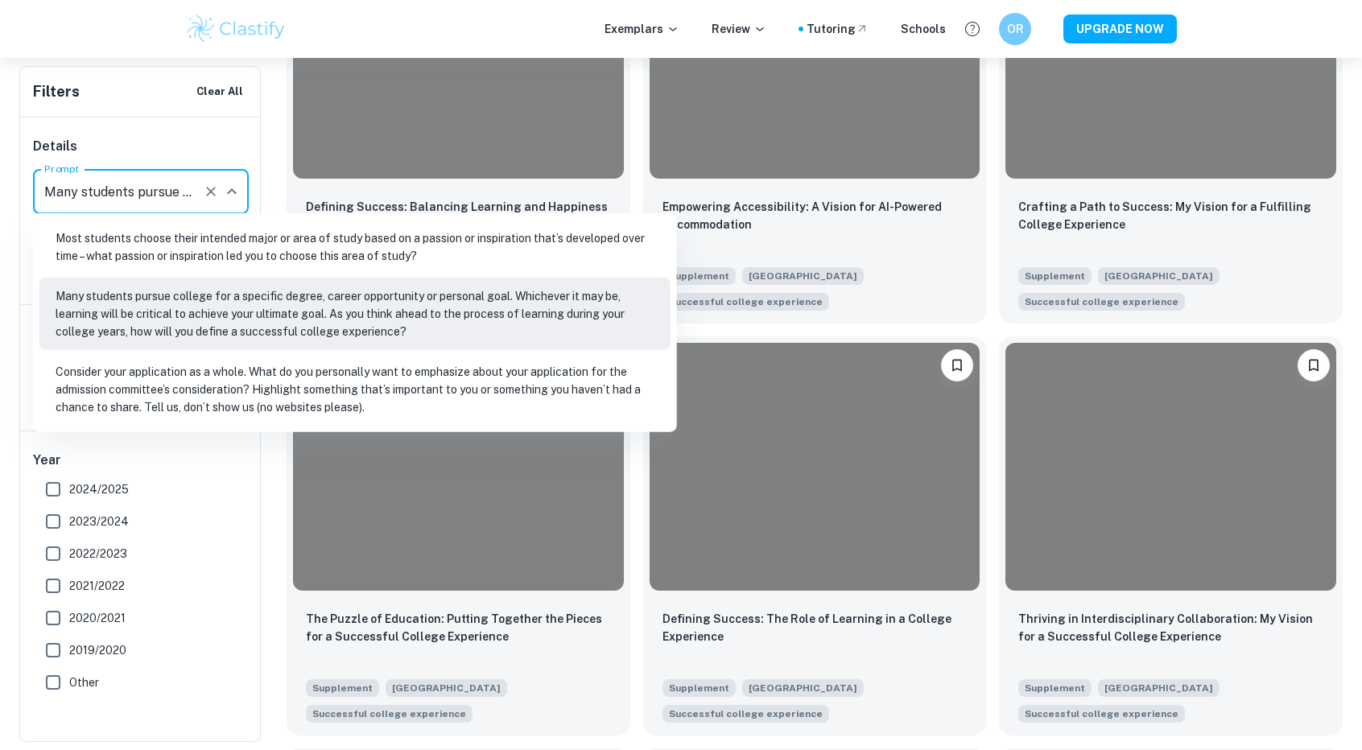
scroll to position [950, 0]
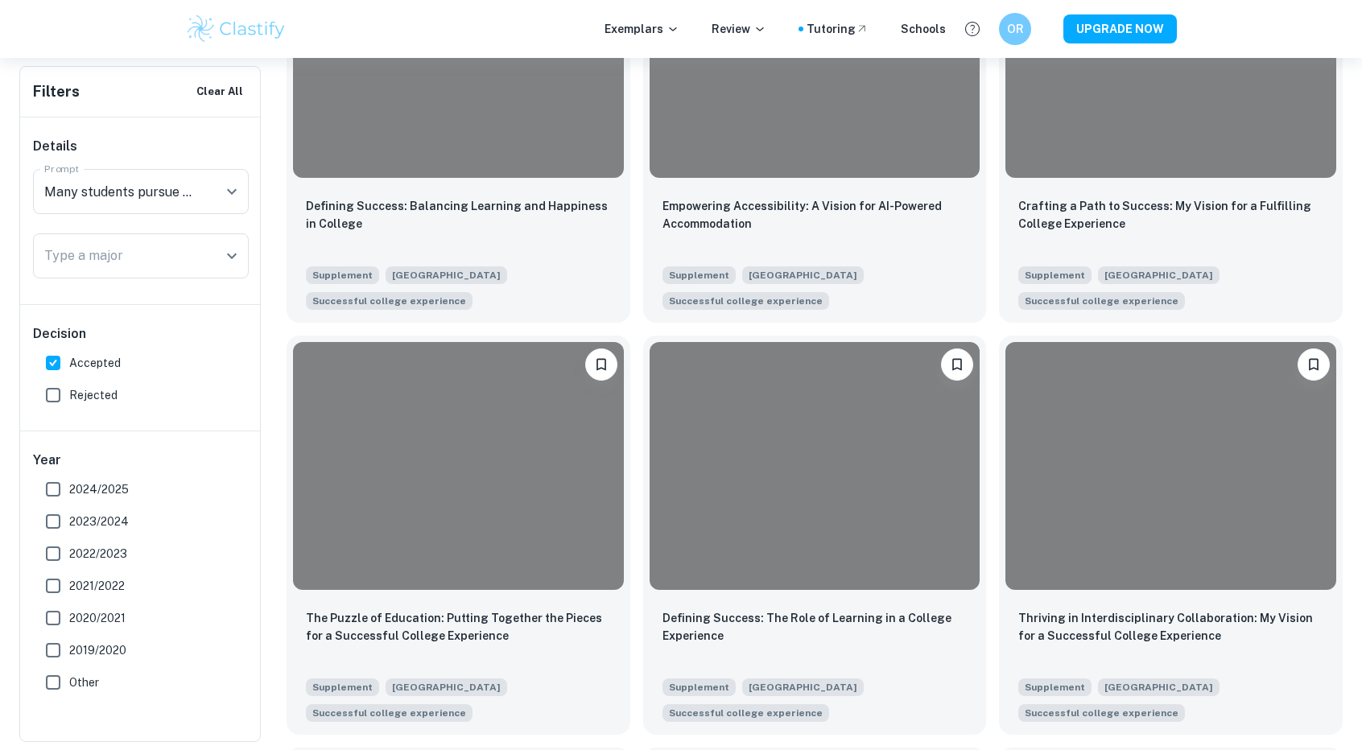
click at [11, 181] on div "Home Supplement [GEOGRAPHIC_DATA] Supplemental Essay Examples Type a search phr…" at bounding box center [681, 745] width 1362 height 3275
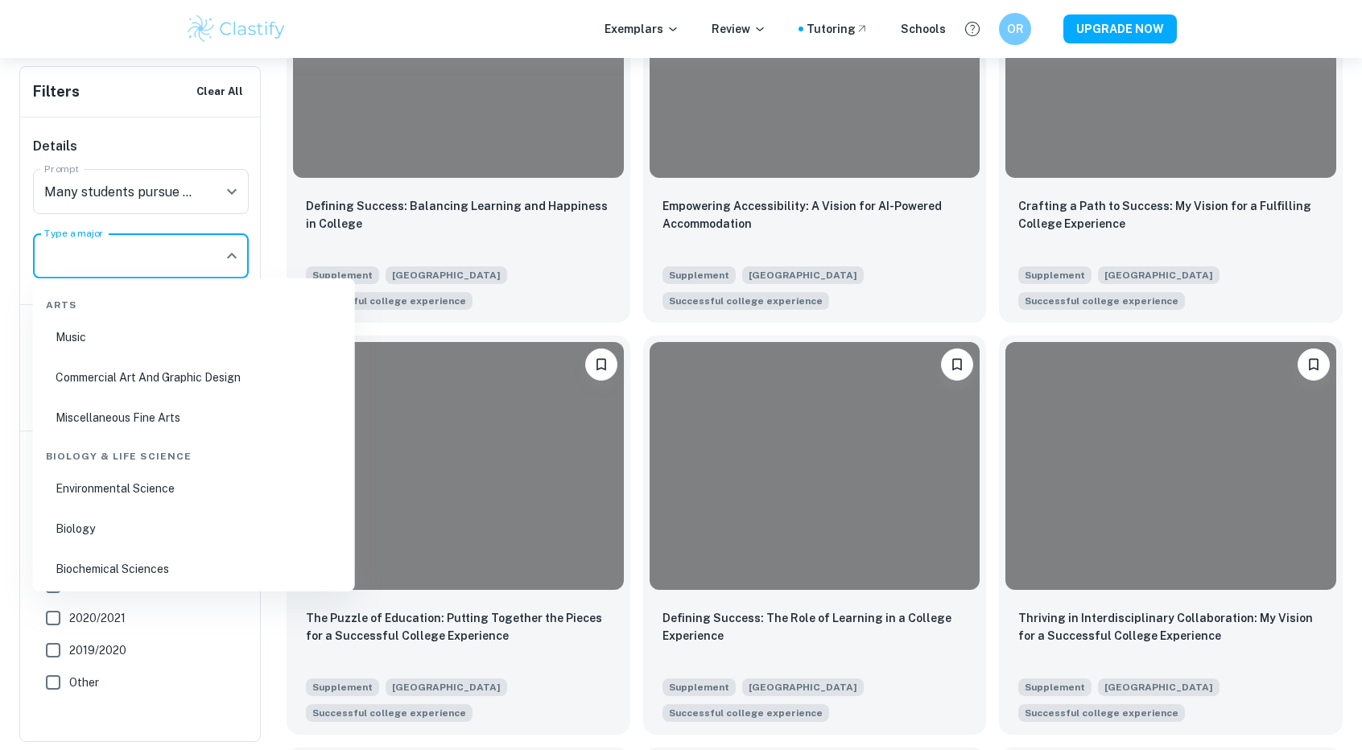
click at [90, 264] on input "Type a major" at bounding box center [128, 256] width 177 height 31
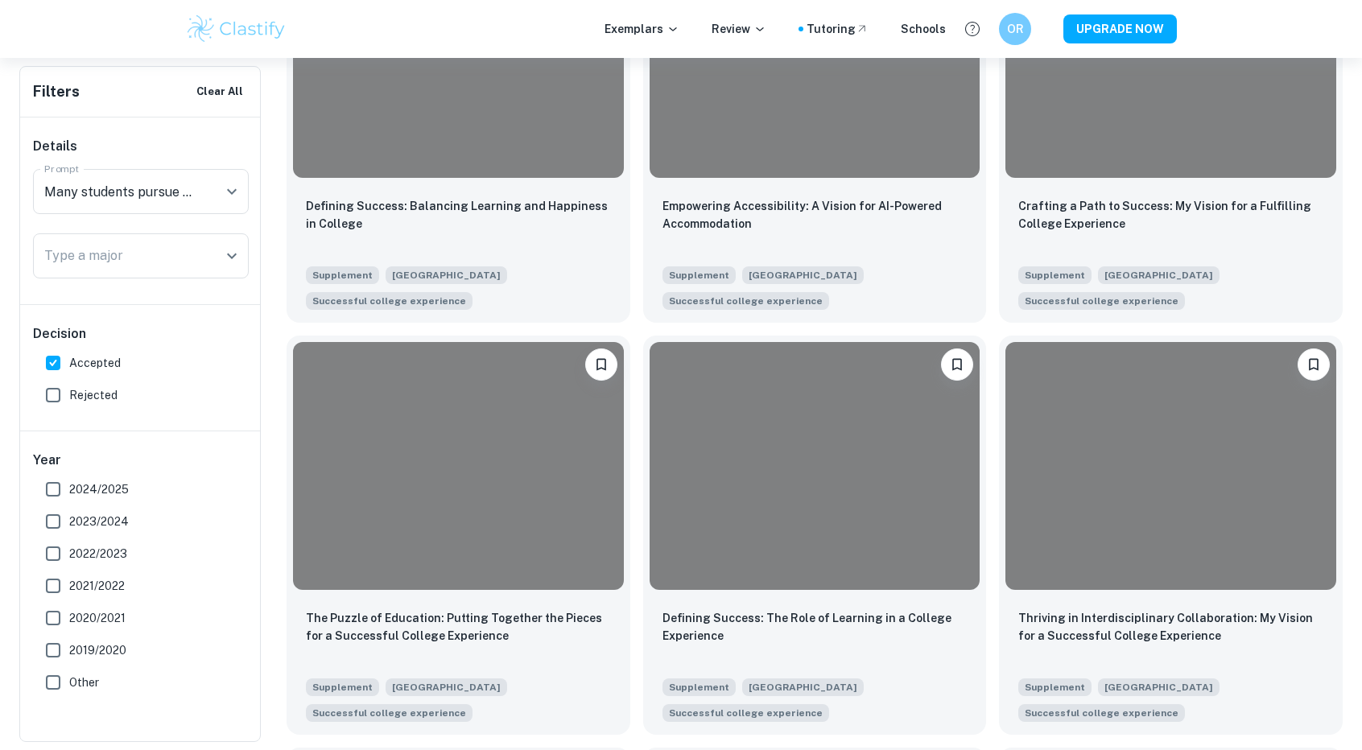
click at [0, 221] on div "Home Supplement [GEOGRAPHIC_DATA] Supplemental Essay Examples Type a search phr…" at bounding box center [681, 745] width 1362 height 3275
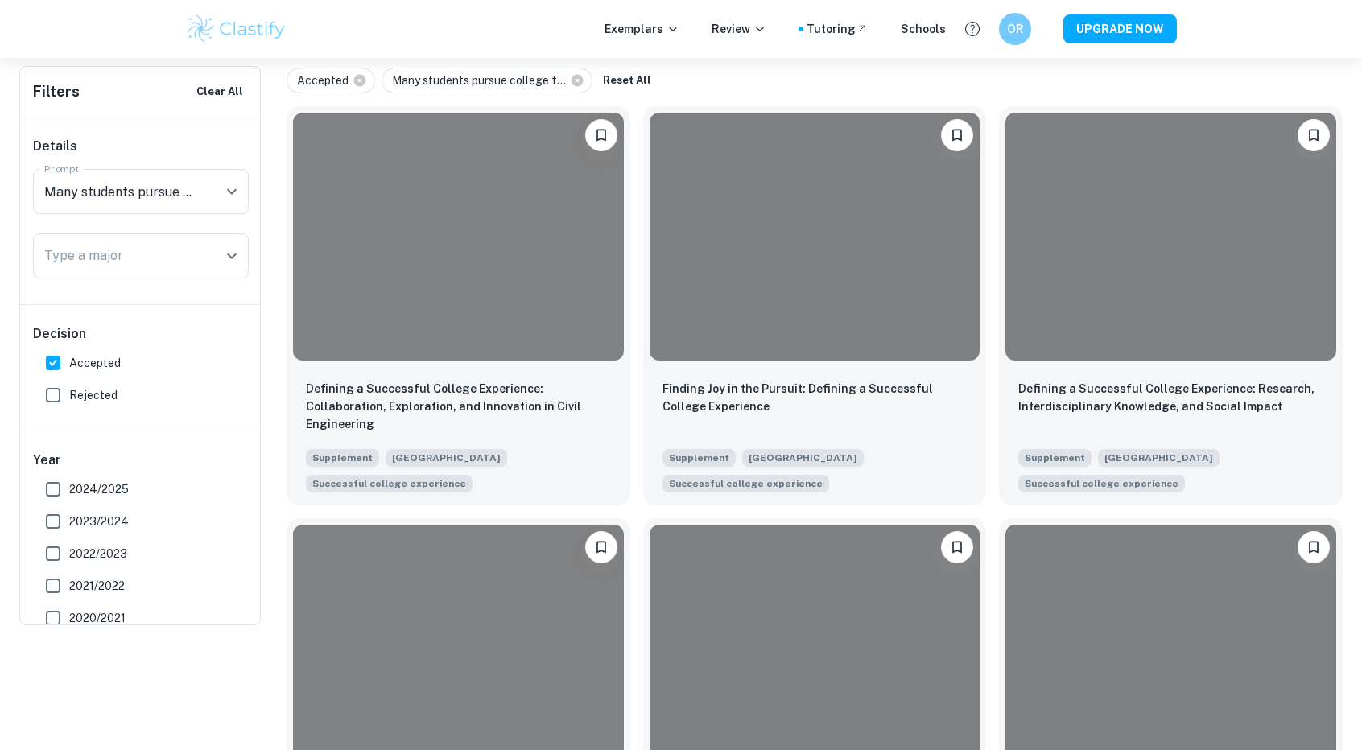
scroll to position [0, 0]
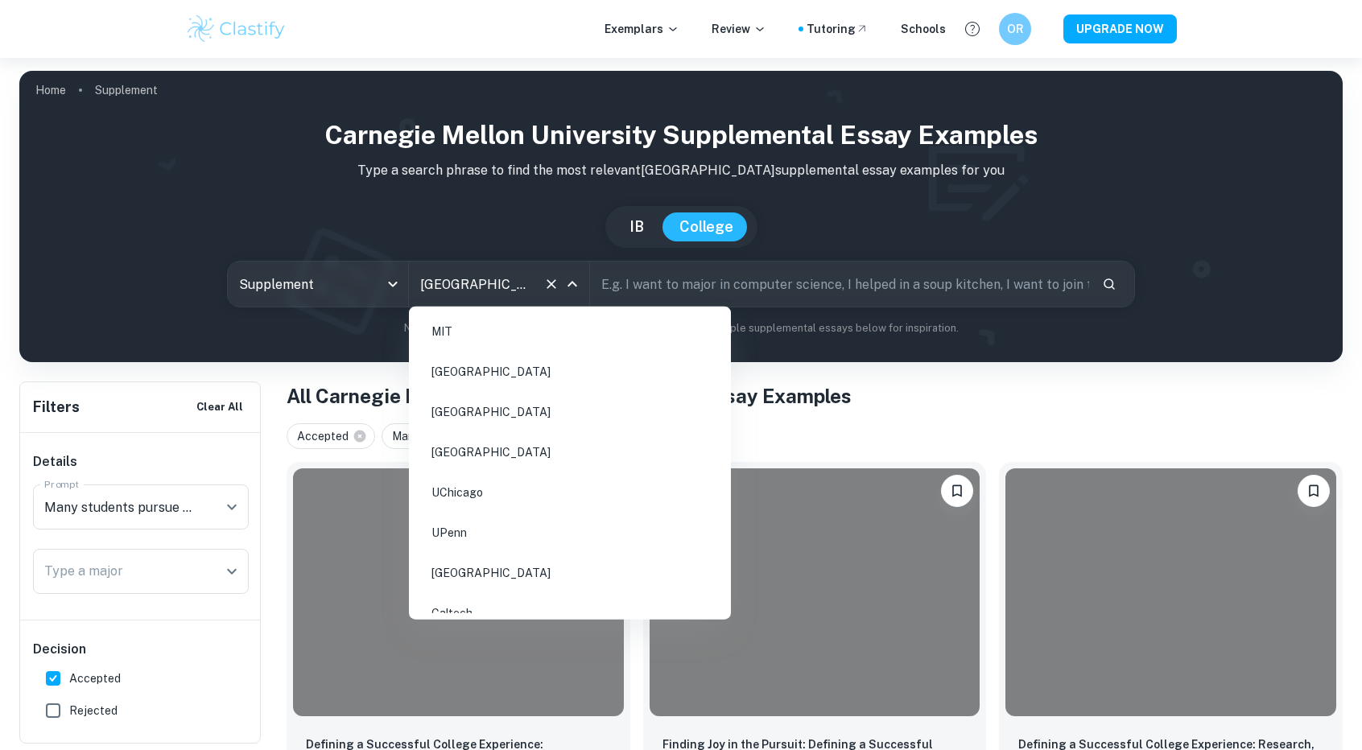
click at [490, 294] on input "[GEOGRAPHIC_DATA]" at bounding box center [476, 284] width 121 height 31
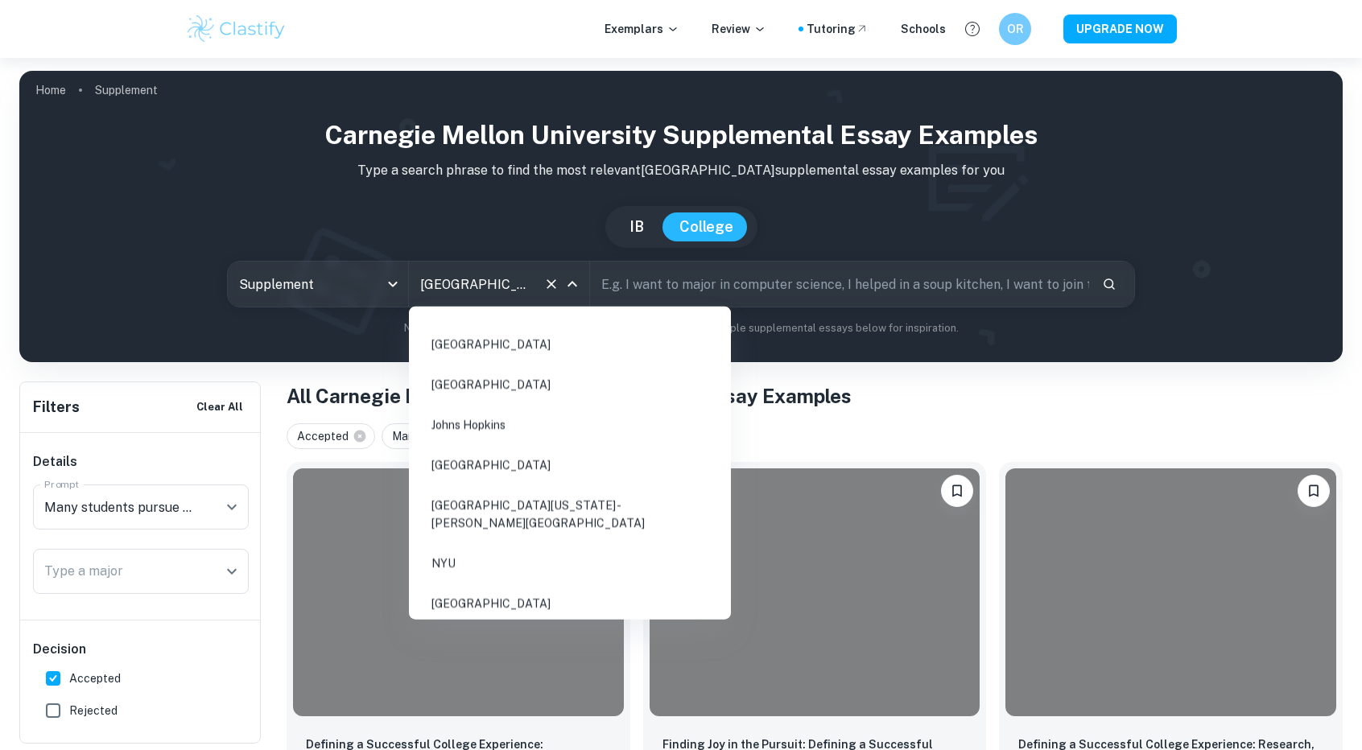
scroll to position [348, 0]
click at [497, 512] on li "[GEOGRAPHIC_DATA][US_STATE] - [PERSON_NAME][GEOGRAPHIC_DATA]" at bounding box center [569, 515] width 309 height 55
type input "[GEOGRAPHIC_DATA][US_STATE] - [PERSON_NAME][GEOGRAPHIC_DATA]"
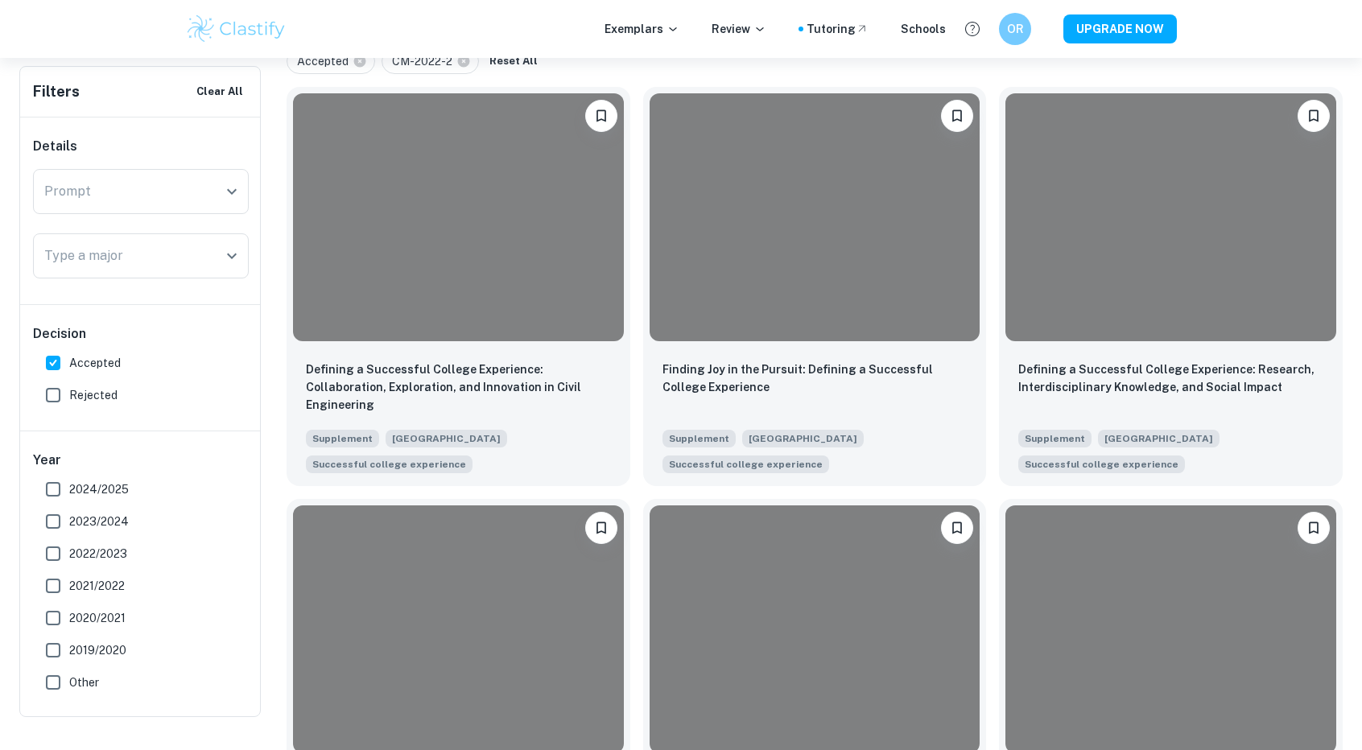
scroll to position [283, 0]
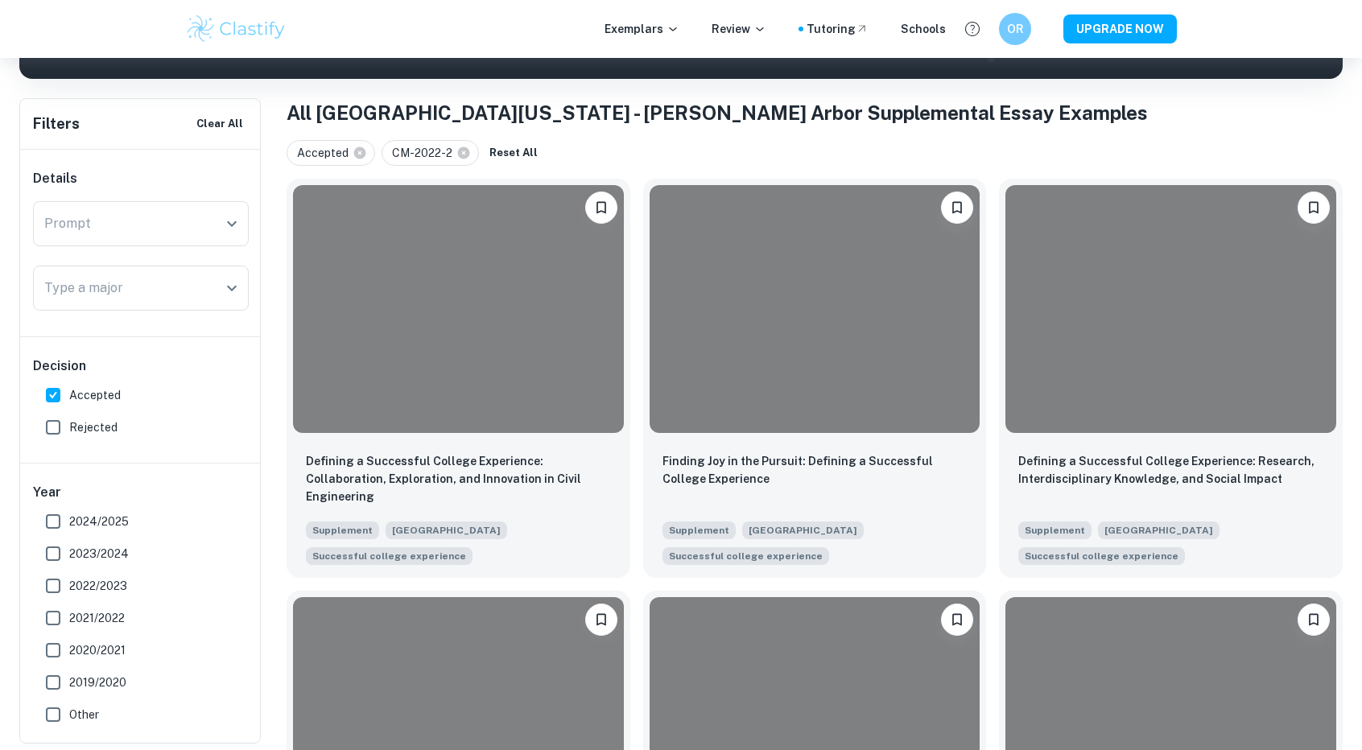
click at [53, 426] on input "Rejected" at bounding box center [53, 427] width 32 height 32
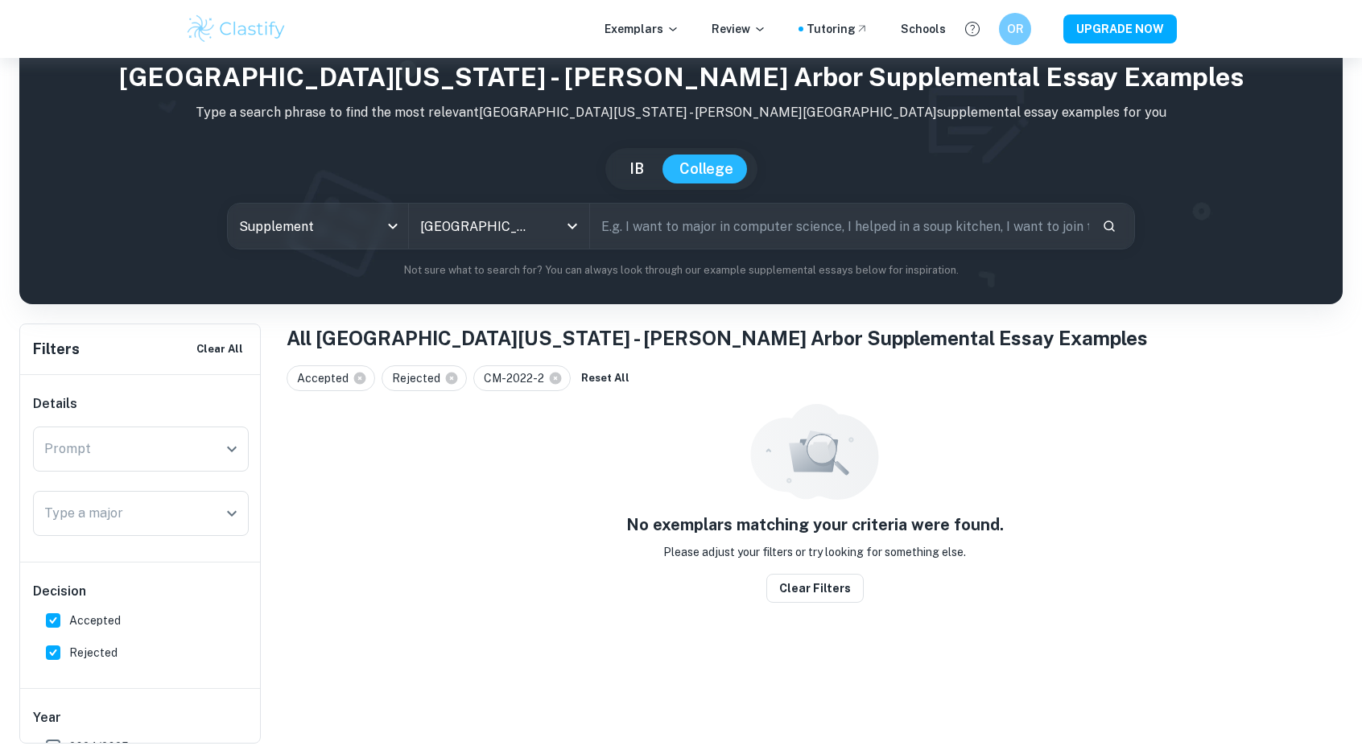
click at [57, 648] on input "Rejected" at bounding box center [53, 653] width 32 height 32
checkbox input "false"
click at [141, 470] on div "Prompt" at bounding box center [141, 448] width 216 height 45
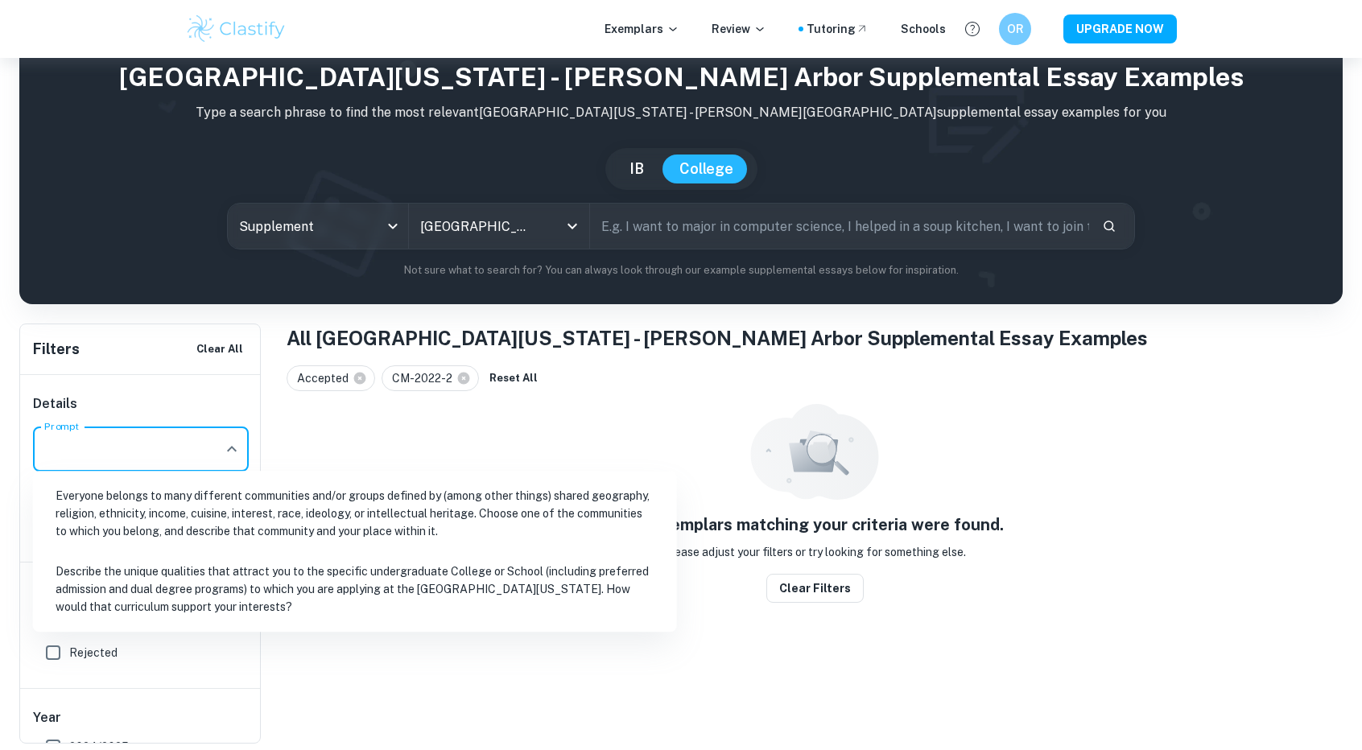
click at [105, 587] on li "Describe the unique qualities that attract you to the specific undergraduate Co…" at bounding box center [354, 589] width 631 height 72
type input "Describe the unique qualities that attract you to the specific undergraduate Co…"
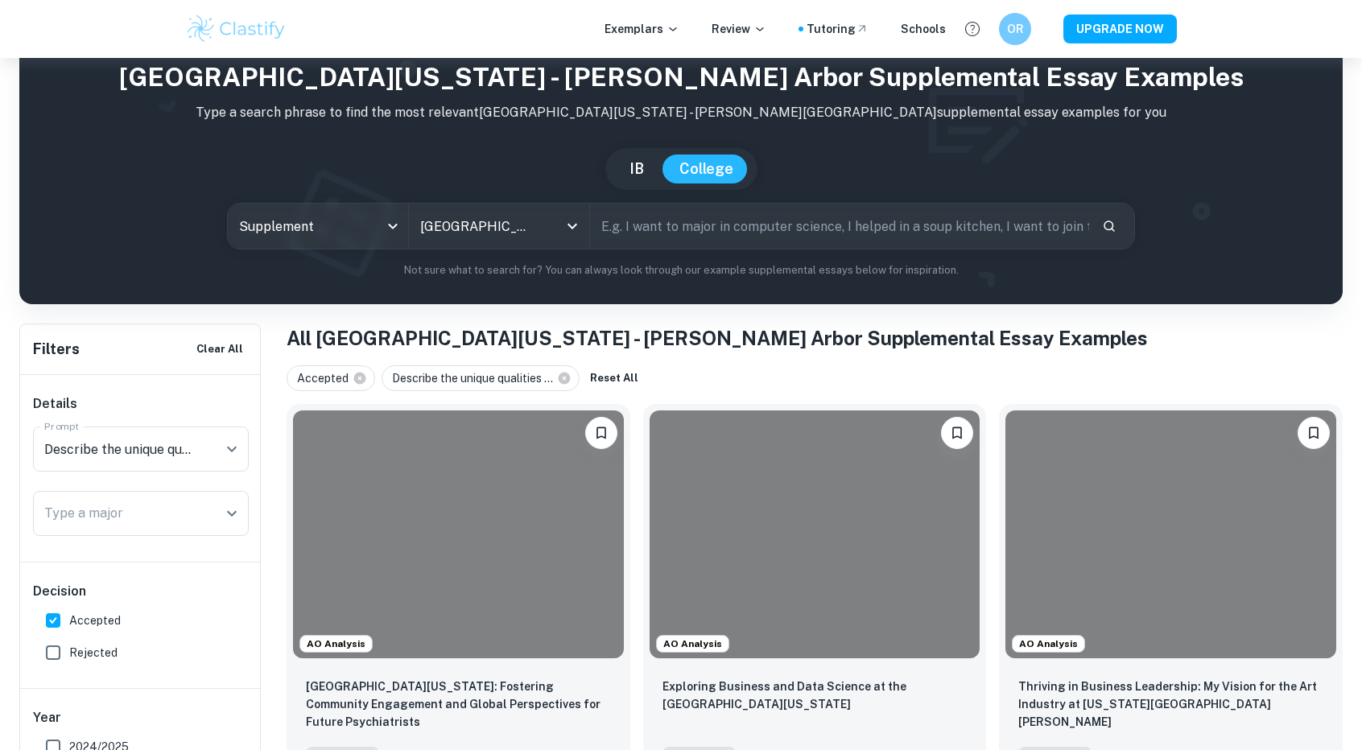
scroll to position [229, 0]
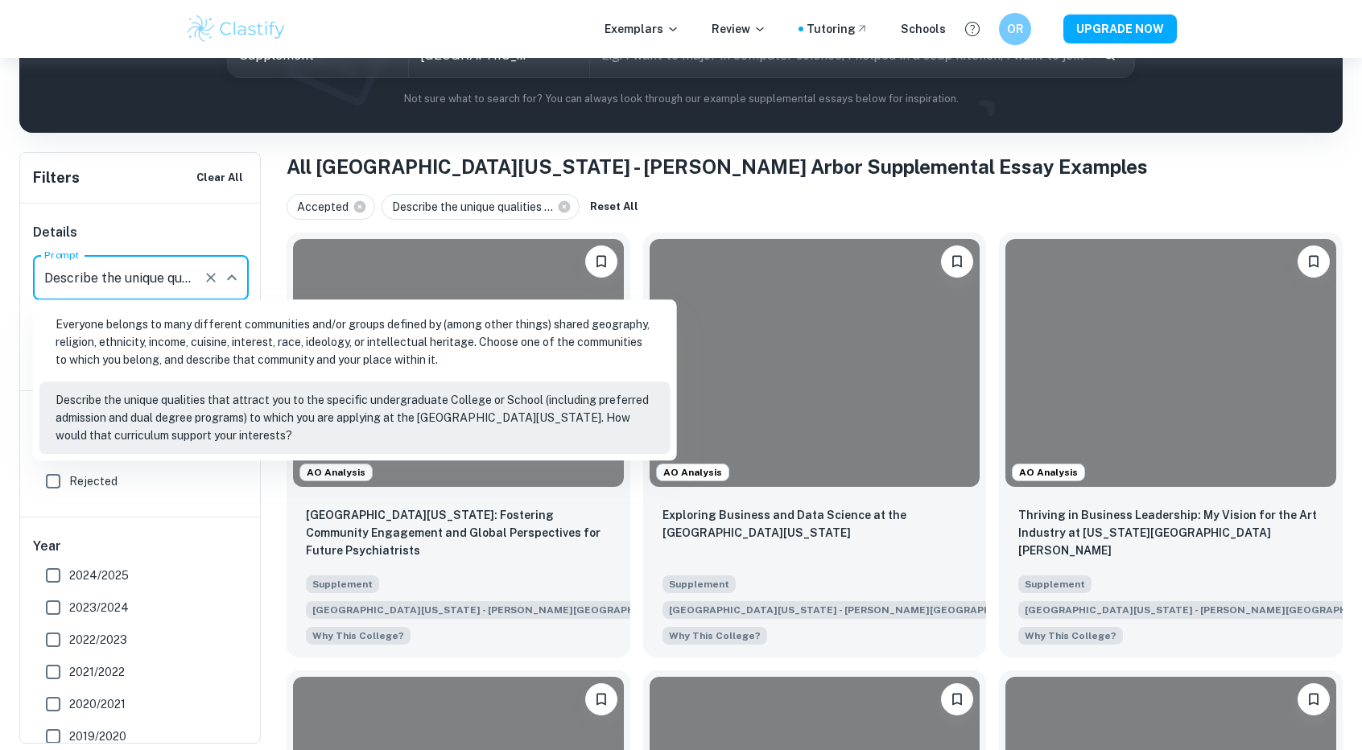
click at [185, 284] on input "Describe the unique qualities that attract you to the specific undergraduate Co…" at bounding box center [118, 277] width 156 height 31
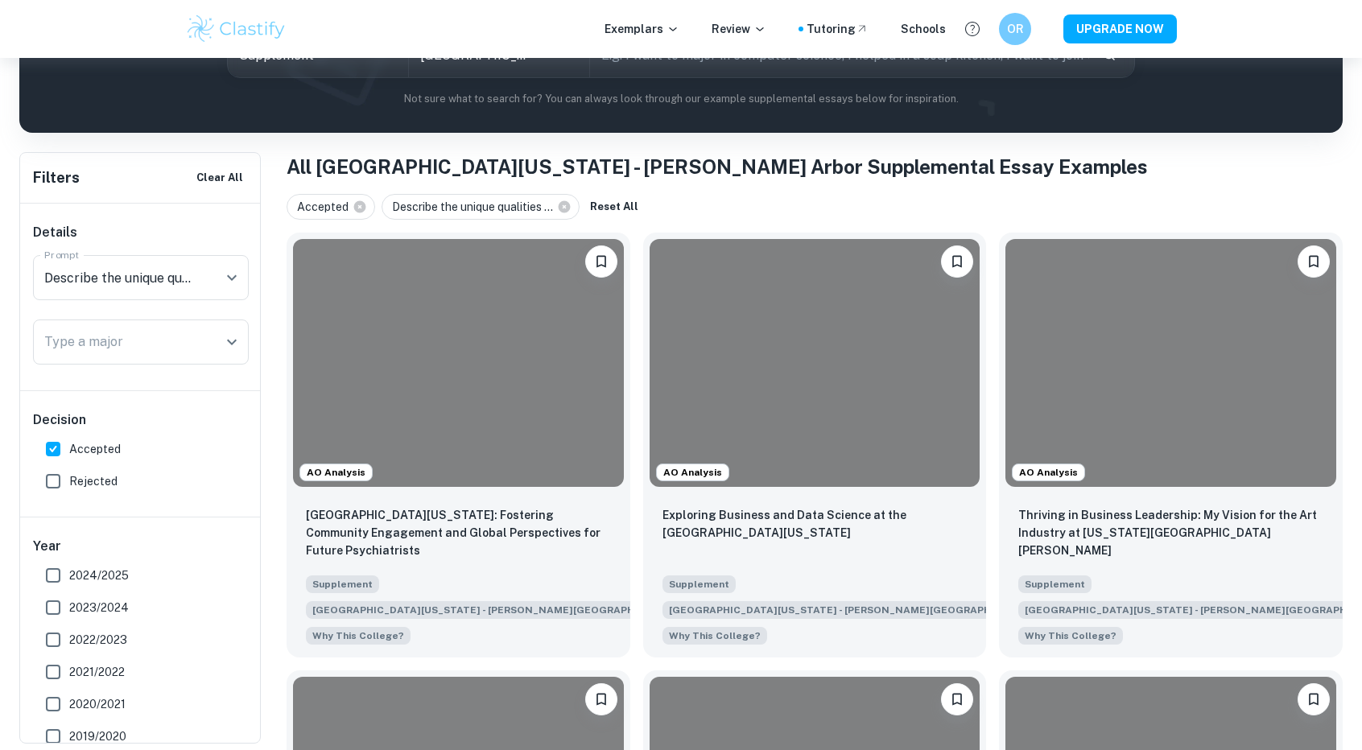
click at [25, 282] on div "Details Prompt Describe the unique qualities that attract you to the specific u…" at bounding box center [140, 297] width 241 height 187
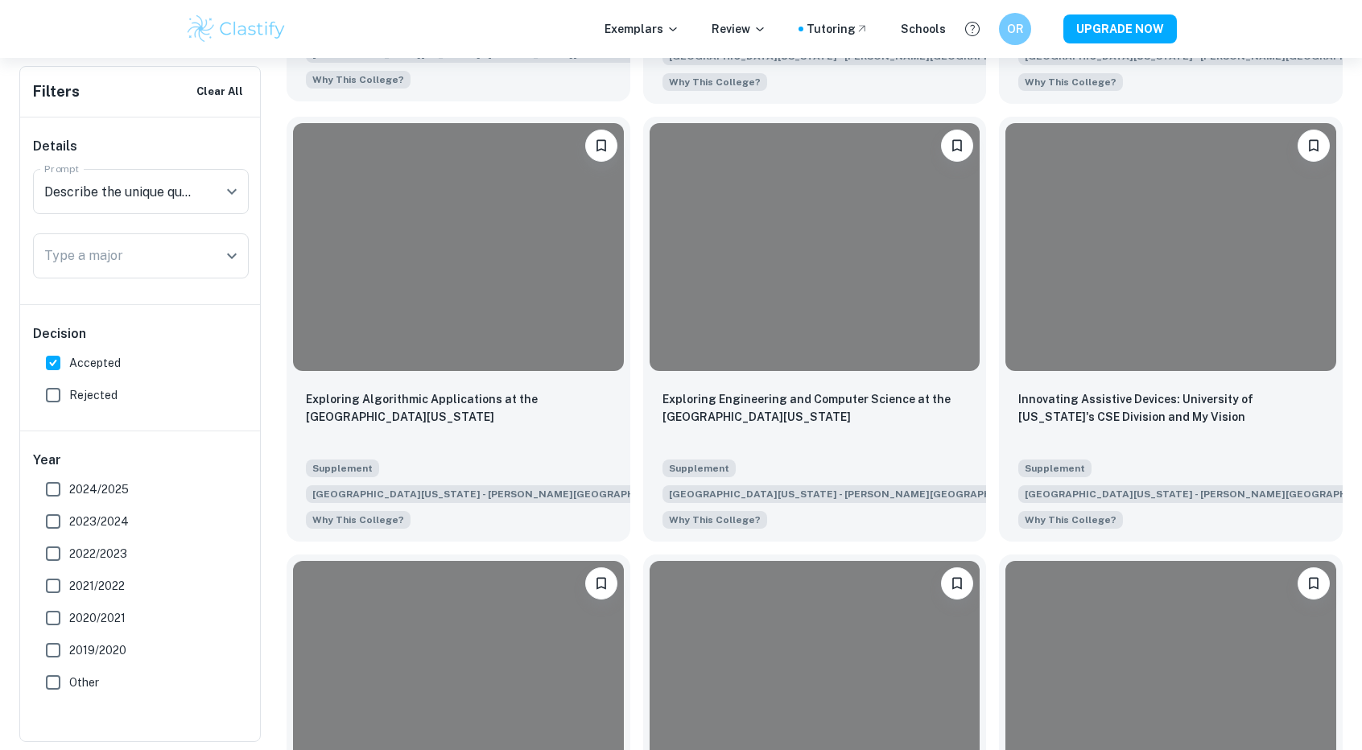
scroll to position [786, 0]
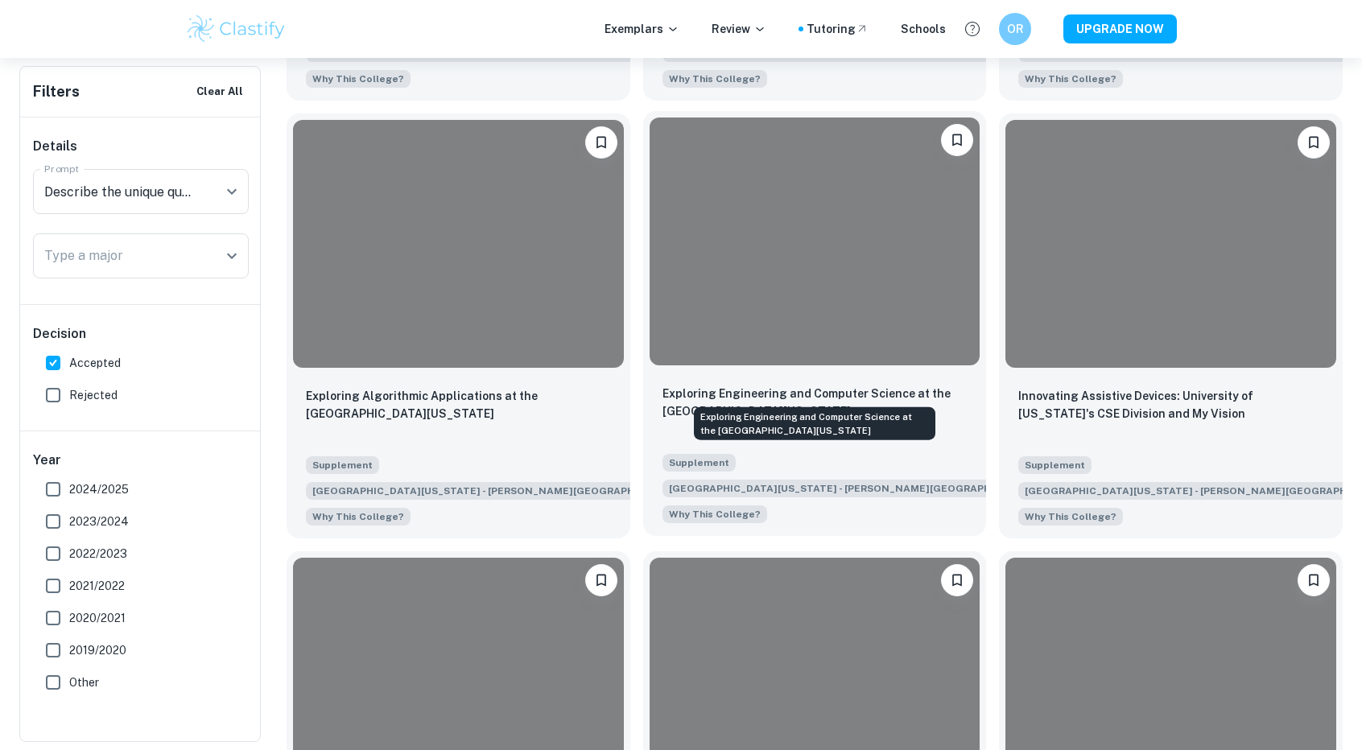
click at [837, 385] on p "Exploring Engineering and Computer Science at the [GEOGRAPHIC_DATA][US_STATE]" at bounding box center [814, 402] width 305 height 35
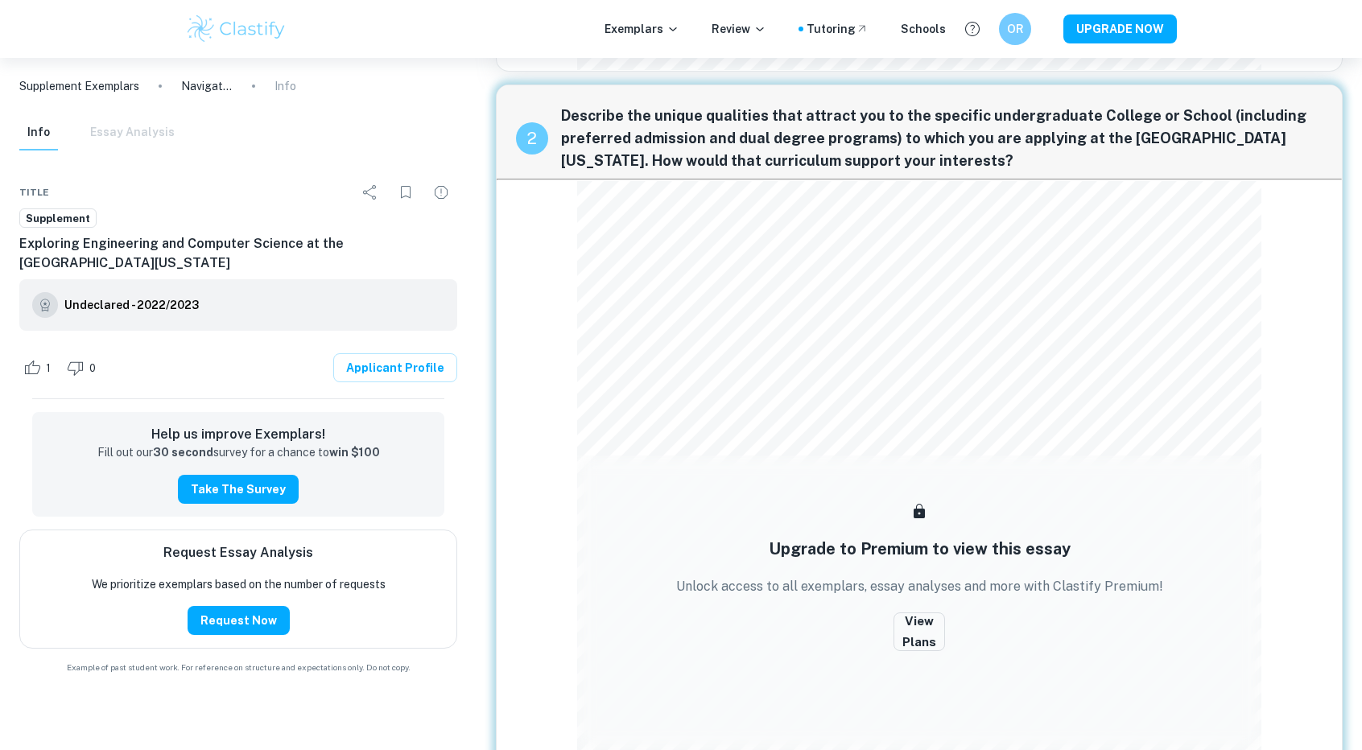
scroll to position [729, 0]
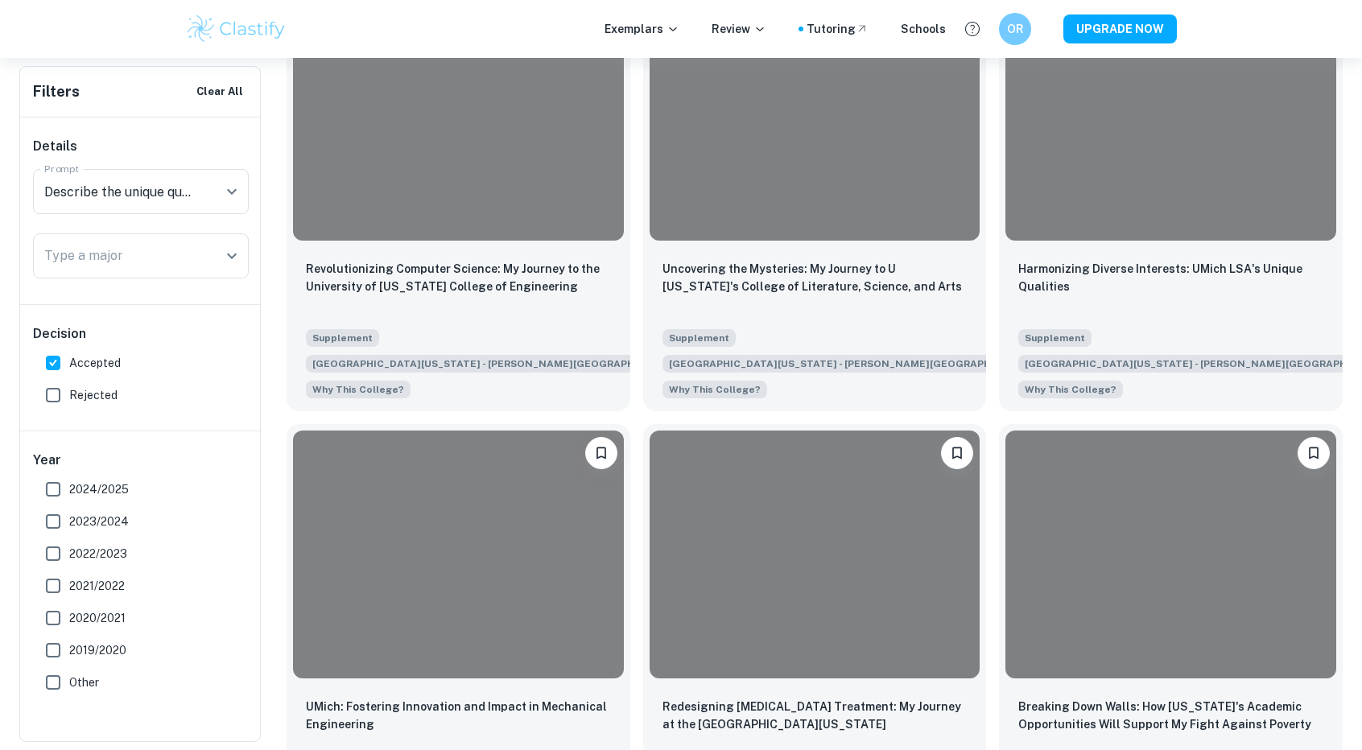
scroll to position [2228, 0]
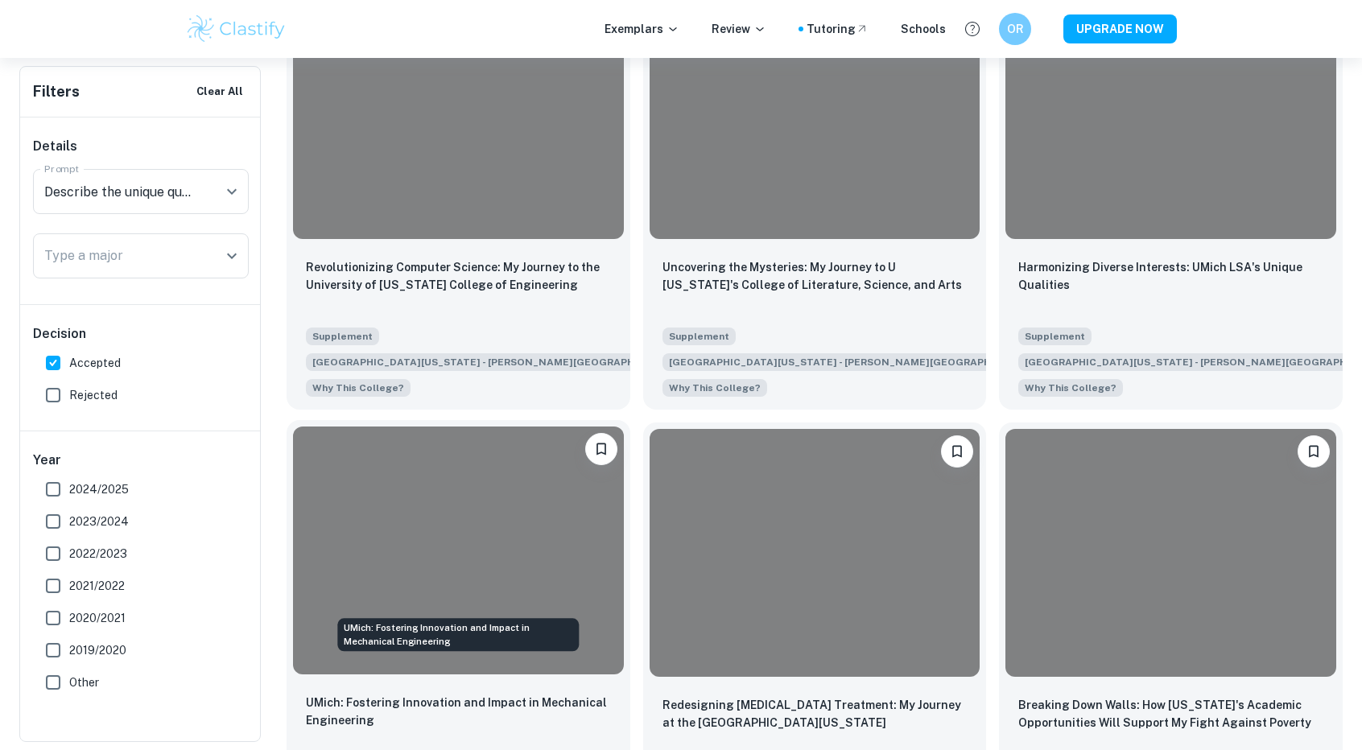
click at [422, 694] on p "UMich: Fostering Innovation and Impact in Mechanical Engineering" at bounding box center [458, 711] width 305 height 35
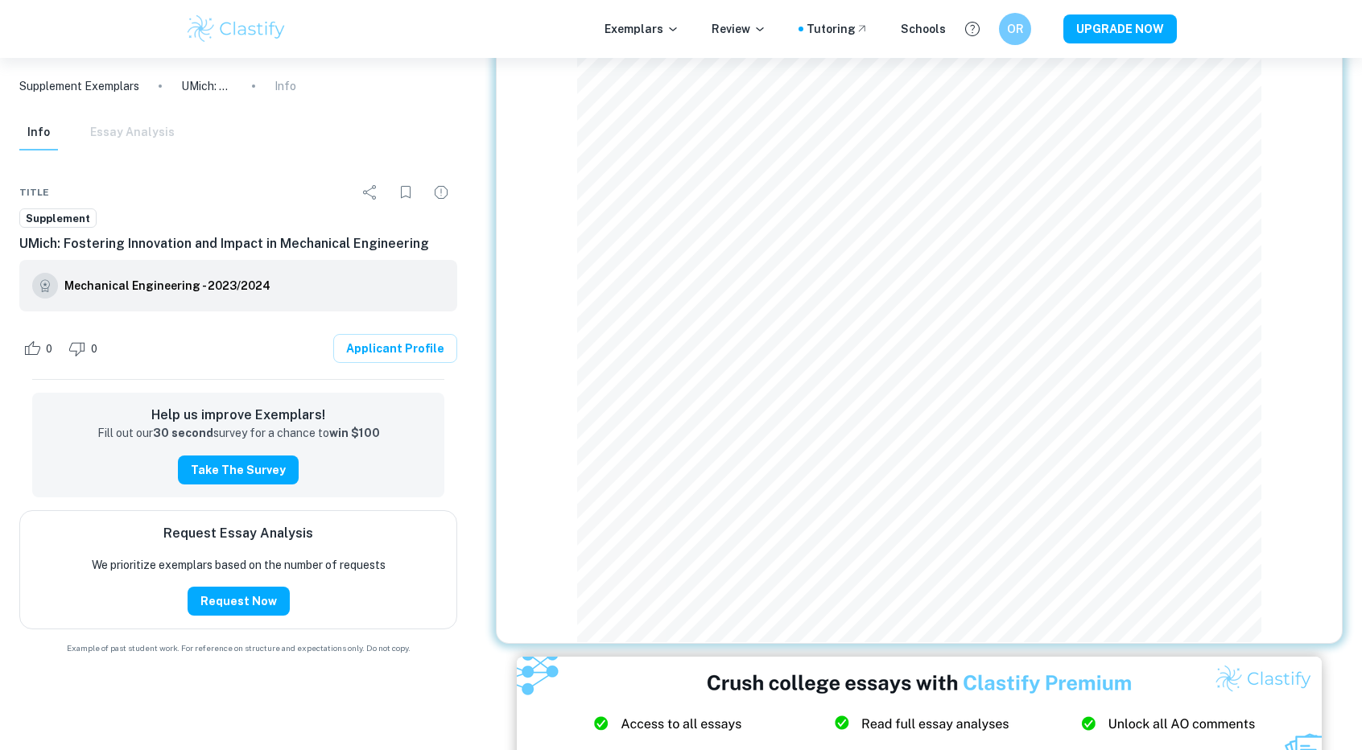
scroll to position [1274, 0]
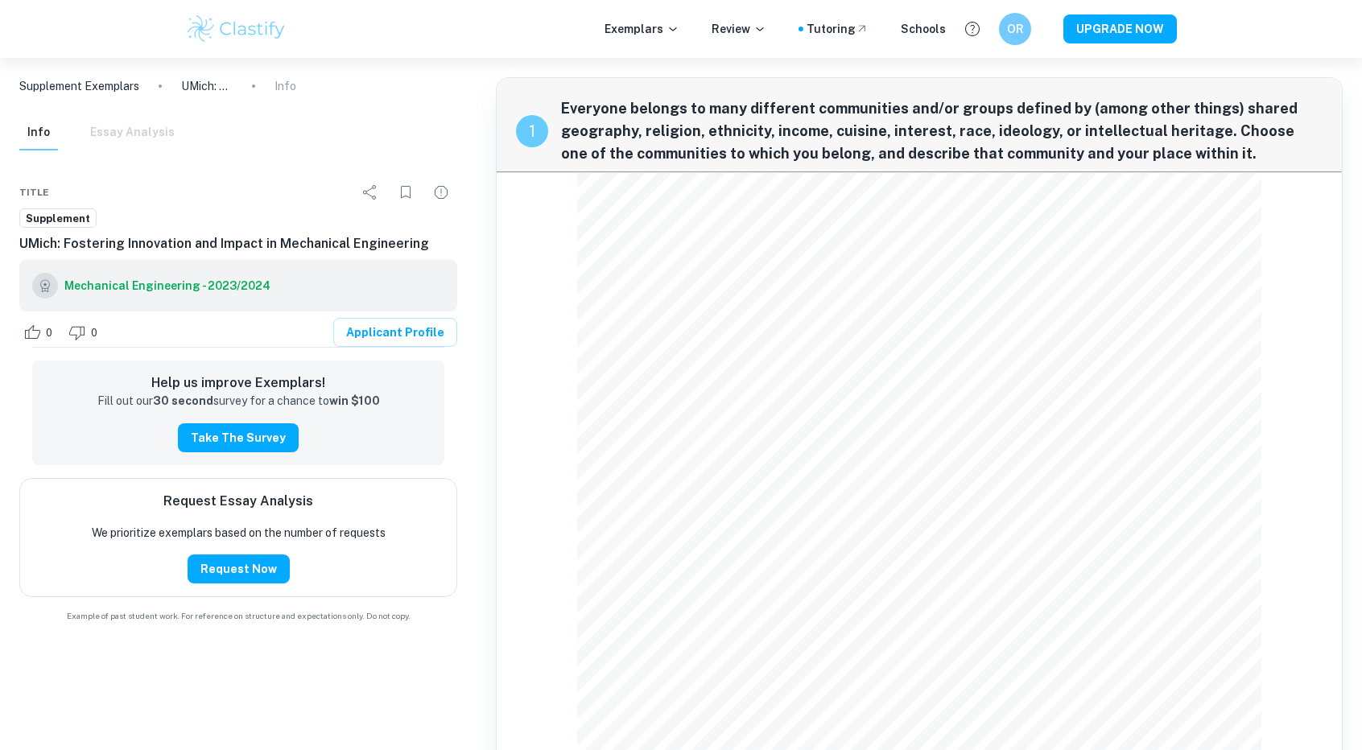
click at [217, 90] on p "UMich: Fostering Innovation and Impact in Mechanical Engineering" at bounding box center [206, 86] width 51 height 18
click at [263, 24] on img at bounding box center [236, 29] width 102 height 32
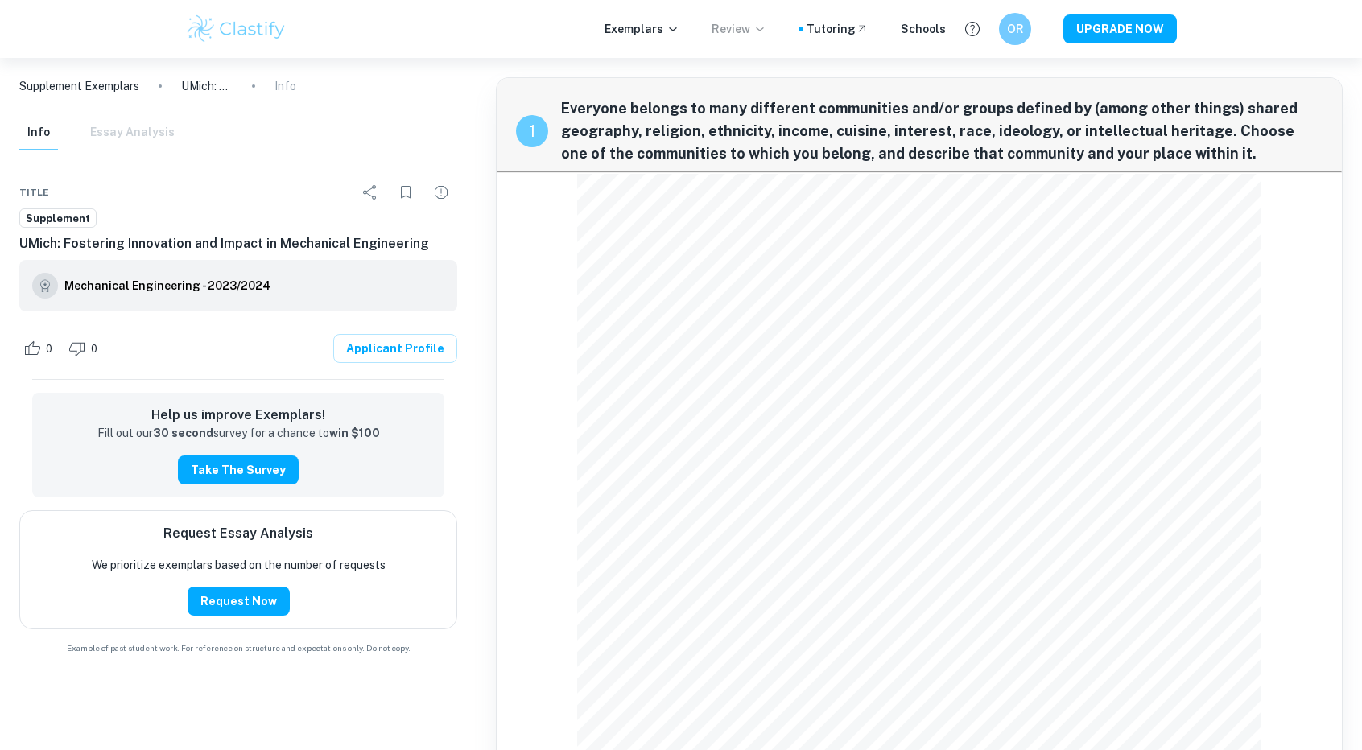
click at [756, 31] on p "Review" at bounding box center [738, 29] width 55 height 18
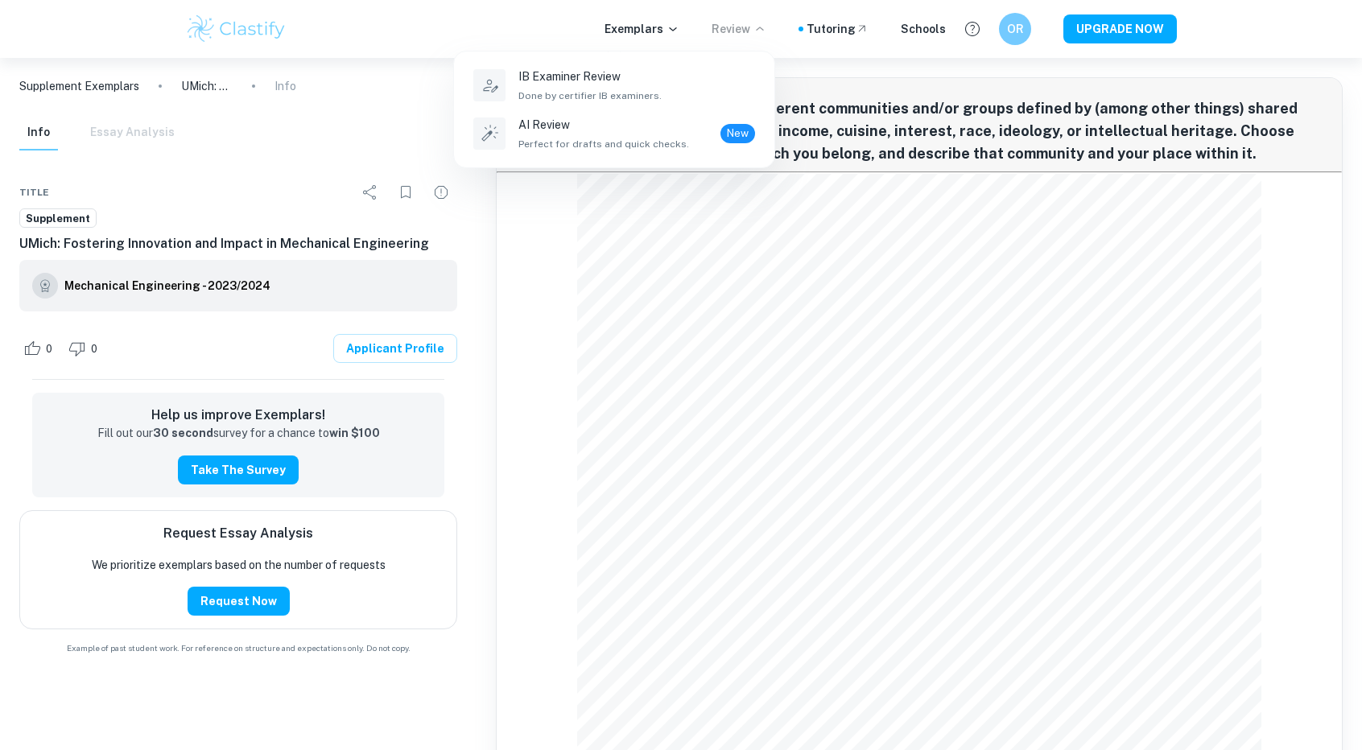
click at [660, 32] on div at bounding box center [681, 375] width 1362 height 750
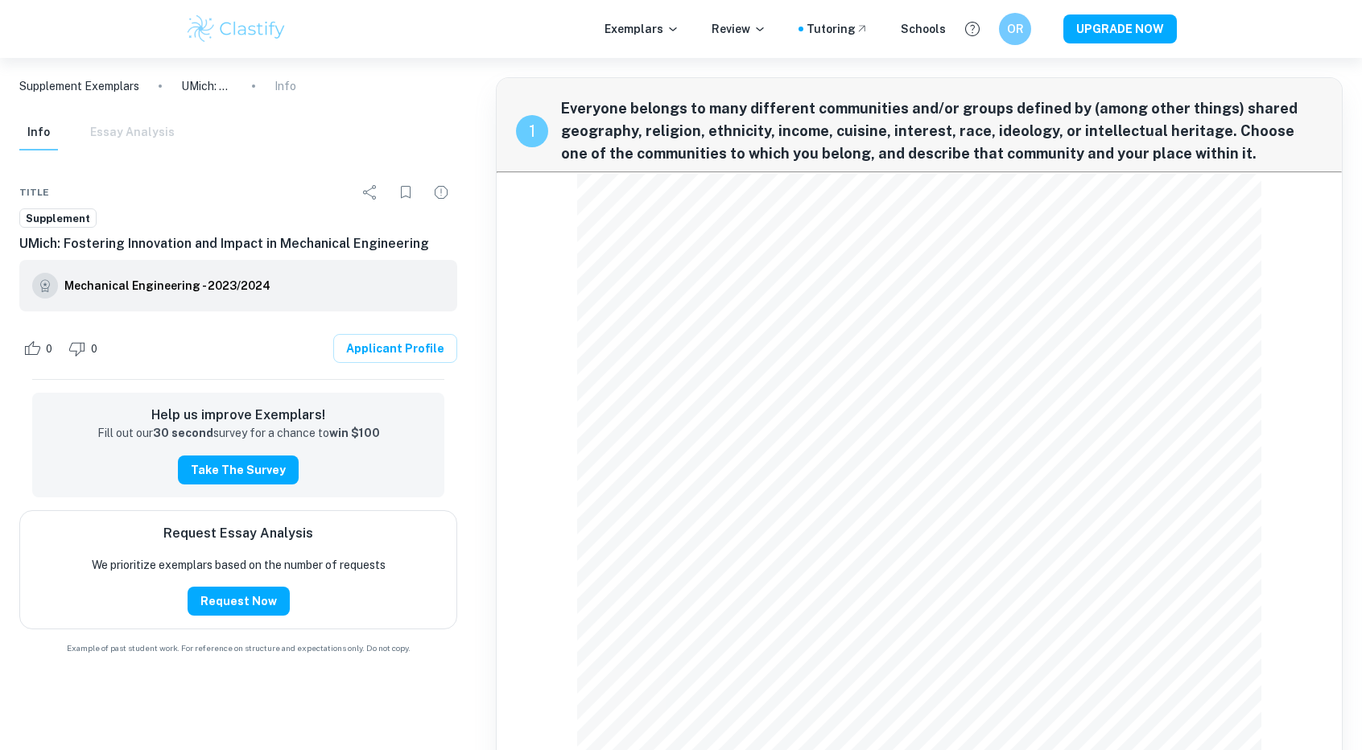
click at [660, 32] on p "Exemplars" at bounding box center [641, 29] width 75 height 18
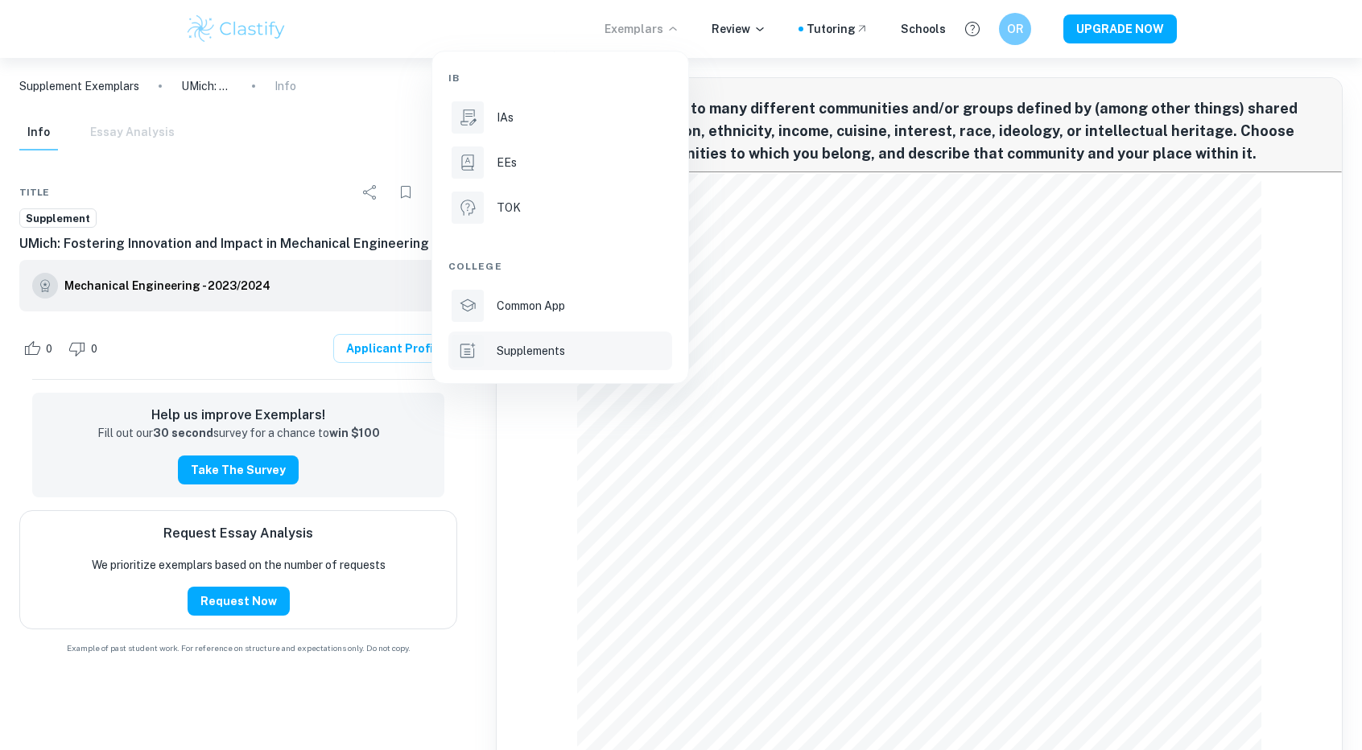
click at [501, 352] on p "Supplements" at bounding box center [530, 351] width 68 height 18
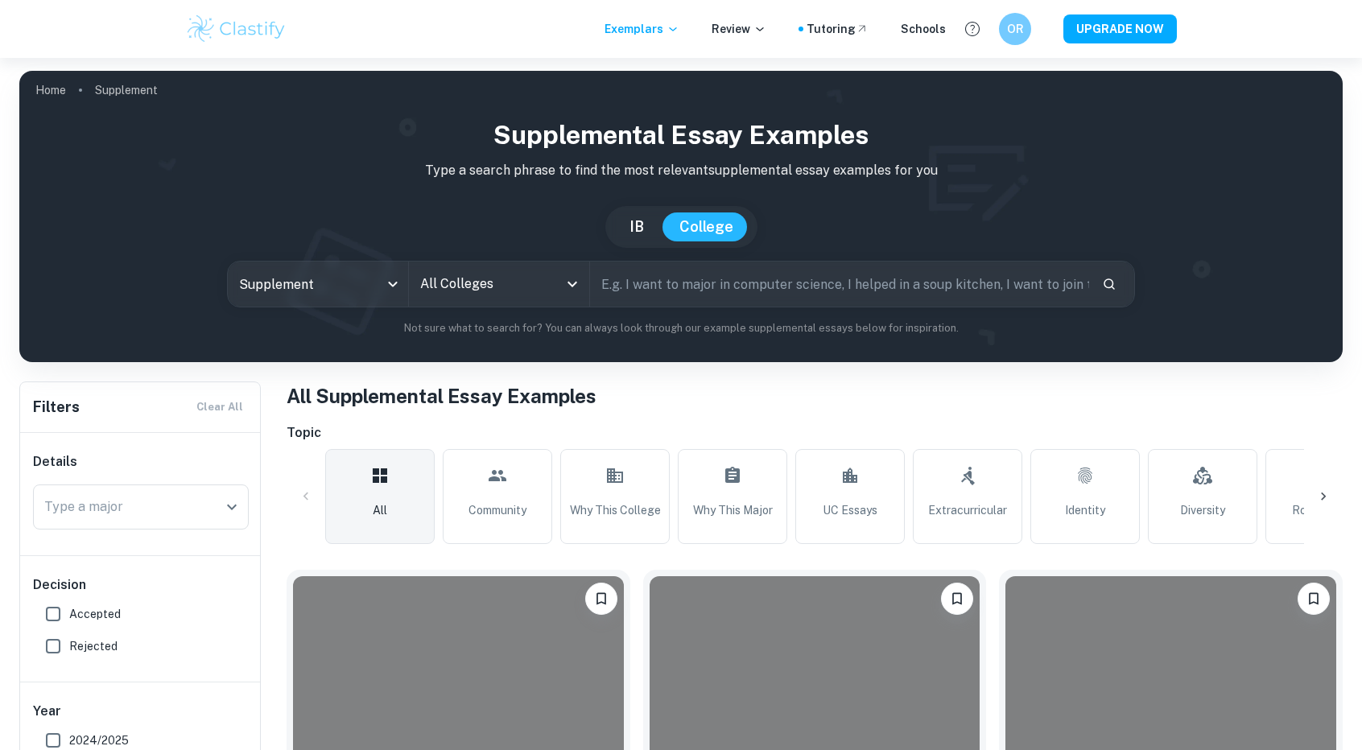
scroll to position [303, 0]
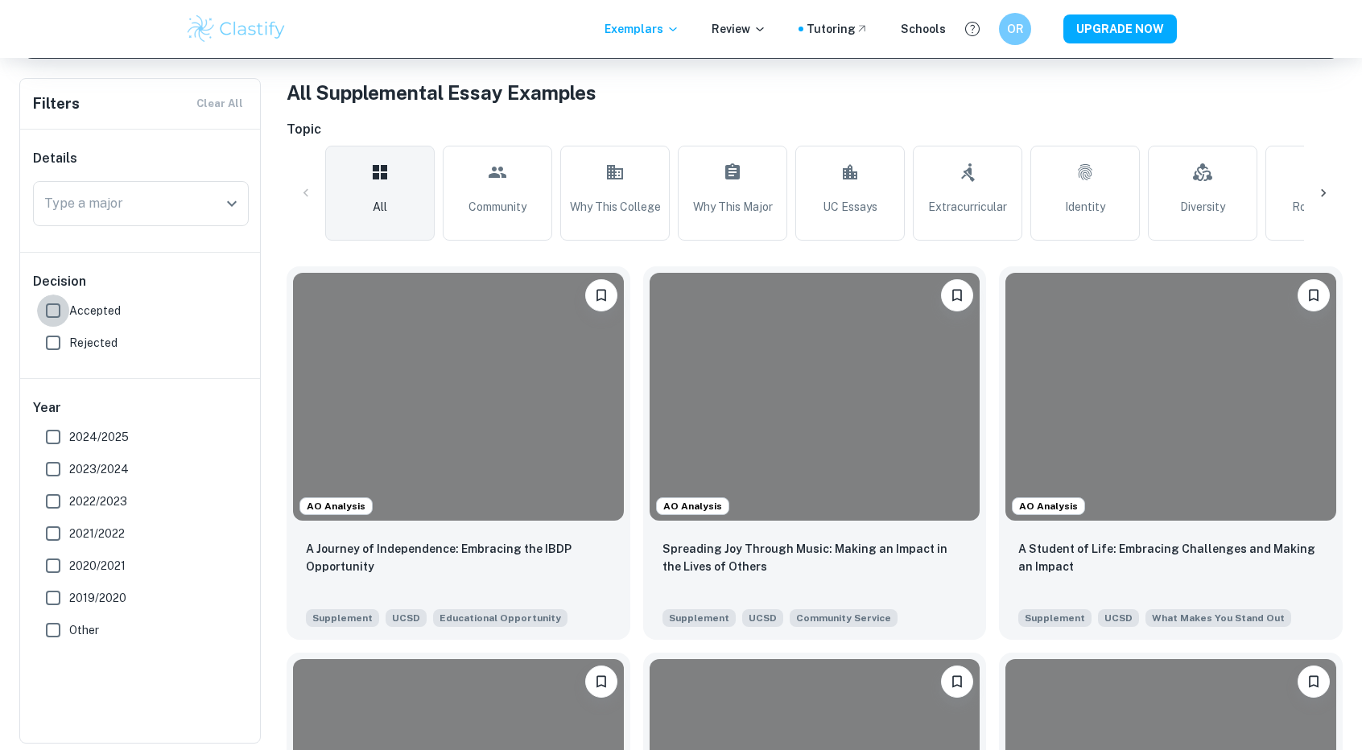
click at [55, 315] on input "Accepted" at bounding box center [53, 311] width 32 height 32
checkbox input "true"
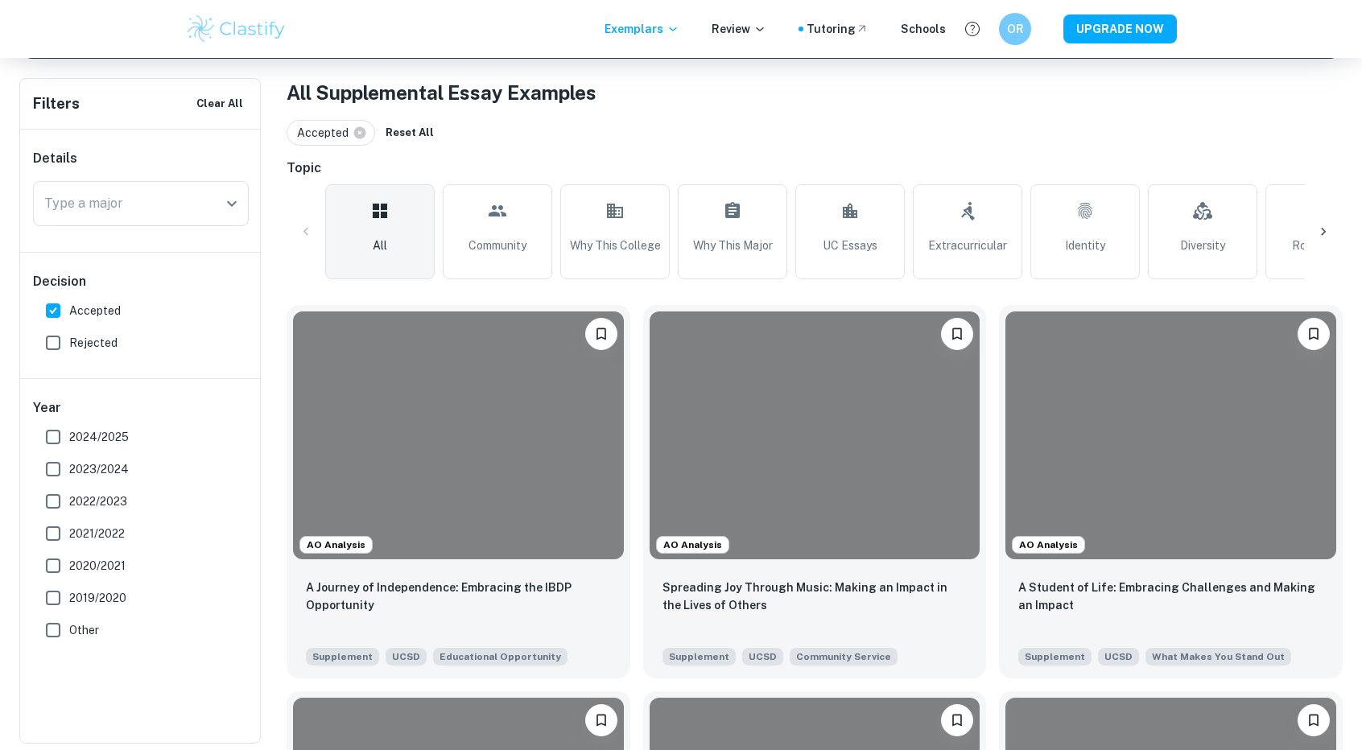
scroll to position [0, 0]
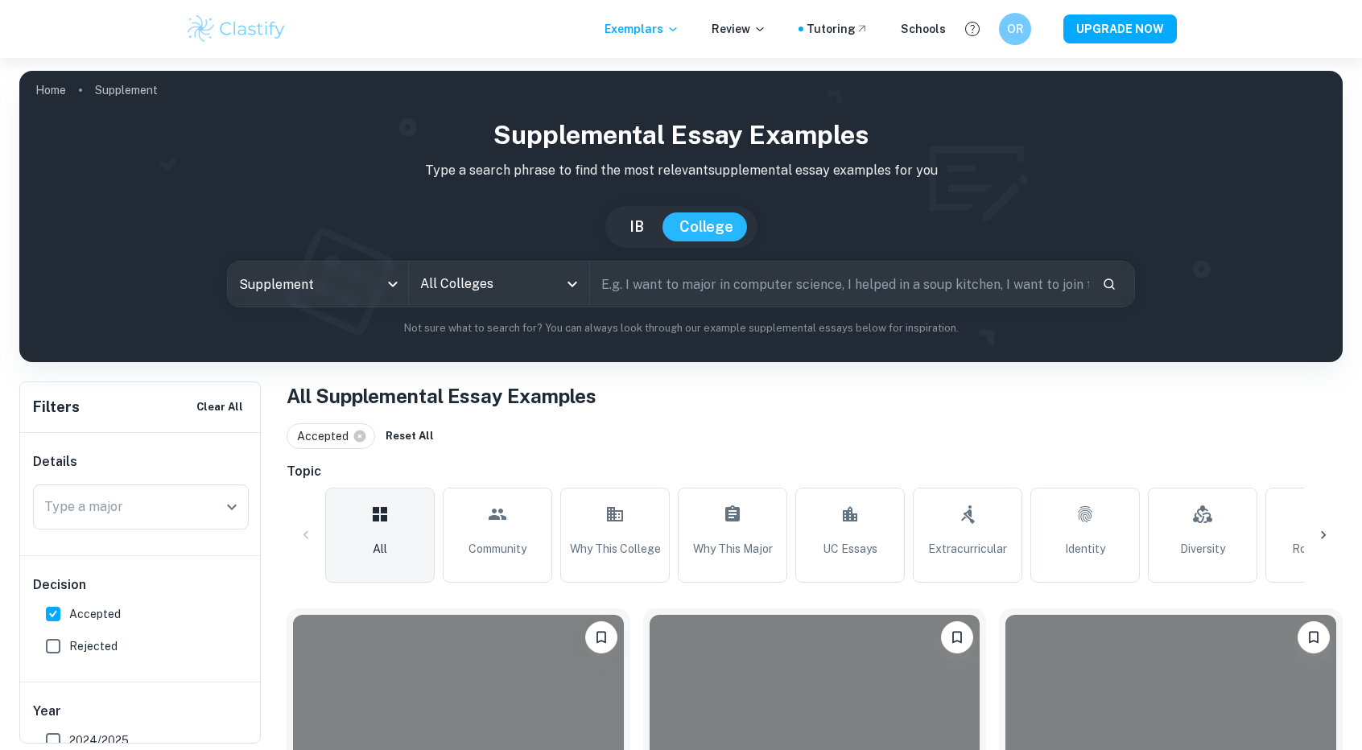
click at [492, 295] on input "All Colleges" at bounding box center [487, 284] width 142 height 31
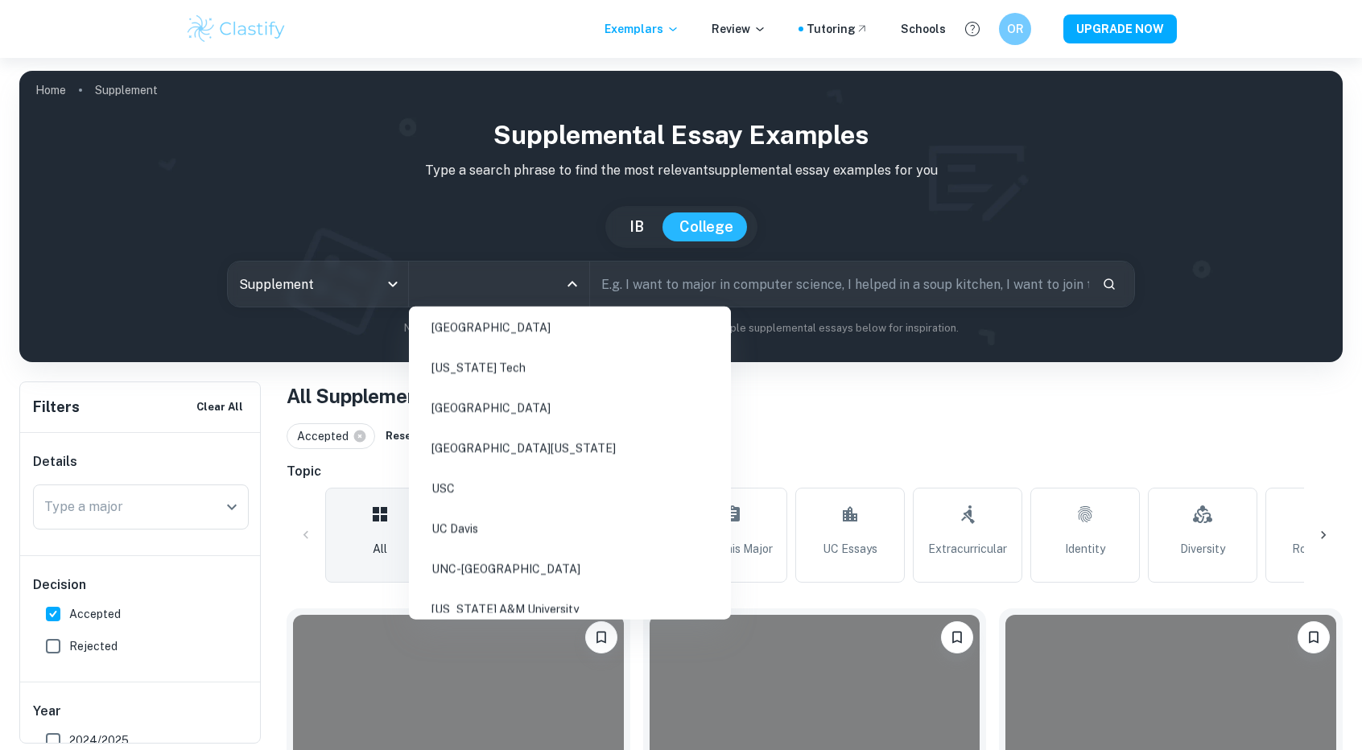
scroll to position [859, 0]
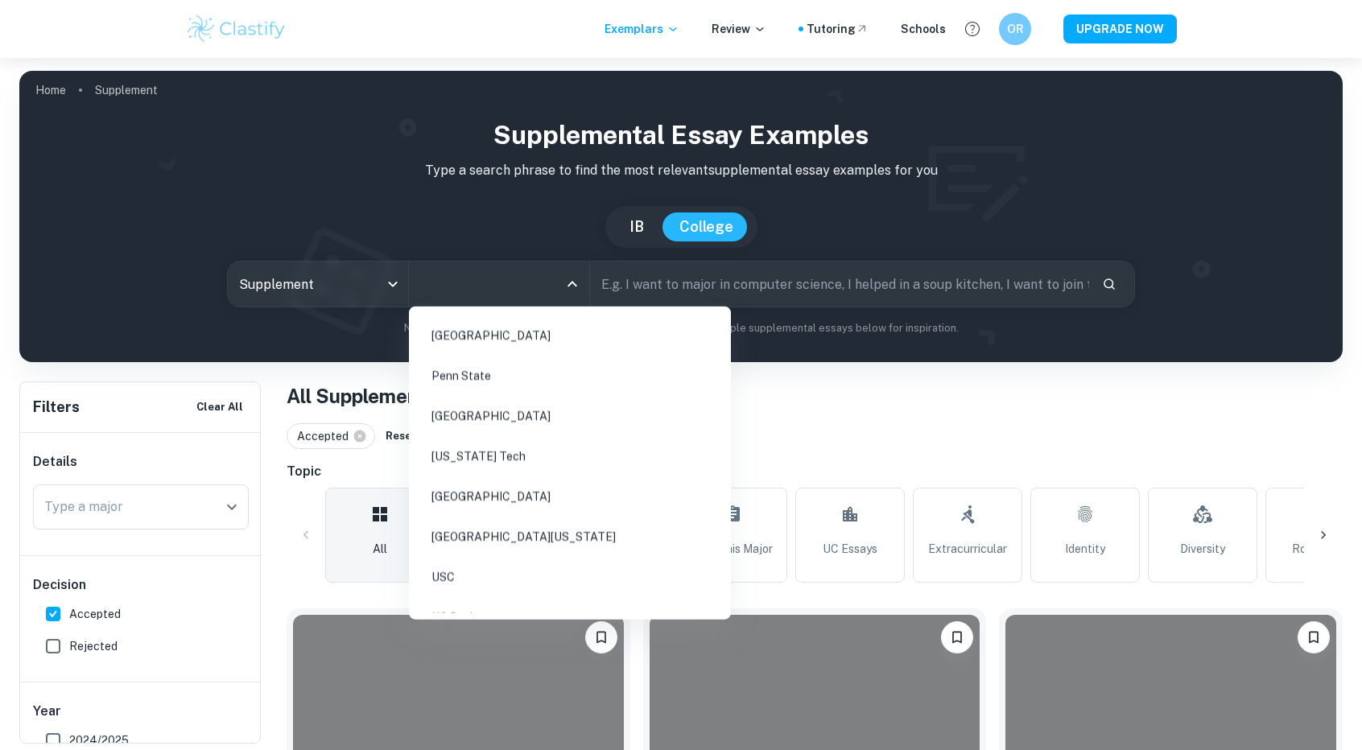
click at [504, 480] on li "[GEOGRAPHIC_DATA]" at bounding box center [569, 496] width 309 height 37
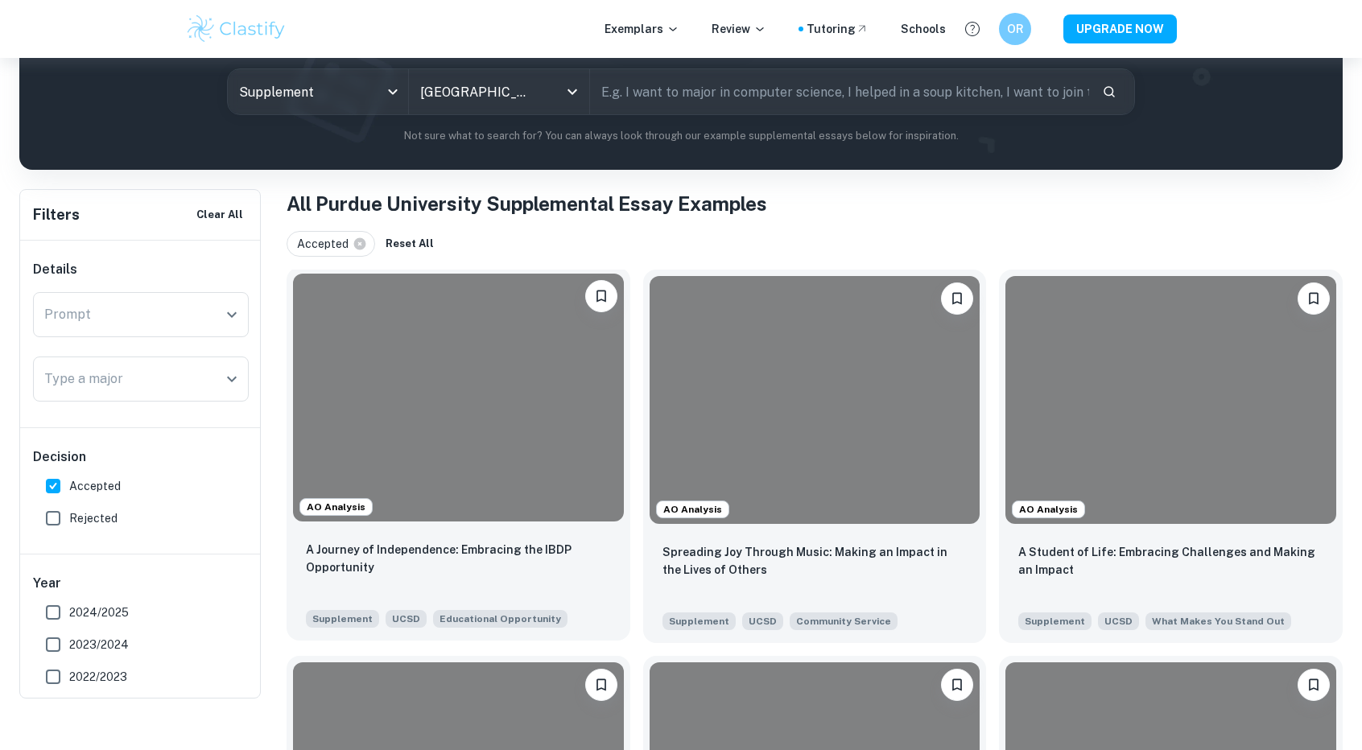
scroll to position [313, 0]
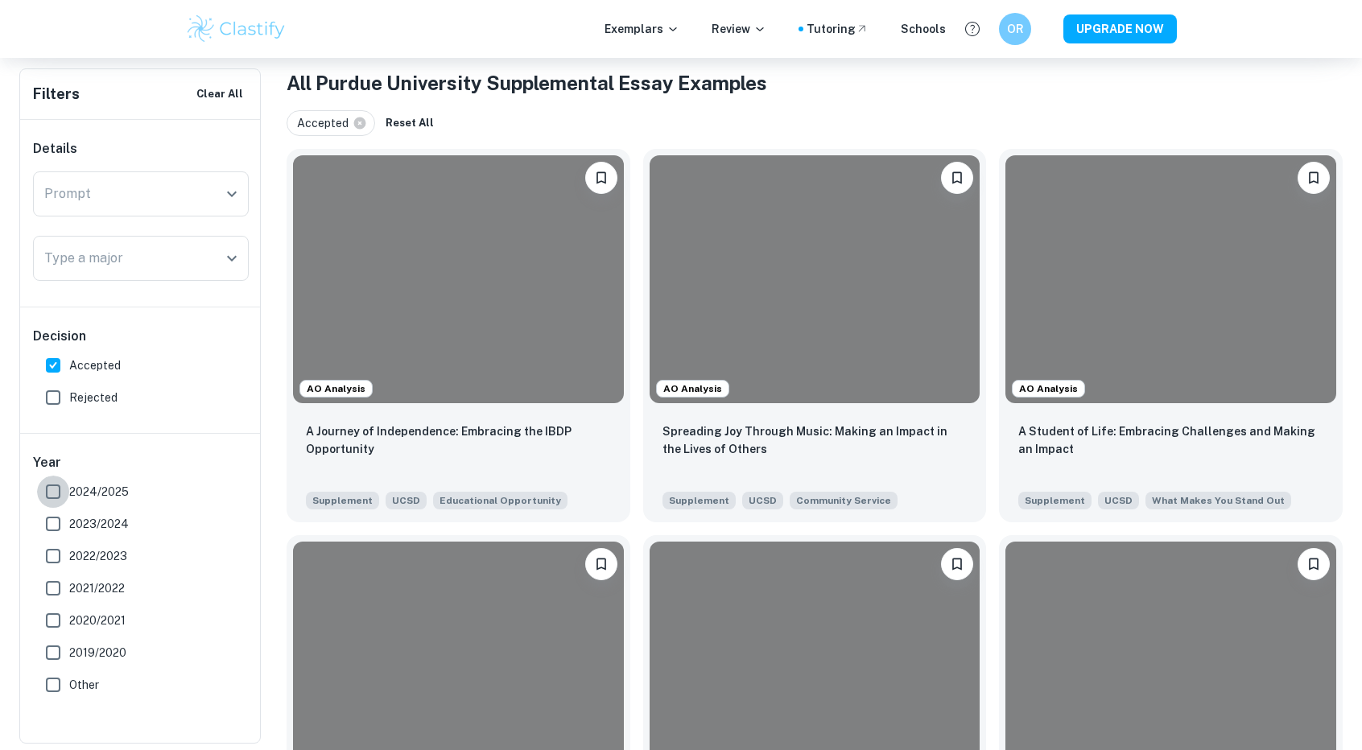
click at [51, 491] on input "2024/2025" at bounding box center [53, 492] width 32 height 32
checkbox input "true"
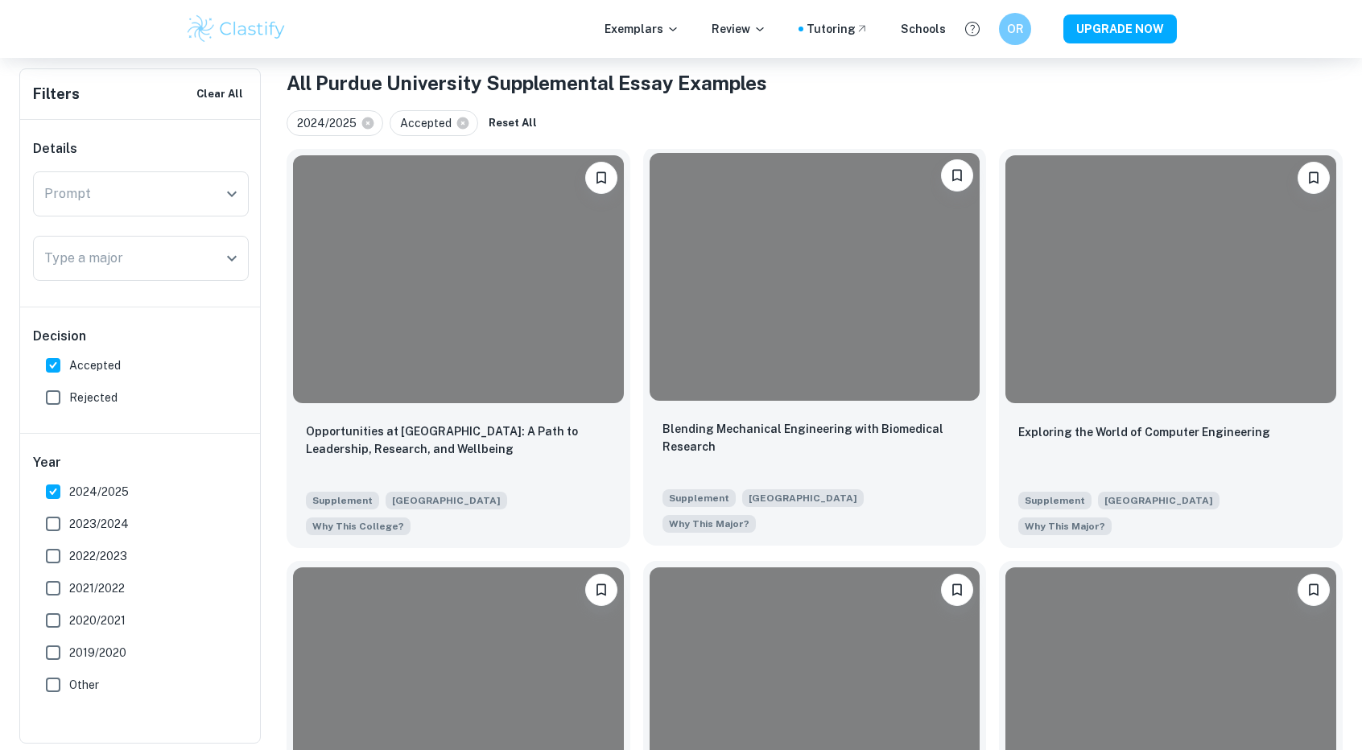
click at [842, 416] on div "Blending Mechanical Engineering with Biomedical Research Supplement Purdue Univ…" at bounding box center [815, 476] width 344 height 138
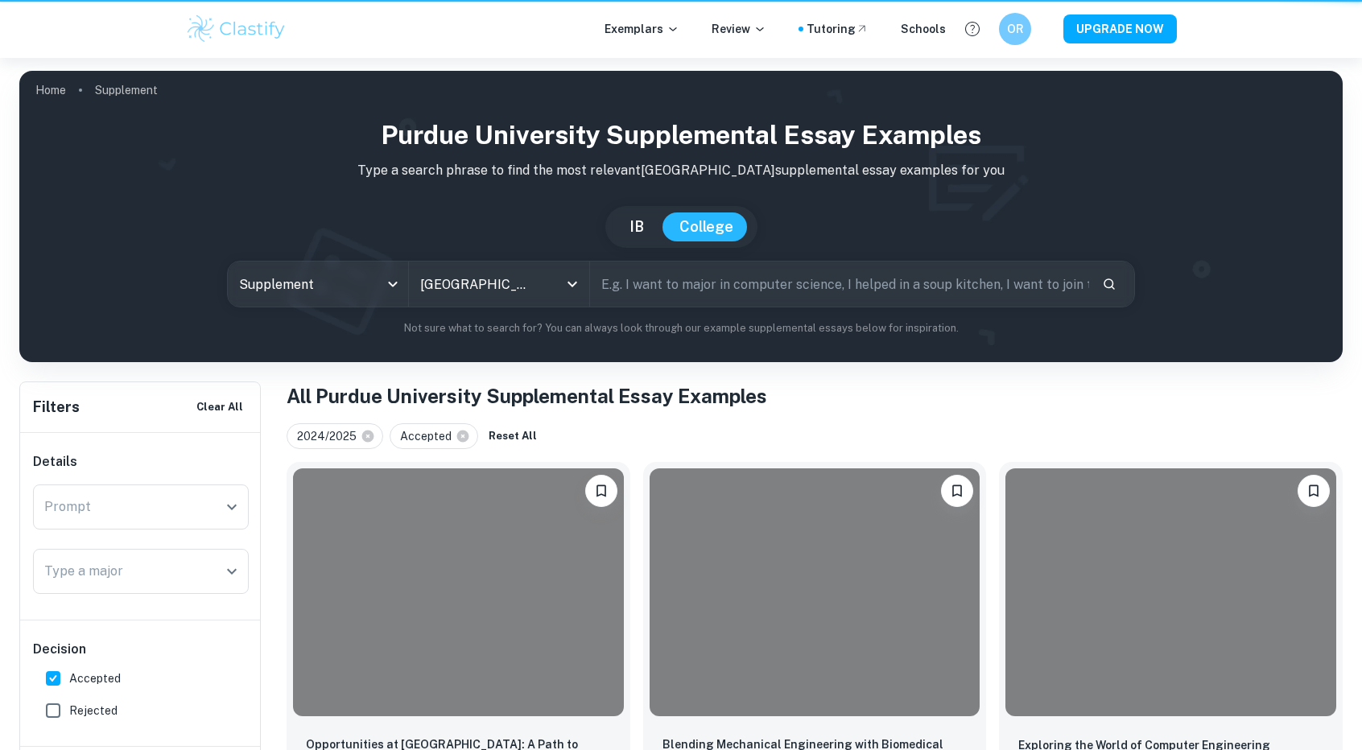
scroll to position [313, 0]
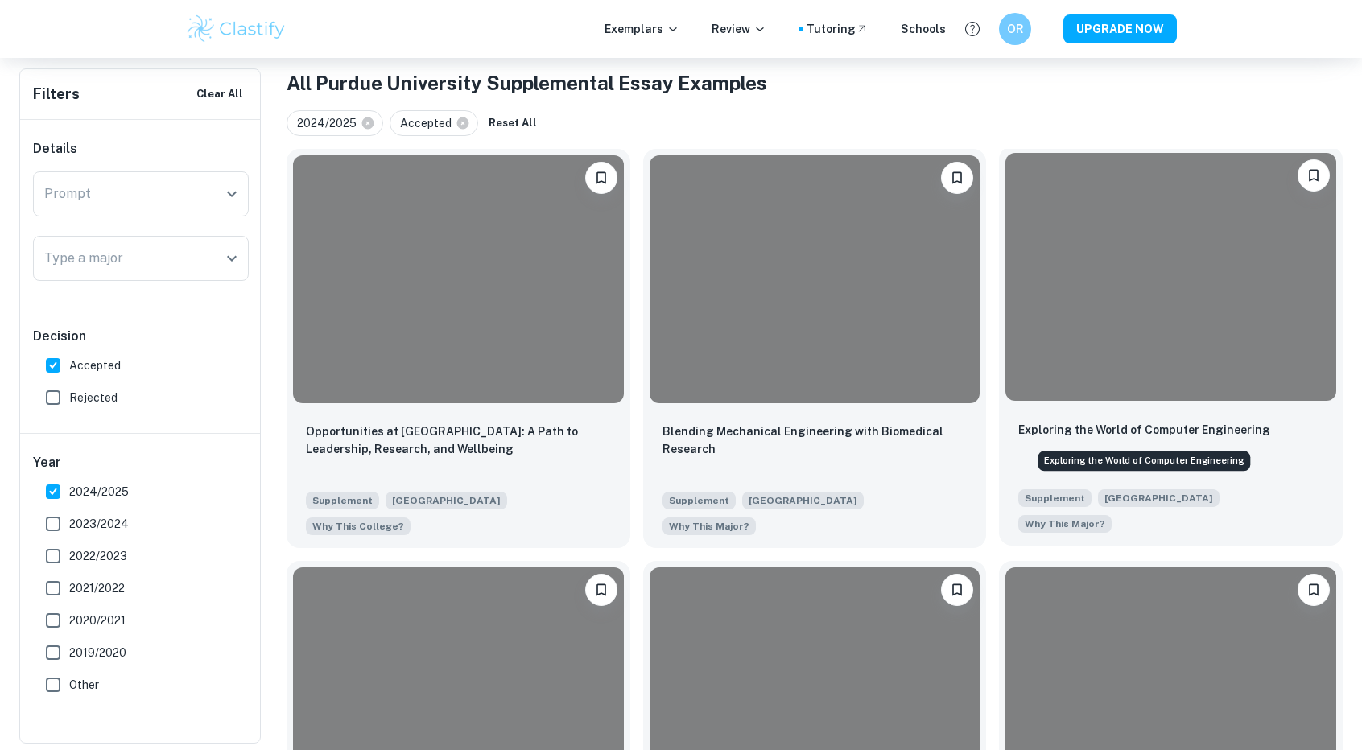
click at [1167, 422] on p "Exploring the World of Computer Engineering" at bounding box center [1144, 430] width 252 height 18
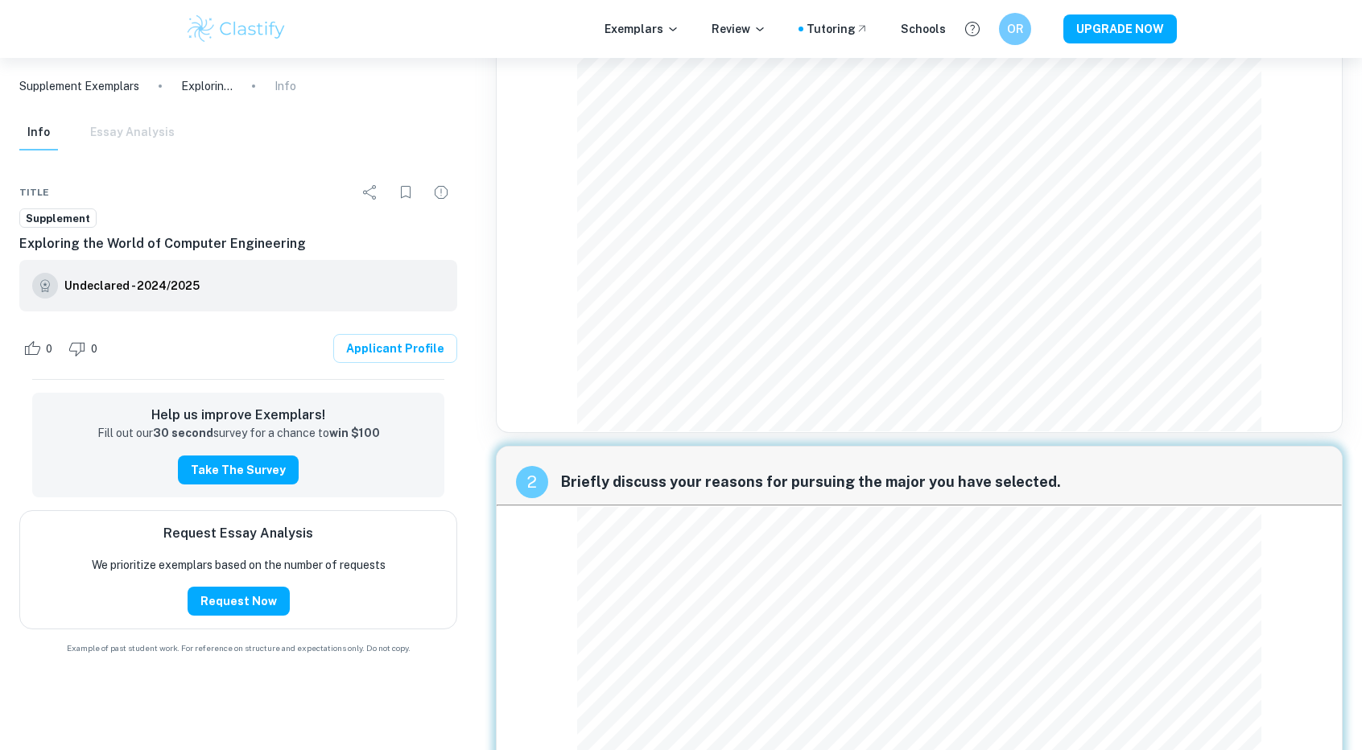
scroll to position [669, 0]
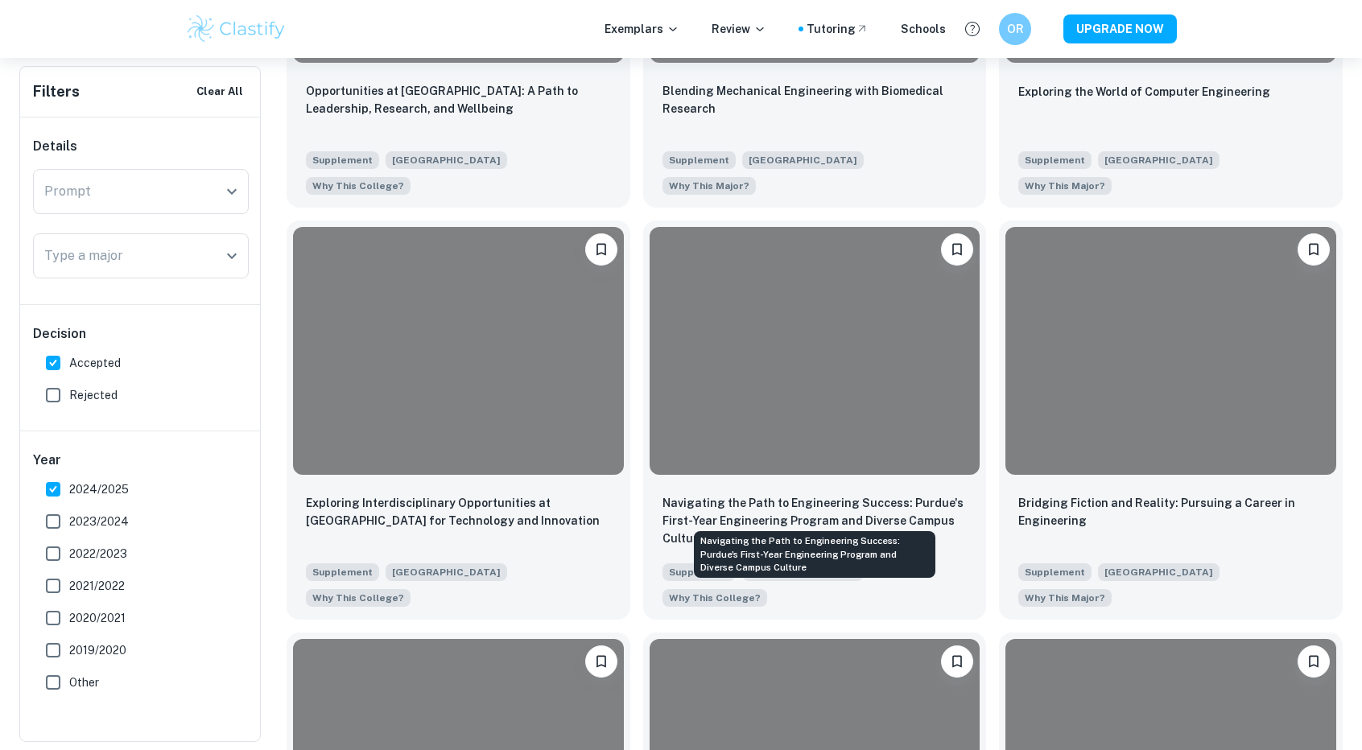
scroll to position [654, 0]
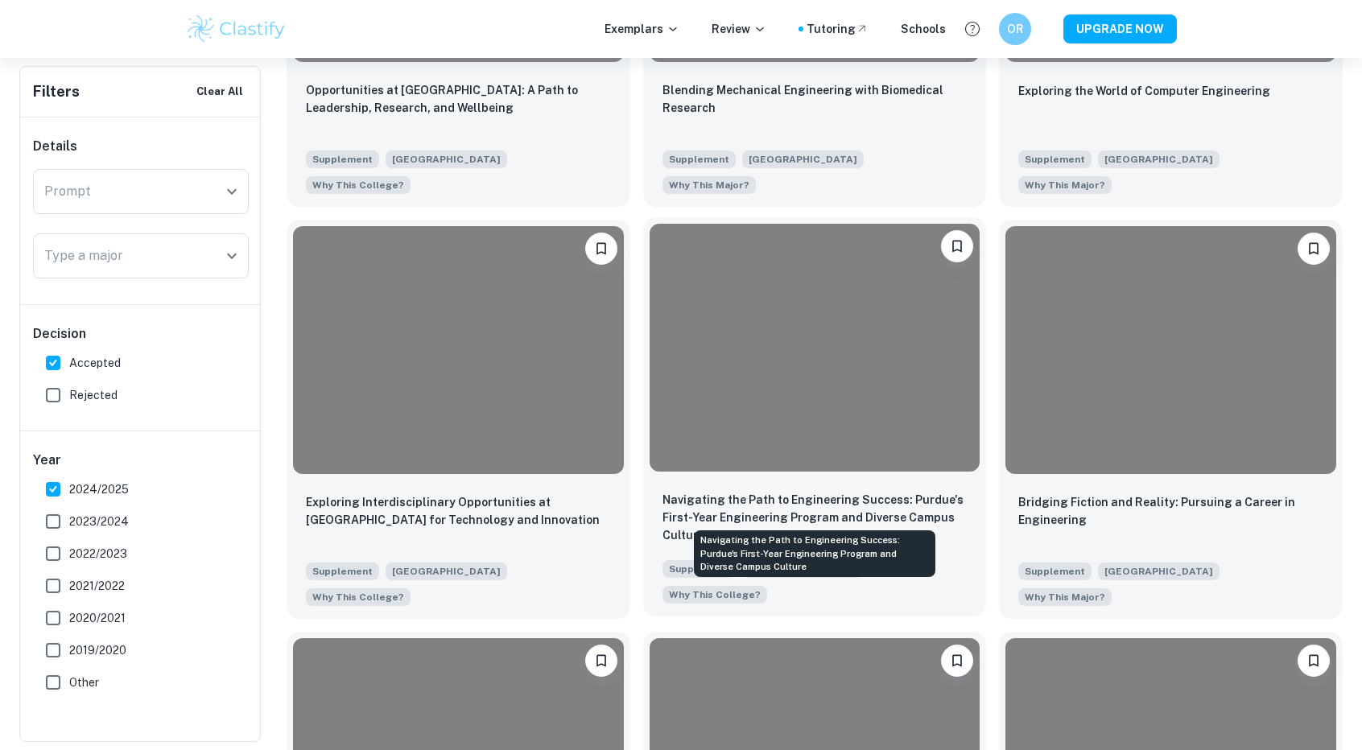
click at [900, 499] on p "Navigating the Path to Engineering Success: Purdue's First-Year Engineering Pro…" at bounding box center [814, 517] width 305 height 53
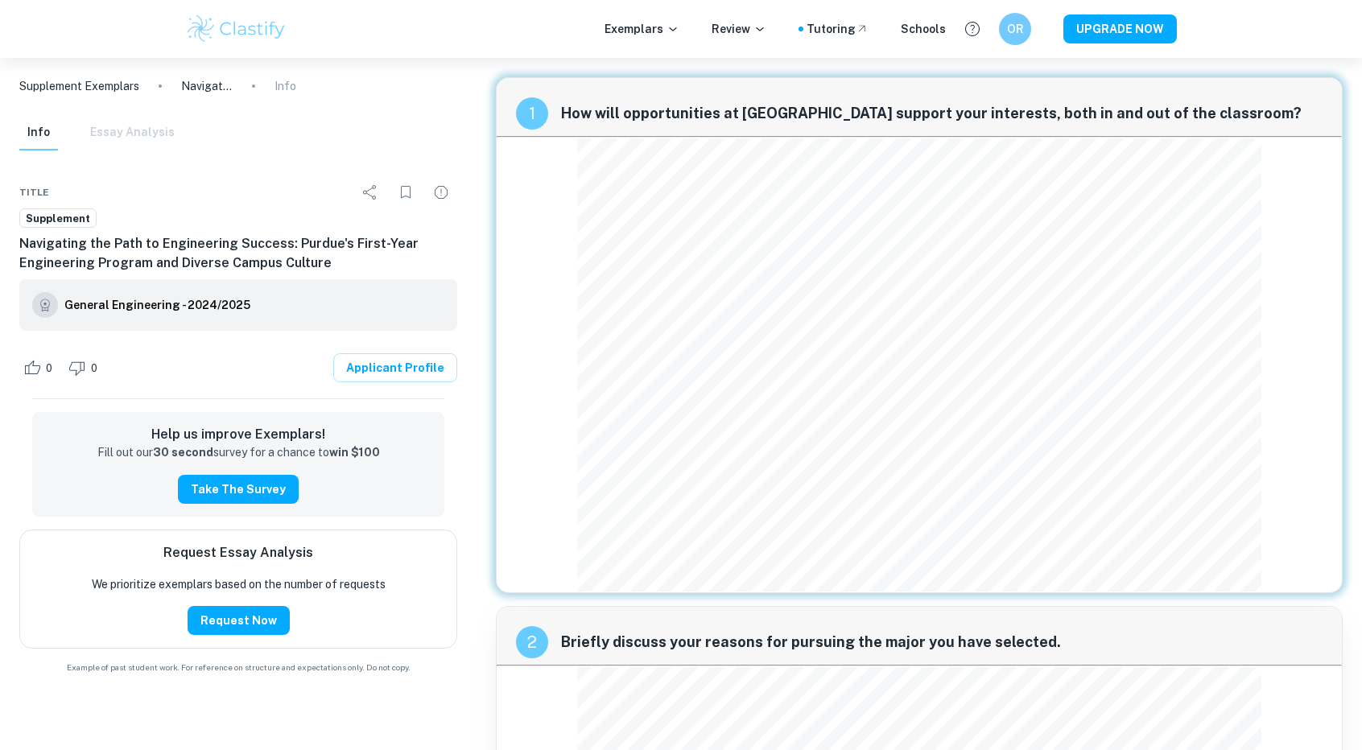
scroll to position [340, 0]
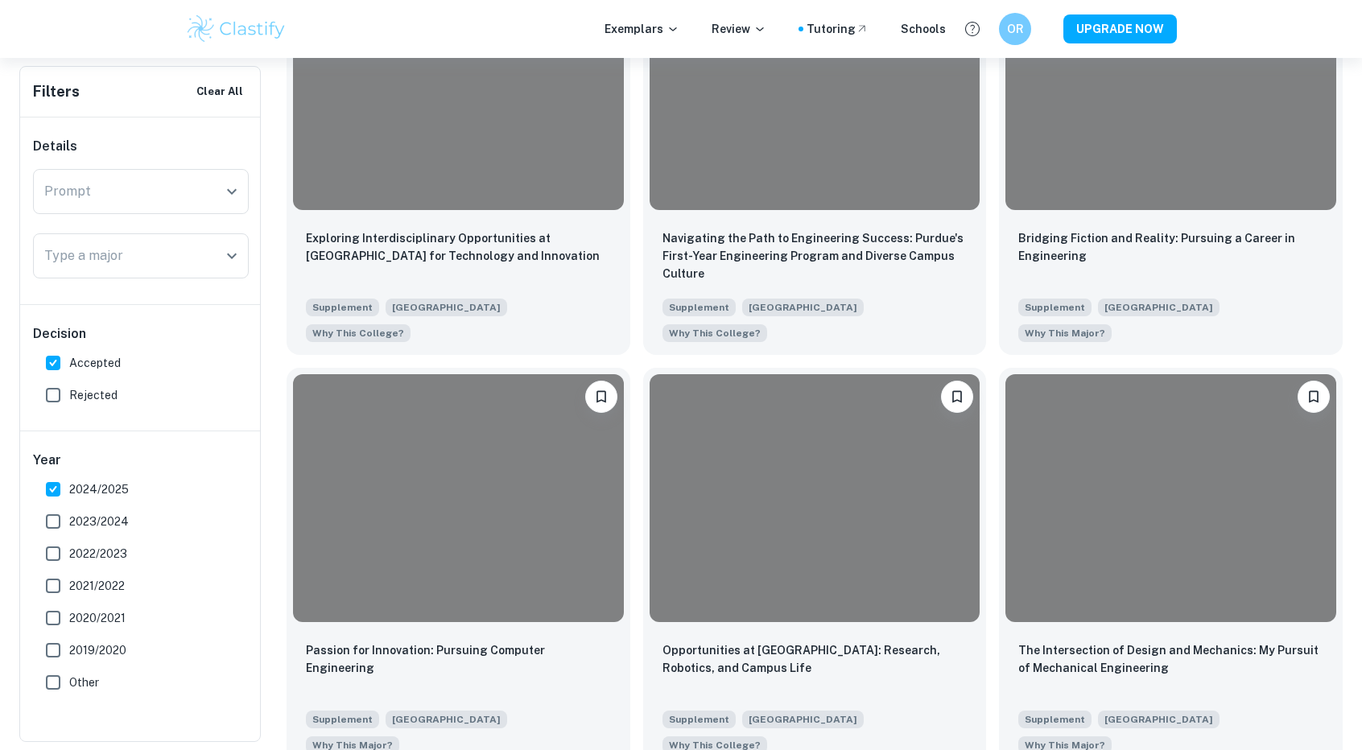
scroll to position [965, 0]
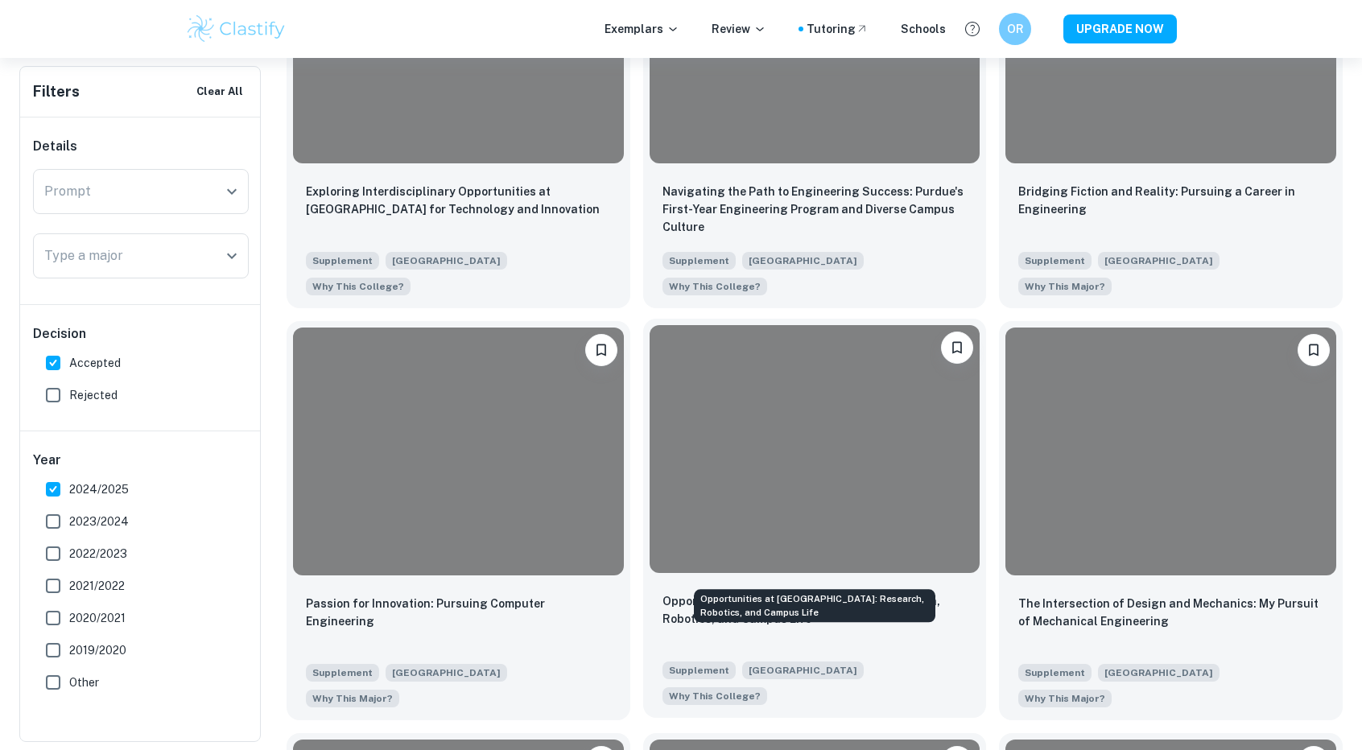
click at [871, 592] on p "Opportunities at [GEOGRAPHIC_DATA]: Research, Robotics, and Campus Life" at bounding box center [814, 609] width 305 height 35
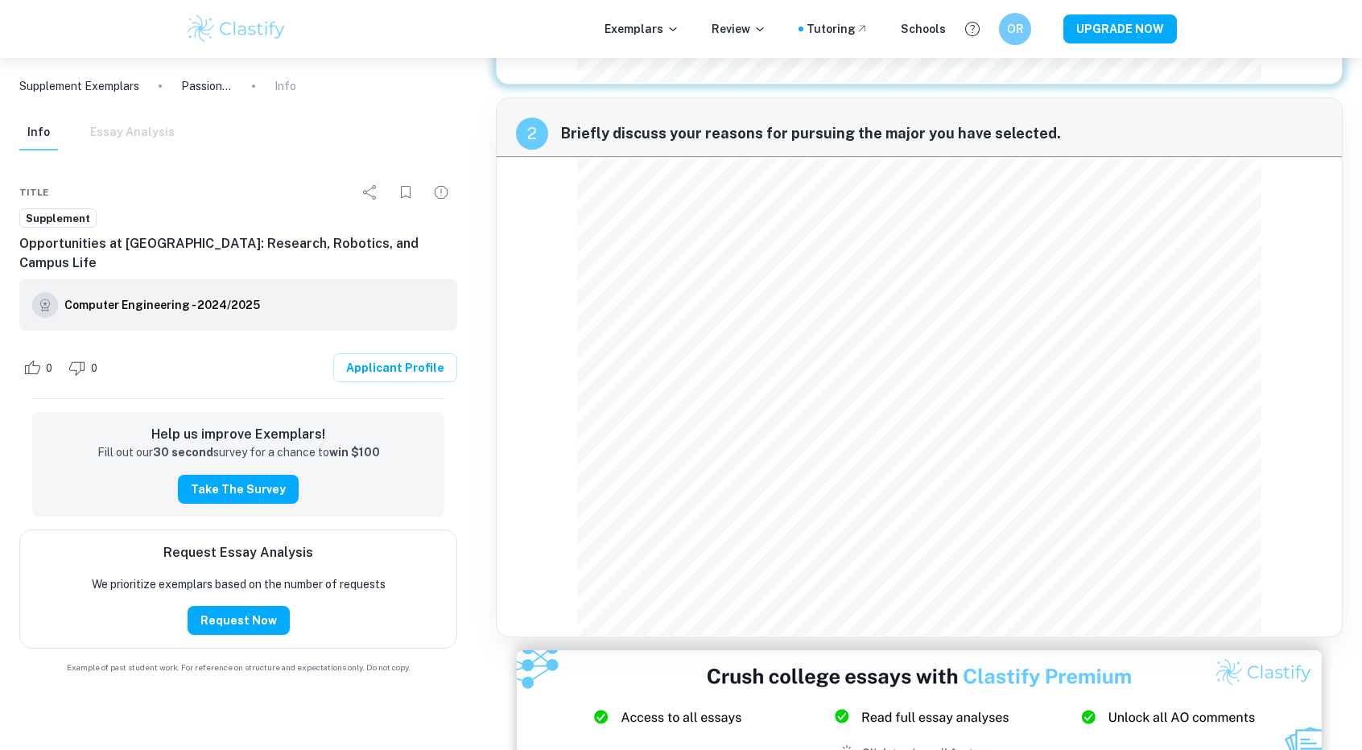
scroll to position [571, 0]
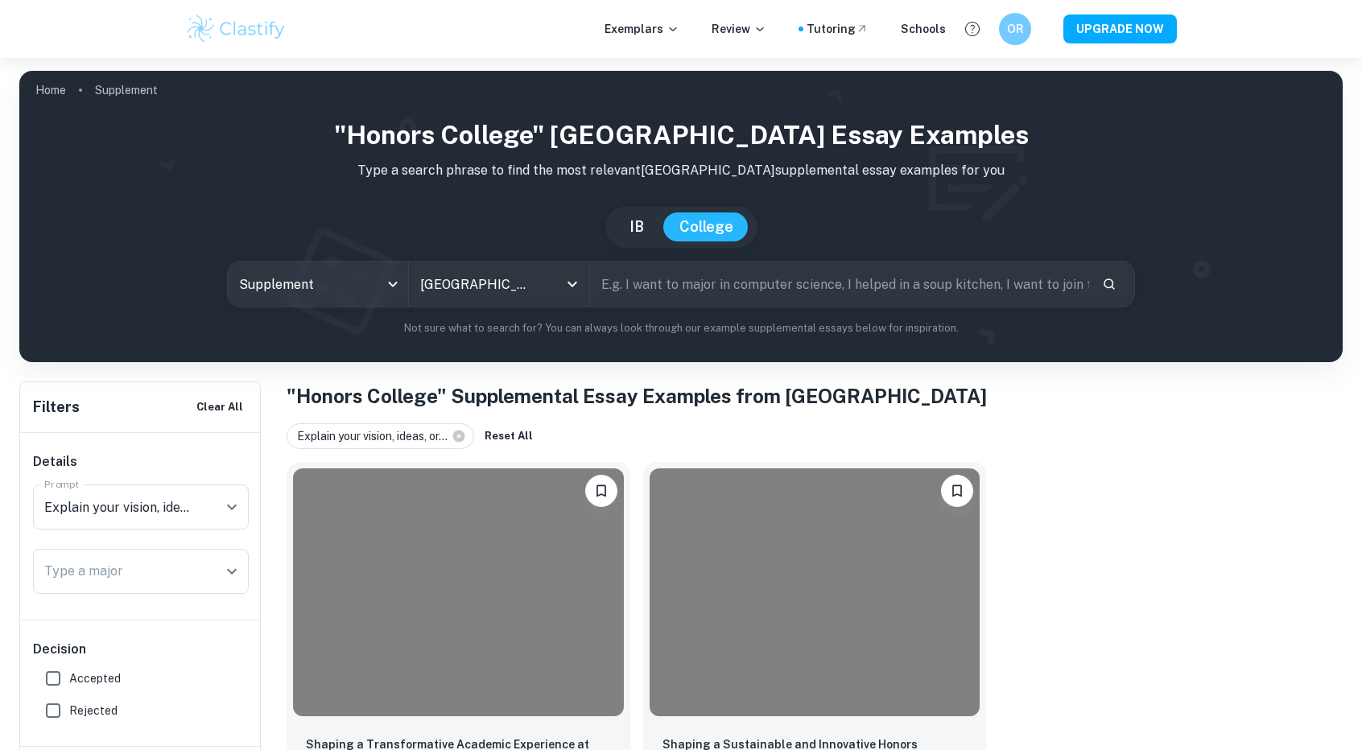
scroll to position [86, 0]
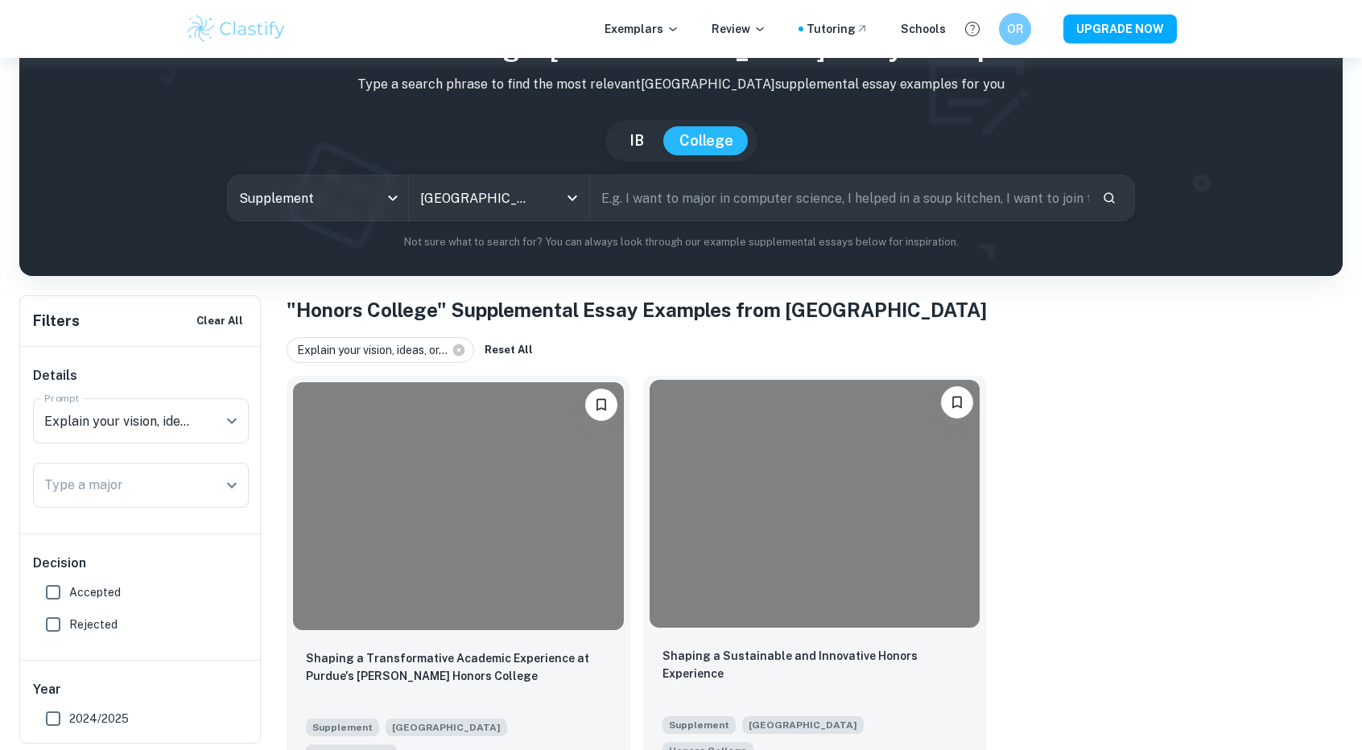
click at [732, 632] on div at bounding box center [815, 503] width 344 height 261
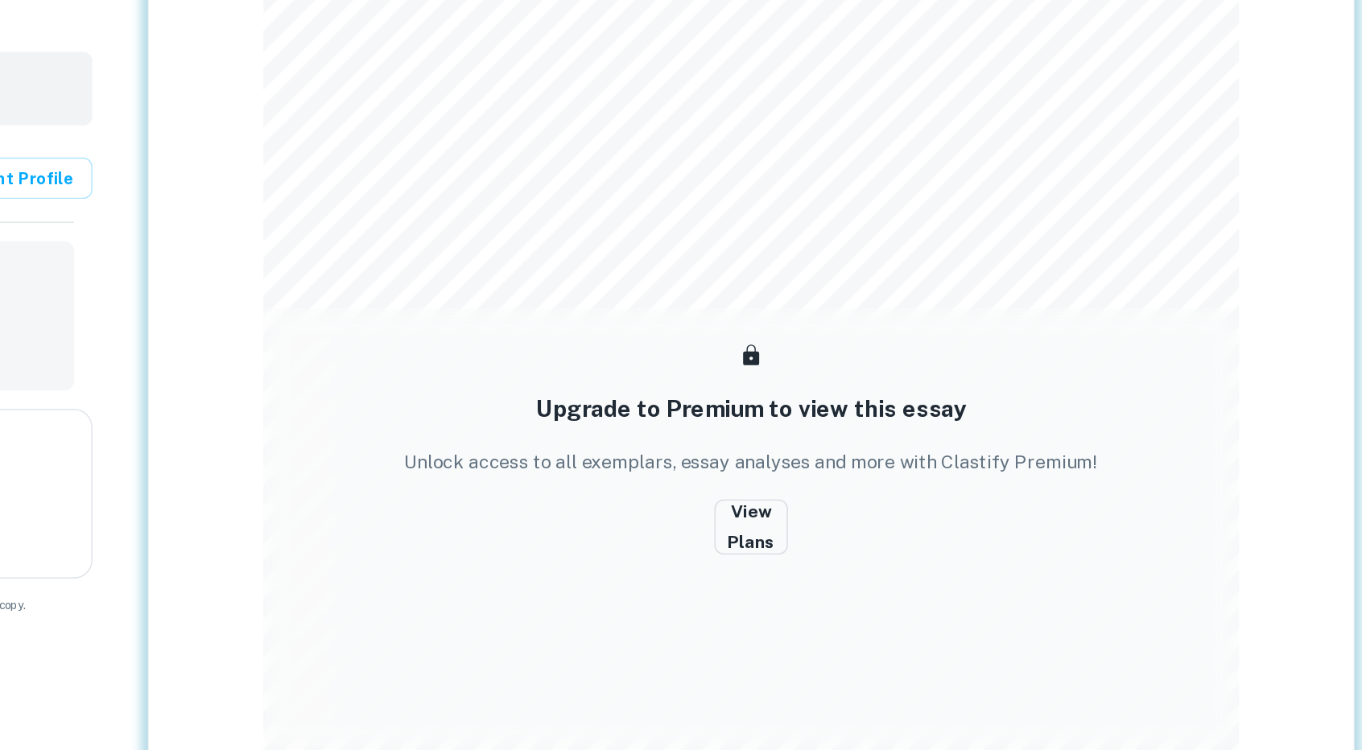
scroll to position [1263, 0]
